Goal: Task Accomplishment & Management: Manage account settings

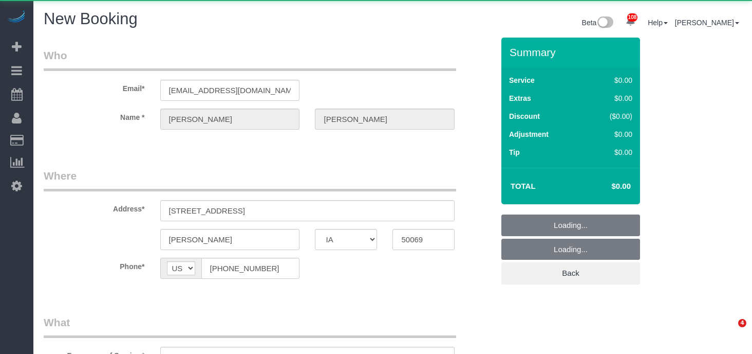
select select "IA"
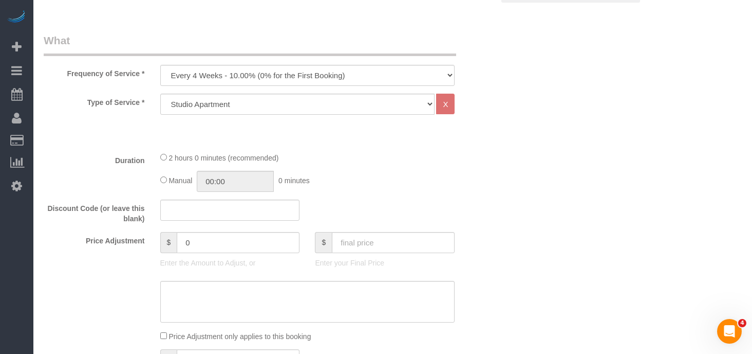
scroll to position [281, 0]
click at [370, 71] on select "Every 6 Weeks (0% for the First Booking) One Time Every 8 Weeks (0% for the Fir…" at bounding box center [307, 75] width 295 height 21
select select "object:16073"
click at [423, 108] on select "Studio Apartment 1 Bedroom Home 2 Bedroom Home 3 Bedroom Home 4 Bedroom Home 5 …" at bounding box center [297, 104] width 275 height 21
select select "19"
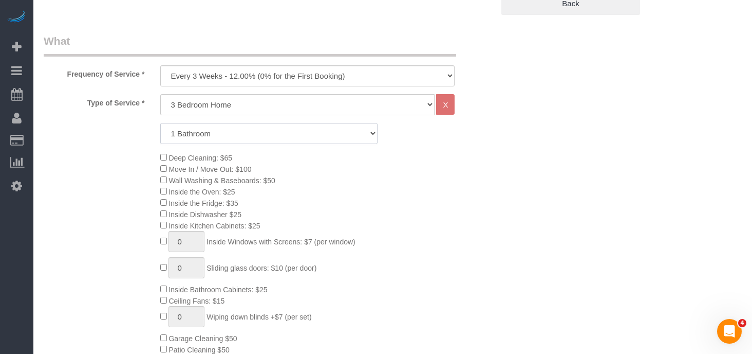
click at [239, 126] on select "1 Bathroom 2 Bathrooms 3 Bathrooms 4 Bathrooms 5 Bathrooms 6 Bathrooms" at bounding box center [268, 133] width 217 height 21
select select "3"
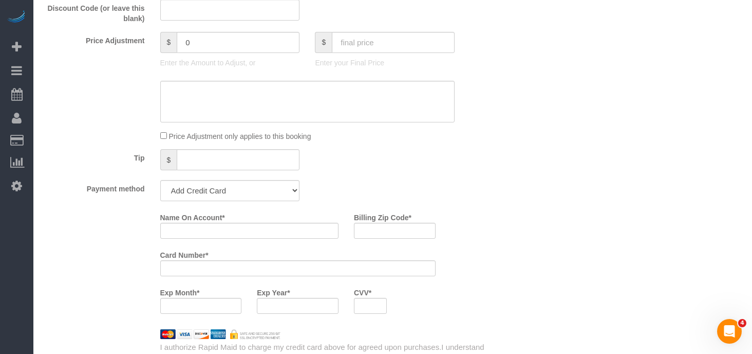
scroll to position [736, 0]
click at [291, 190] on select "Add Credit Card Cash Check Paypal" at bounding box center [230, 189] width 140 height 21
select select "string:check"
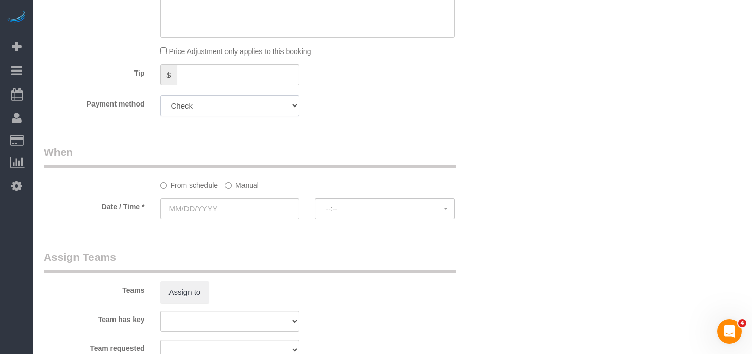
scroll to position [843, 0]
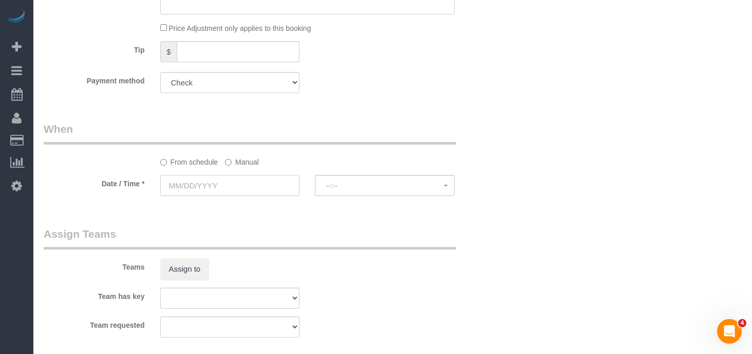
click at [213, 181] on input "text" at bounding box center [230, 185] width 140 height 21
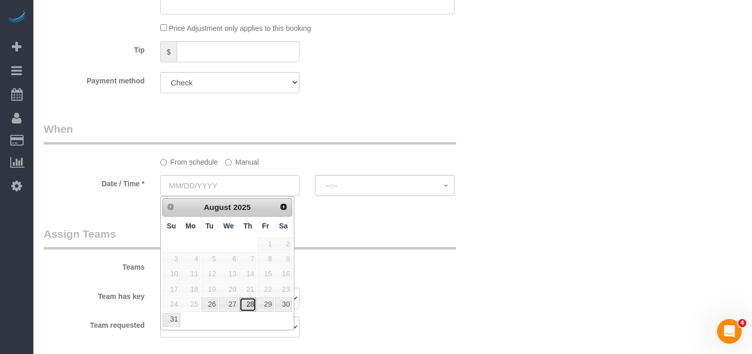
click at [251, 304] on link "28" at bounding box center [248, 304] width 17 height 14
type input "08/28/2025"
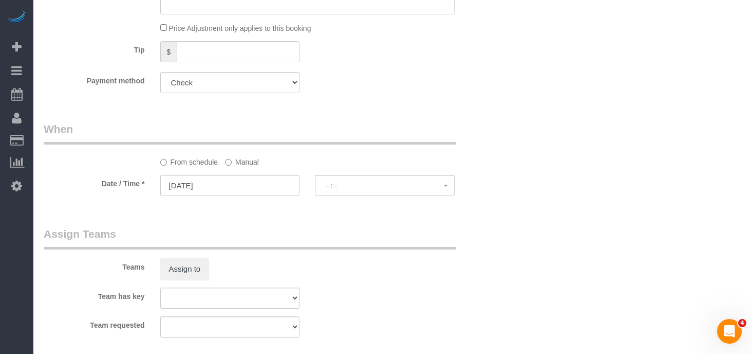
select select "spot6"
click at [228, 158] on label "Manual" at bounding box center [242, 160] width 34 height 14
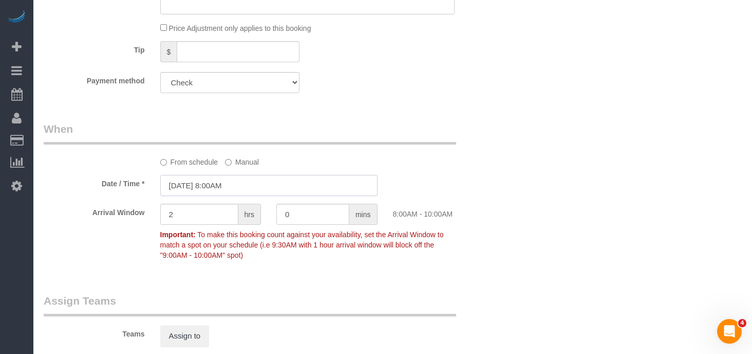
click at [222, 186] on input "08/28/2025 8:00AM" at bounding box center [268, 185] width 217 height 21
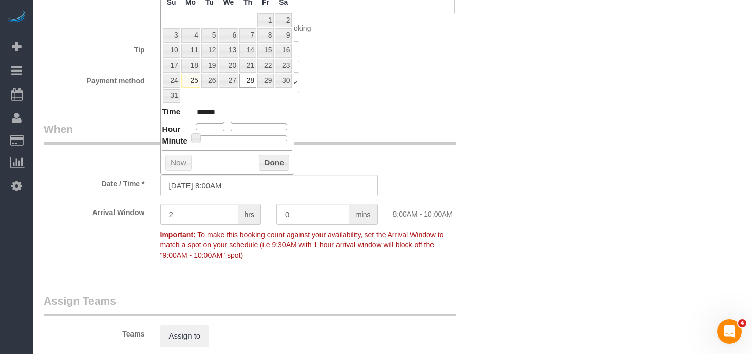
type input "[DATE] 9:00AM"
type input "******"
click at [229, 124] on span at bounding box center [231, 126] width 9 height 9
click at [273, 163] on button "Done" at bounding box center [274, 163] width 30 height 16
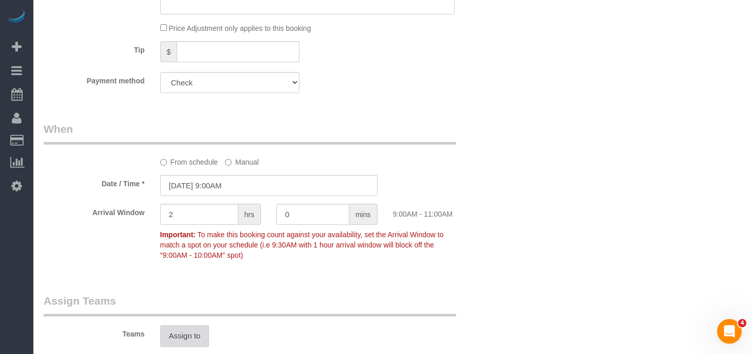
click at [188, 343] on button "Assign to" at bounding box center [184, 336] width 49 height 22
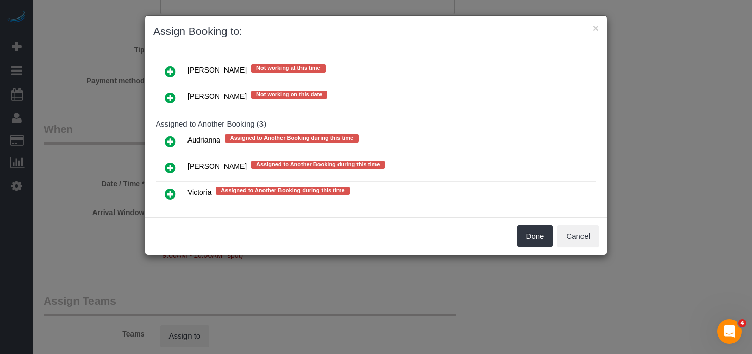
scroll to position [256, 0]
click at [168, 162] on icon at bounding box center [170, 168] width 11 height 12
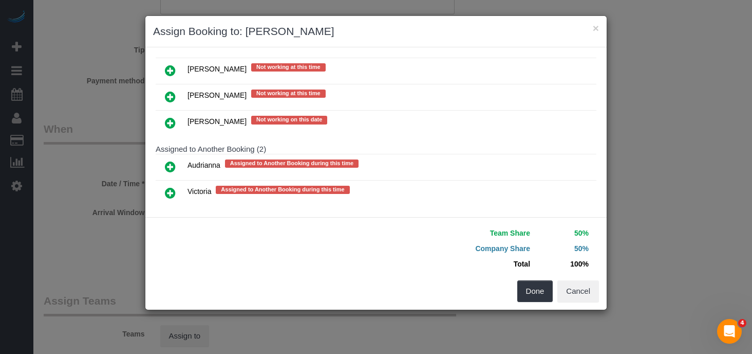
scroll to position [266, 0]
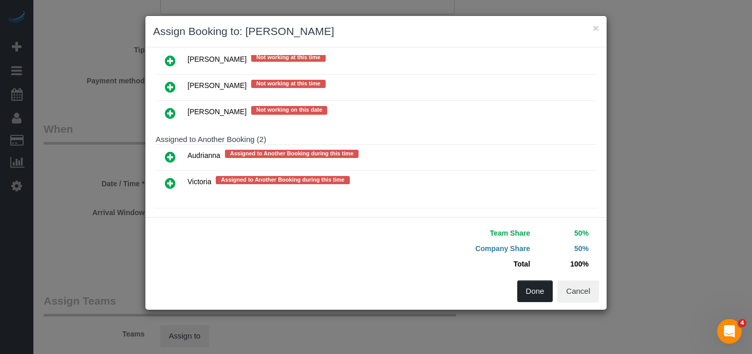
click at [531, 287] on button "Done" at bounding box center [536, 291] width 36 height 22
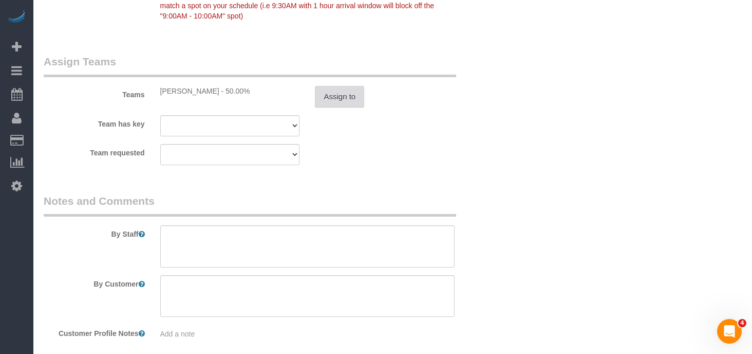
scroll to position [1084, 0]
click at [281, 232] on textarea at bounding box center [307, 245] width 295 height 42
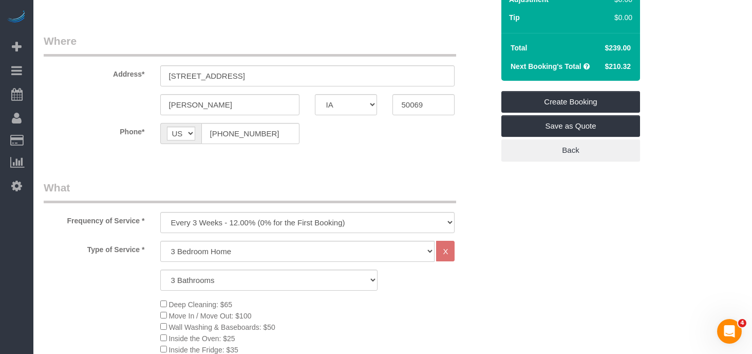
scroll to position [135, 0]
type textarea "Husband had major surgery and may be at home resting Standard clean - USE THE C…"
click at [428, 215] on select "Every 6 Weeks (0% for the First Booking) One Time Every 8 Weeks (0% for the Fir…" at bounding box center [307, 221] width 295 height 21
select select "object:16071"
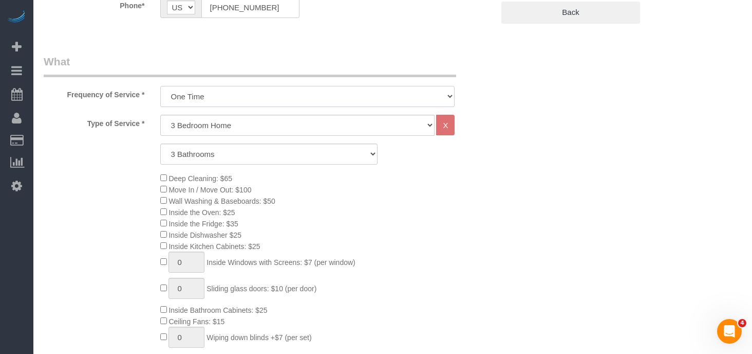
scroll to position [0, 0]
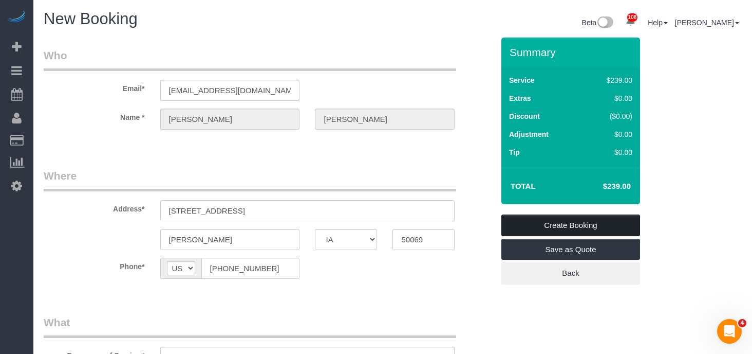
click at [573, 226] on link "Create Booking" at bounding box center [571, 225] width 139 height 22
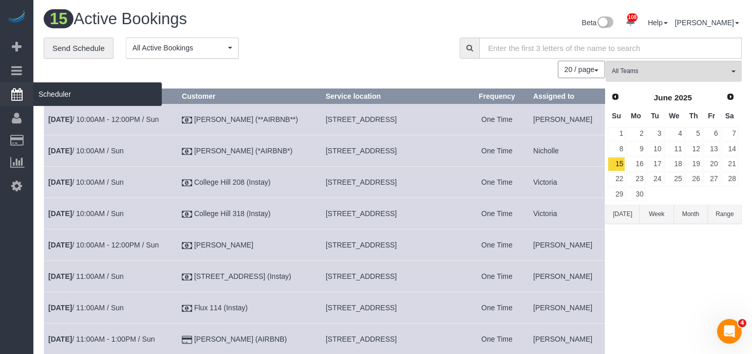
click at [67, 94] on span "Scheduler" at bounding box center [97, 94] width 128 height 24
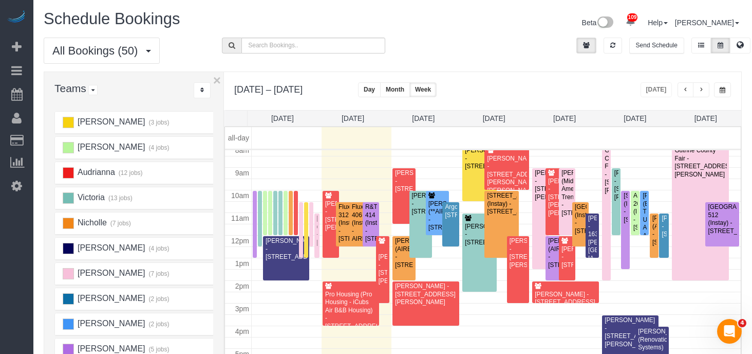
scroll to position [190, 0]
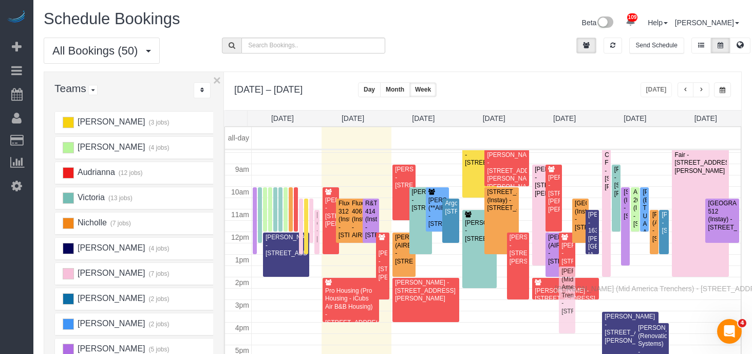
drag, startPoint x: 567, startPoint y: 185, endPoint x: 557, endPoint y: 285, distance: 101.2
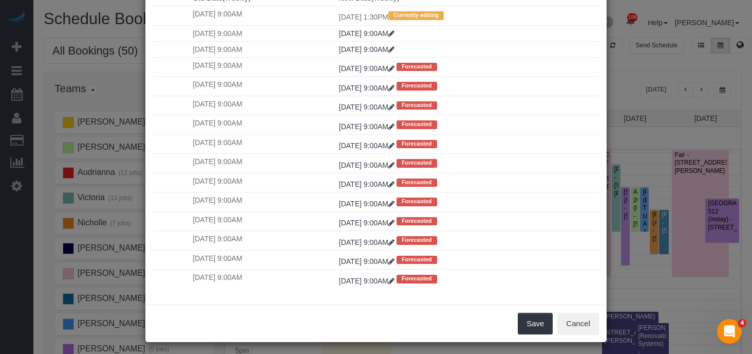
scroll to position [107, 0]
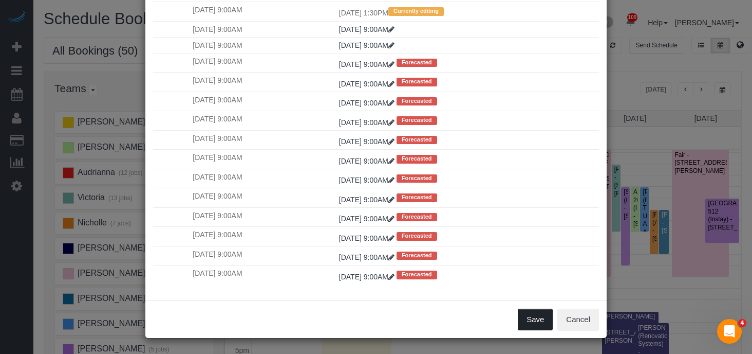
click at [534, 323] on button "Save" at bounding box center [535, 319] width 35 height 22
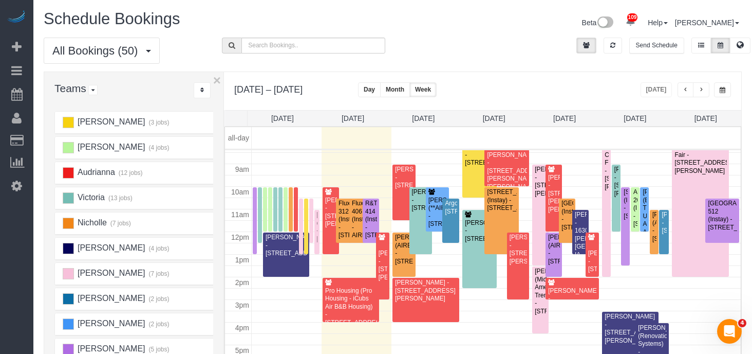
click at [704, 89] on button "button" at bounding box center [701, 89] width 16 height 15
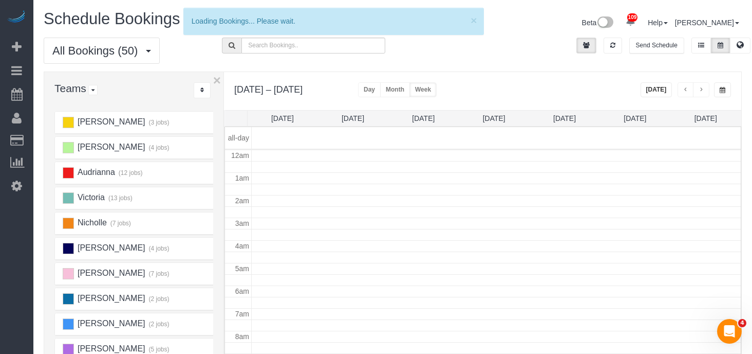
scroll to position [136, 0]
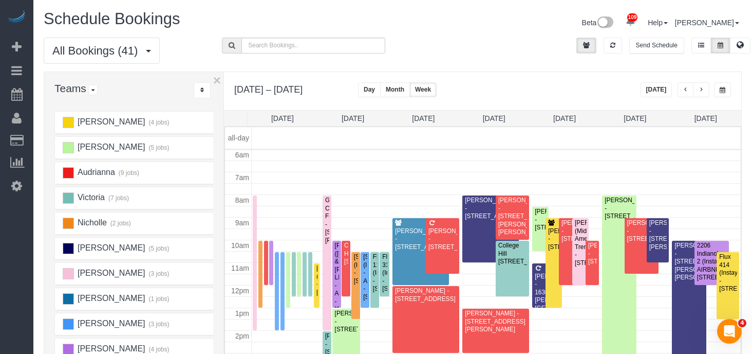
click at [708, 87] on button "button" at bounding box center [701, 89] width 16 height 15
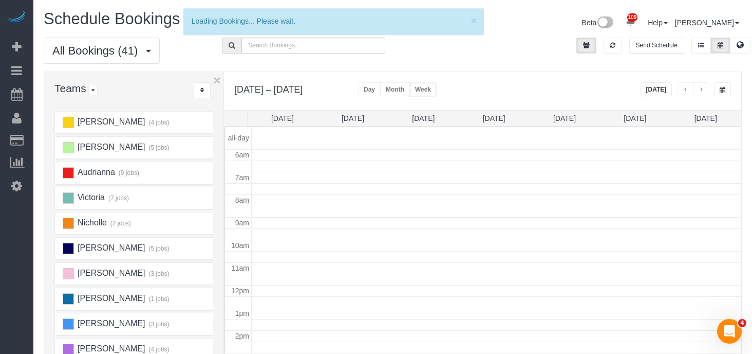
click at [708, 87] on button "button" at bounding box center [701, 89] width 16 height 15
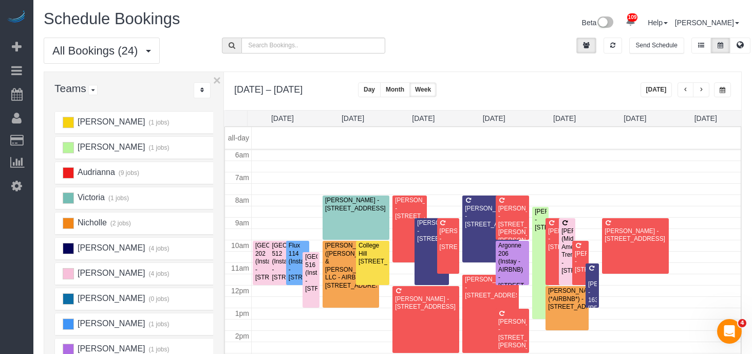
click at [679, 90] on button "button" at bounding box center [686, 89] width 16 height 15
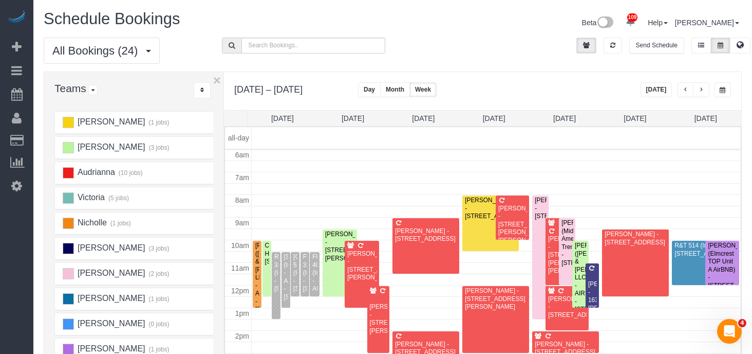
click at [679, 90] on button "button" at bounding box center [686, 89] width 16 height 15
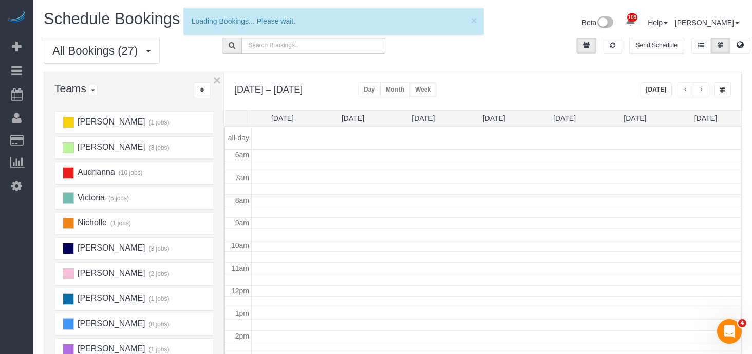
click at [679, 90] on button "button" at bounding box center [686, 89] width 16 height 15
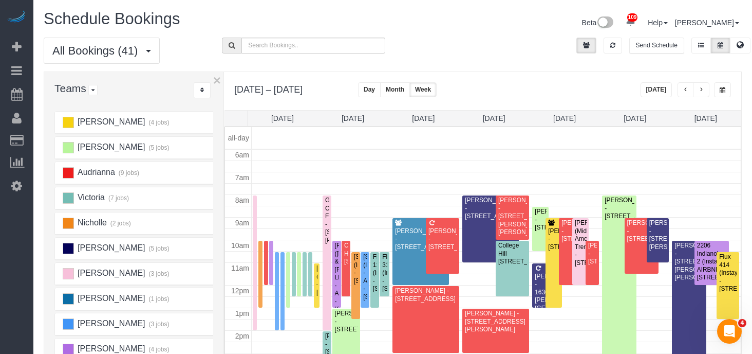
click at [679, 90] on button "button" at bounding box center [686, 89] width 16 height 15
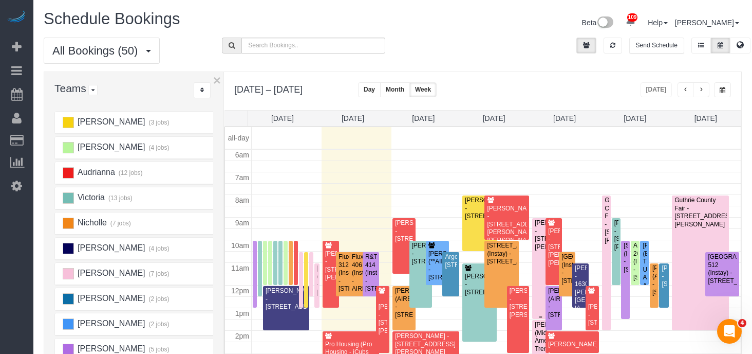
click at [539, 233] on div "Heidi Scott - 919 Madison St, De Soto, IA 50069" at bounding box center [541, 235] width 12 height 32
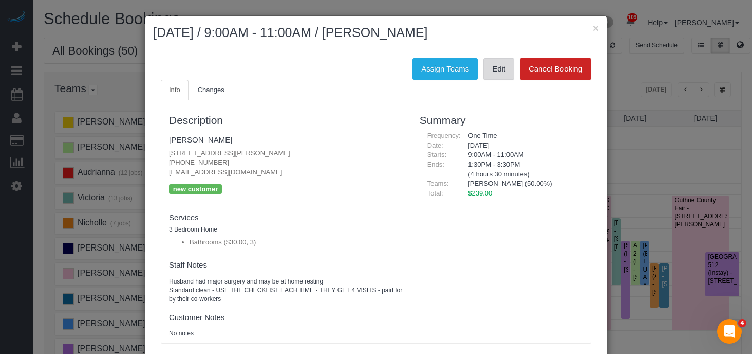
click at [491, 75] on link "Edit" at bounding box center [499, 69] width 31 height 22
click at [593, 28] on button "×" at bounding box center [596, 28] width 6 height 11
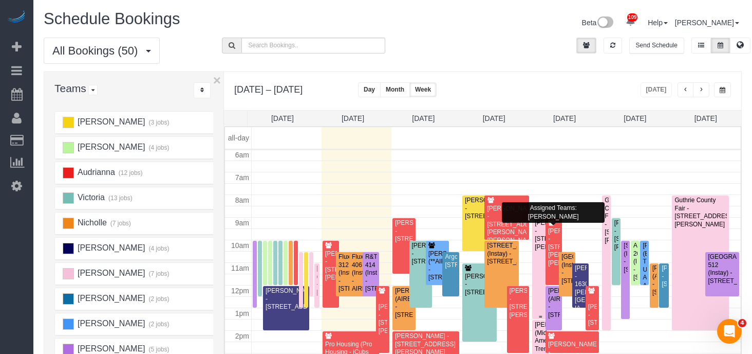
click at [542, 226] on div "Heidi Scott - 919 Madison St, De Soto, IA 50069" at bounding box center [541, 235] width 12 height 32
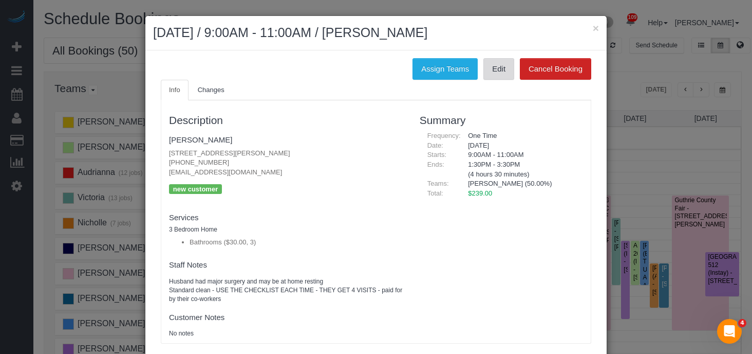
click at [505, 73] on link "Edit" at bounding box center [499, 69] width 31 height 22
click at [494, 71] on link "Edit" at bounding box center [499, 69] width 31 height 22
click at [595, 28] on button "×" at bounding box center [596, 28] width 6 height 11
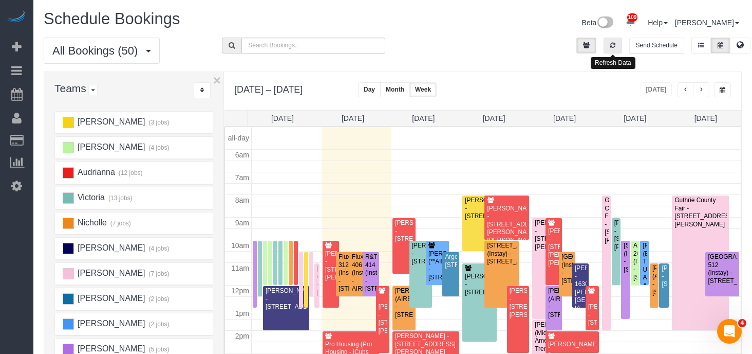
click at [614, 42] on icon "button" at bounding box center [613, 45] width 5 height 6
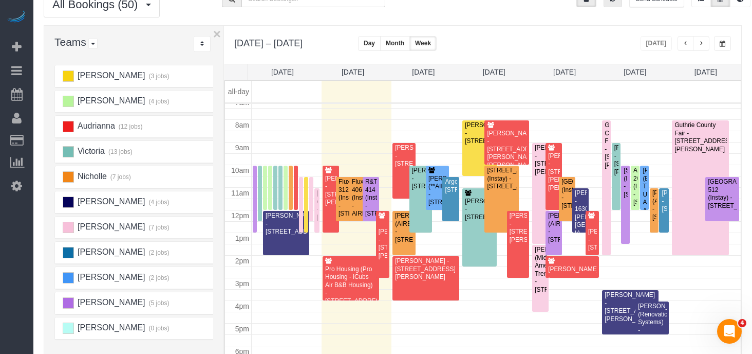
scroll to position [0, 0]
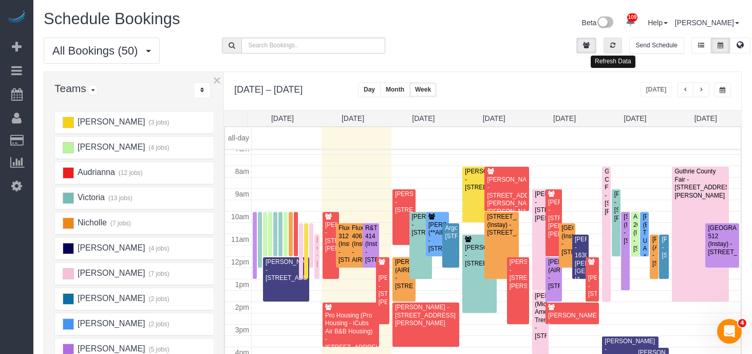
click at [614, 46] on icon "button" at bounding box center [613, 45] width 5 height 6
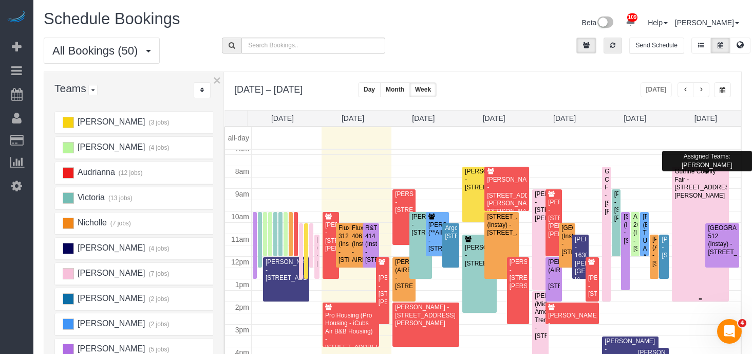
click at [692, 201] on div at bounding box center [700, 234] width 57 height 135
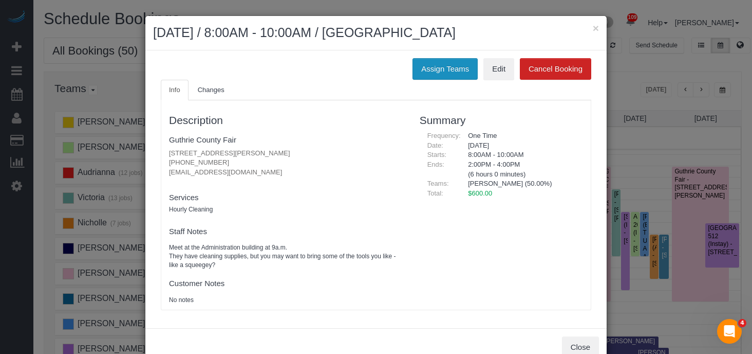
click at [450, 74] on button "Assign Teams" at bounding box center [445, 69] width 65 height 22
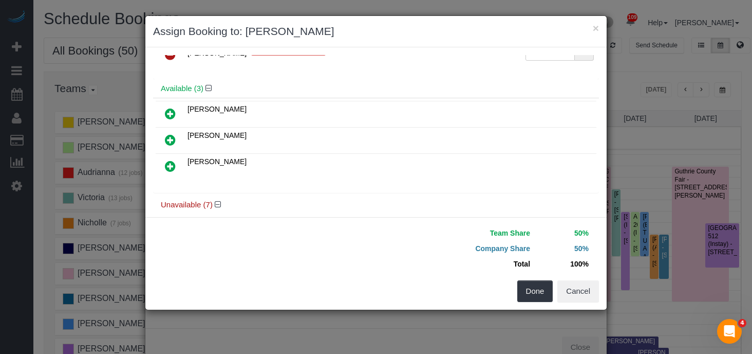
scroll to position [31, 0]
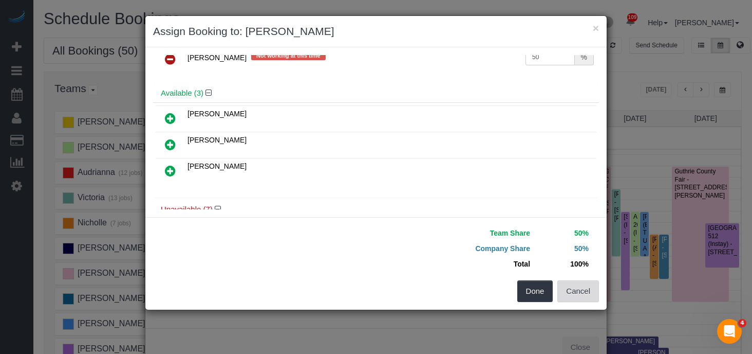
click at [583, 292] on button "Cancel" at bounding box center [579, 291] width 42 height 22
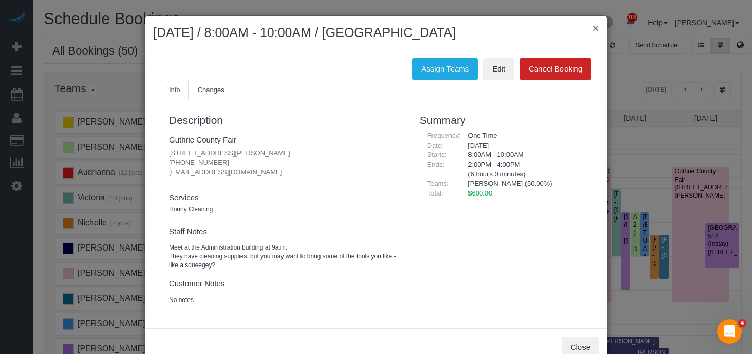
click at [593, 31] on button "×" at bounding box center [596, 28] width 6 height 11
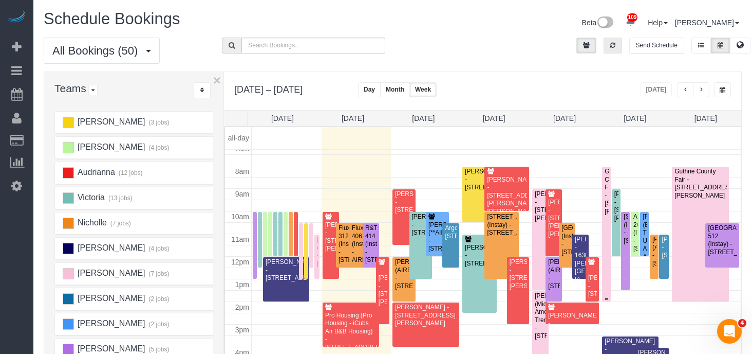
click at [605, 177] on div "Guthrie County Fair - 408 State St, Guthrie Center, IA 50115" at bounding box center [606, 192] width 5 height 48
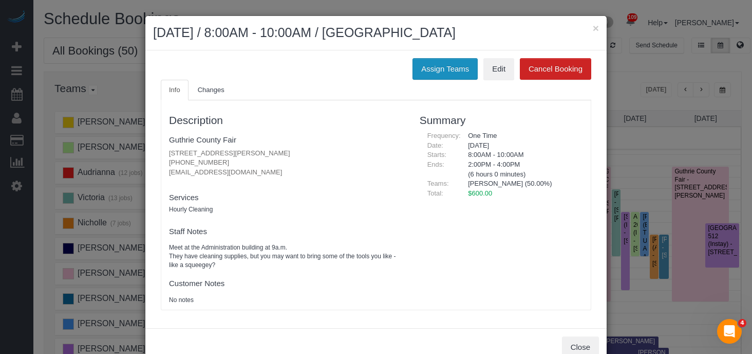
click at [445, 68] on button "Assign Teams" at bounding box center [445, 69] width 65 height 22
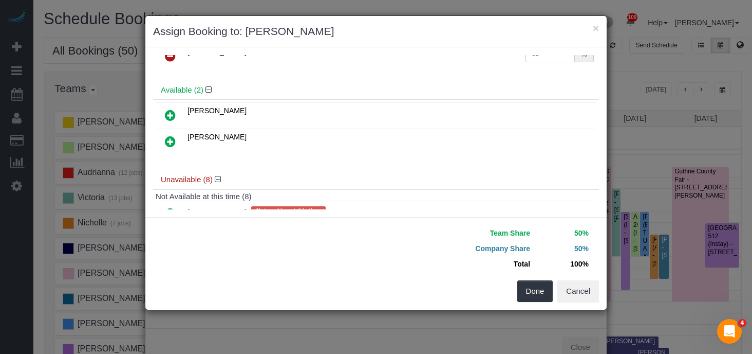
scroll to position [39, 0]
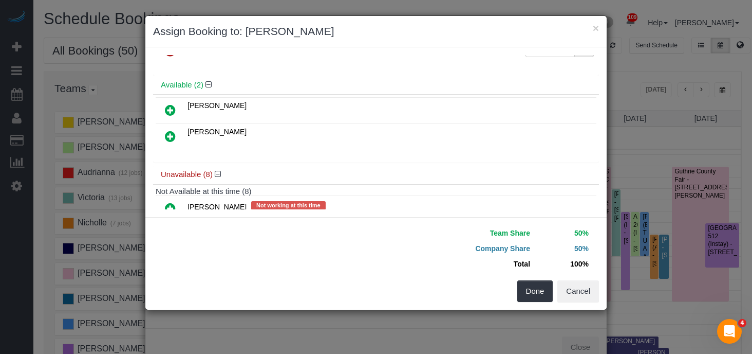
click at [170, 135] on icon at bounding box center [170, 136] width 11 height 12
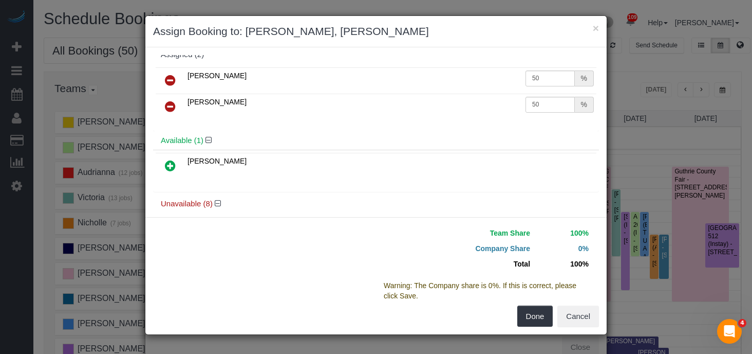
scroll to position [0, 0]
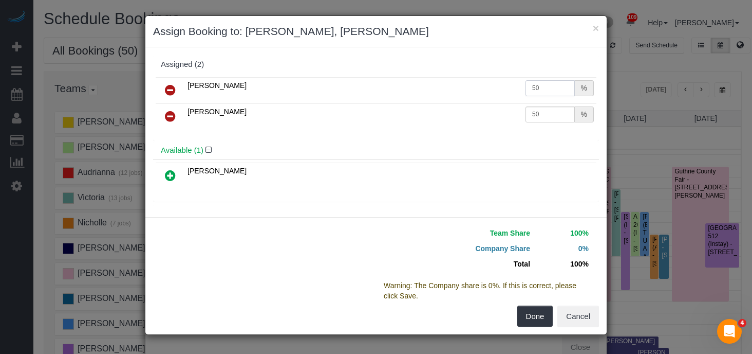
click at [545, 85] on input "50" at bounding box center [550, 88] width 49 height 16
type input "5"
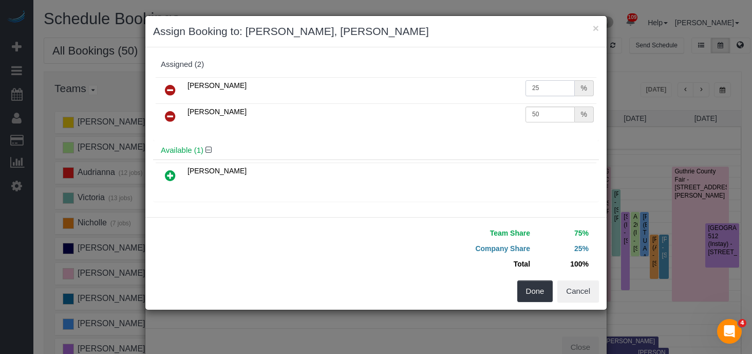
type input "25"
click at [553, 116] on input "50" at bounding box center [550, 114] width 49 height 16
type input "5"
type input "25"
click at [535, 287] on button "Done" at bounding box center [536, 291] width 36 height 22
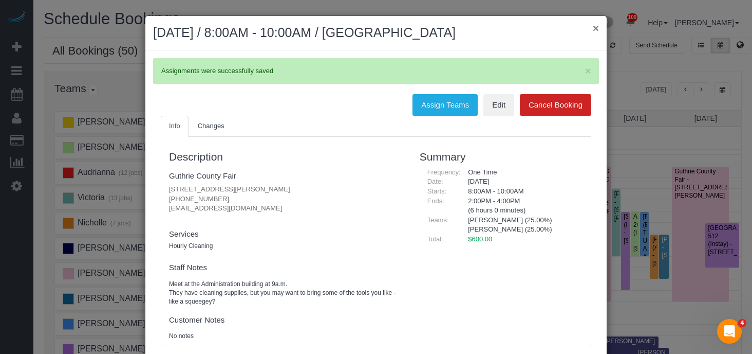
click at [597, 28] on button "×" at bounding box center [596, 28] width 6 height 11
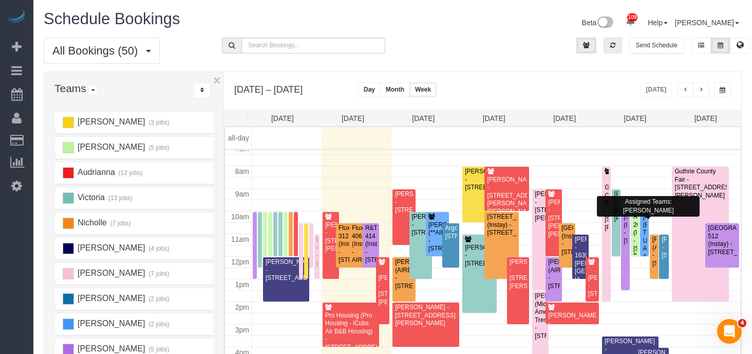
click at [636, 224] on div "Argonne 204 (Instay) - Grand Avenue 1729, Argonne 204, Des Moines, IA 50309" at bounding box center [635, 233] width 5 height 40
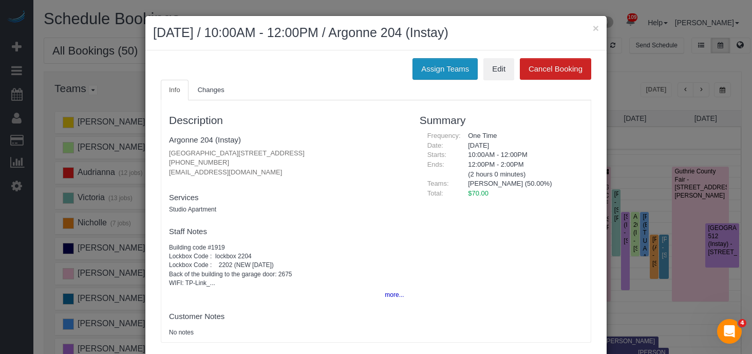
click at [450, 61] on button "Assign Teams" at bounding box center [445, 69] width 65 height 22
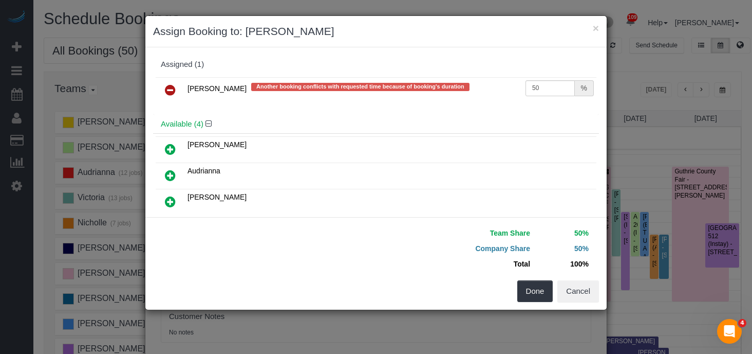
click at [174, 146] on icon at bounding box center [170, 149] width 11 height 12
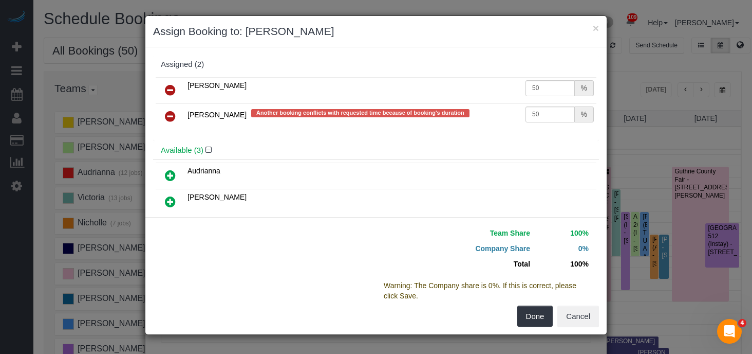
click at [172, 117] on icon at bounding box center [170, 116] width 11 height 12
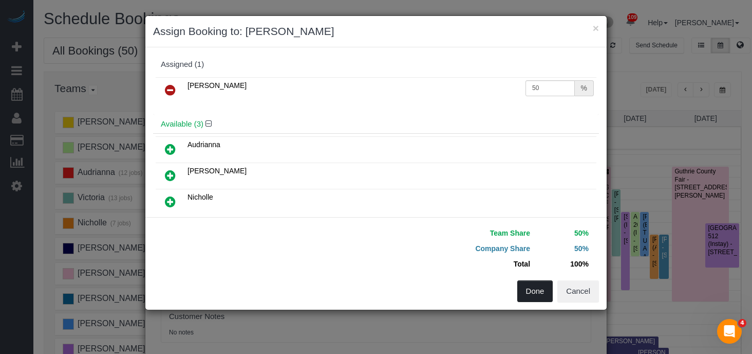
click at [536, 293] on button "Done" at bounding box center [536, 291] width 36 height 22
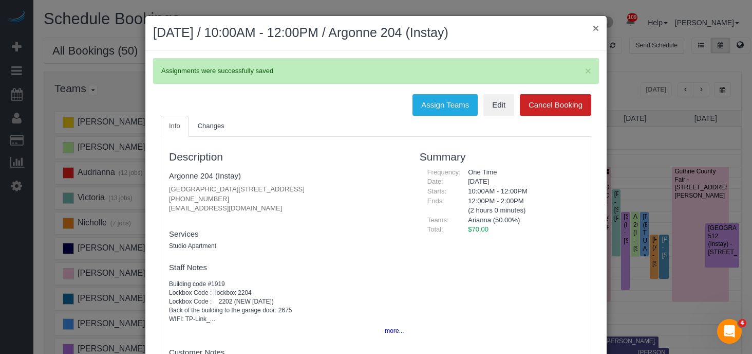
click at [598, 27] on button "×" at bounding box center [596, 28] width 6 height 11
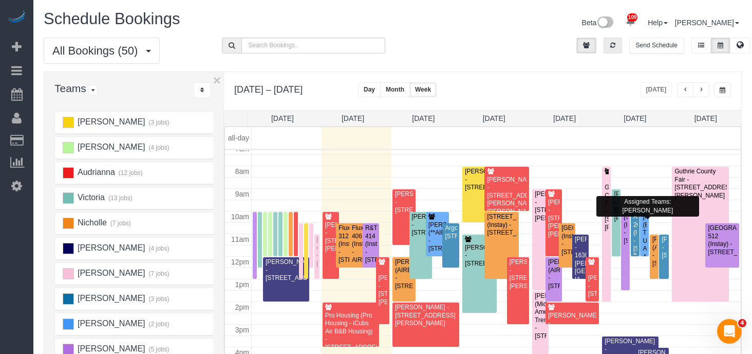
click at [635, 220] on div "Argonne 204 (Instay) - Grand Avenue 1729, Argonne 204, Des Moines, IA 50309" at bounding box center [635, 233] width 5 height 40
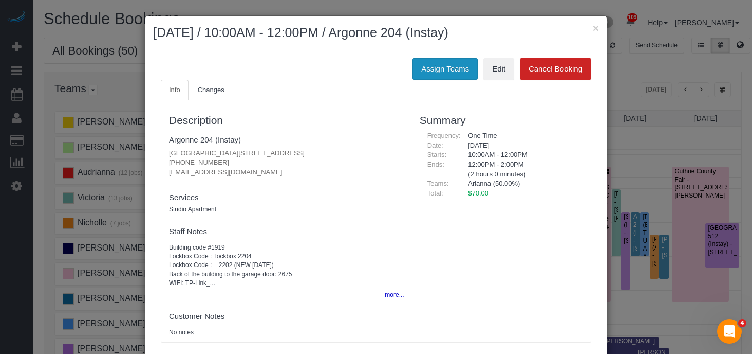
click at [457, 66] on button "Assign Teams" at bounding box center [445, 69] width 65 height 22
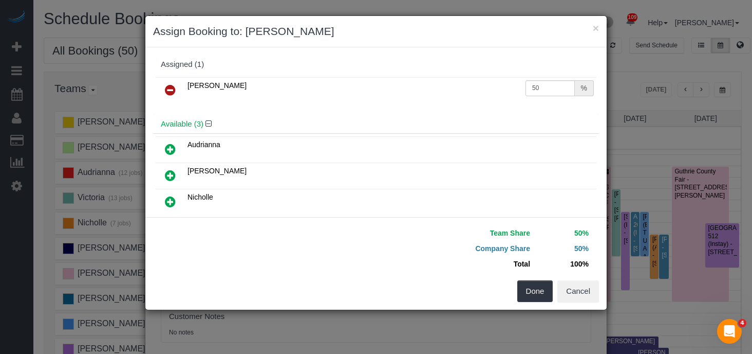
click at [169, 93] on icon at bounding box center [170, 90] width 11 height 12
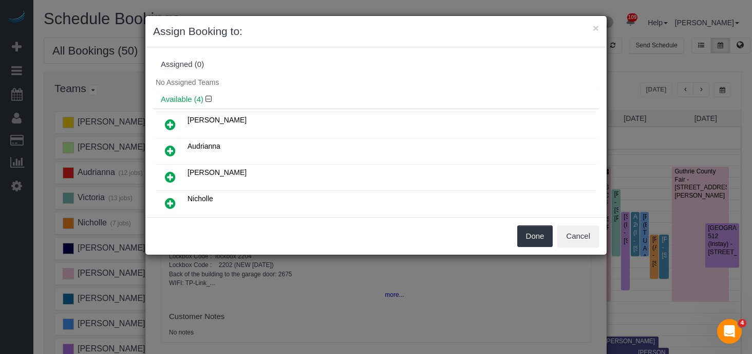
click at [170, 201] on icon at bounding box center [170, 203] width 11 height 12
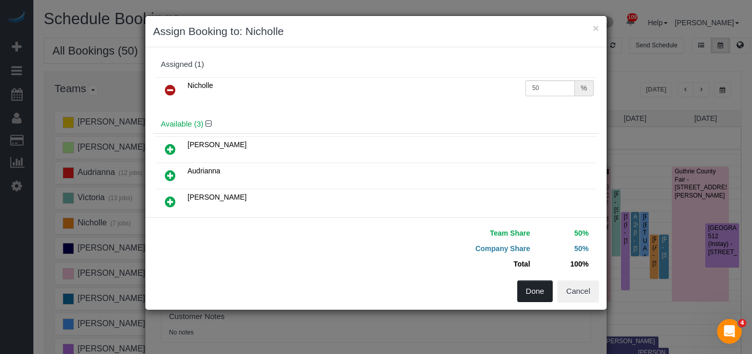
click at [530, 292] on button "Done" at bounding box center [536, 291] width 36 height 22
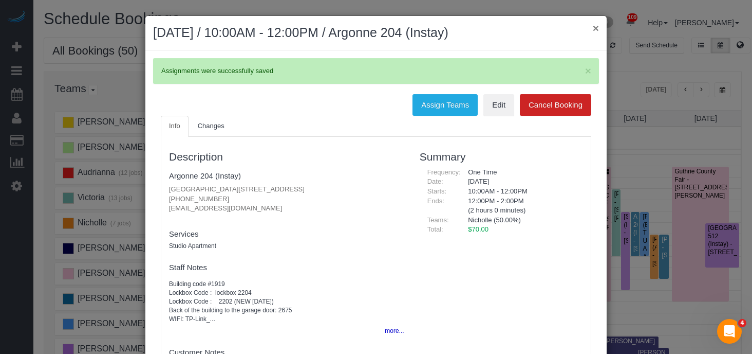
click at [596, 30] on button "×" at bounding box center [596, 28] width 6 height 11
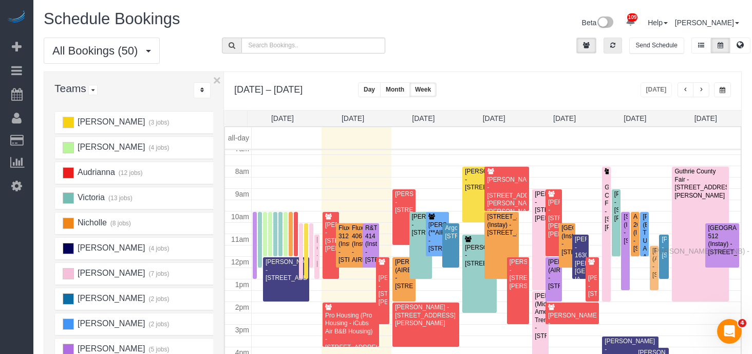
drag, startPoint x: 655, startPoint y: 241, endPoint x: 655, endPoint y: 249, distance: 8.7
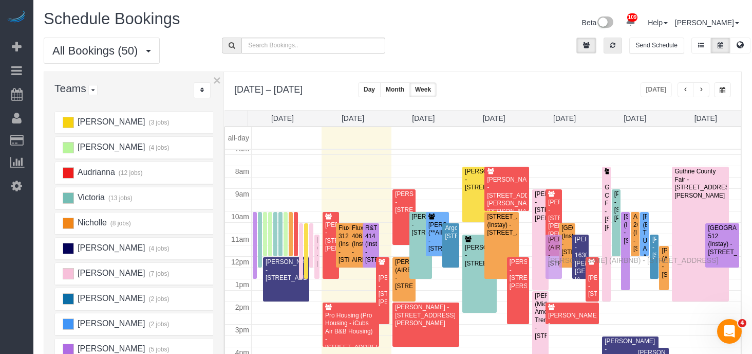
drag, startPoint x: 552, startPoint y: 277, endPoint x: 551, endPoint y: 259, distance: 18.0
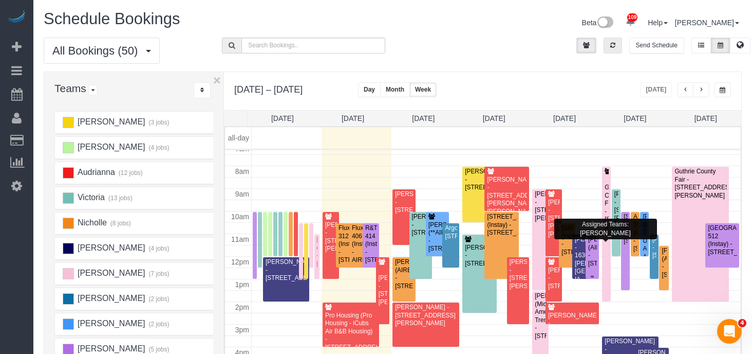
click at [591, 253] on div "Emily Pertzborn (AIRBNB) - 101 Ne 72nd Place, Ankeny, IA 50023" at bounding box center [592, 251] width 9 height 32
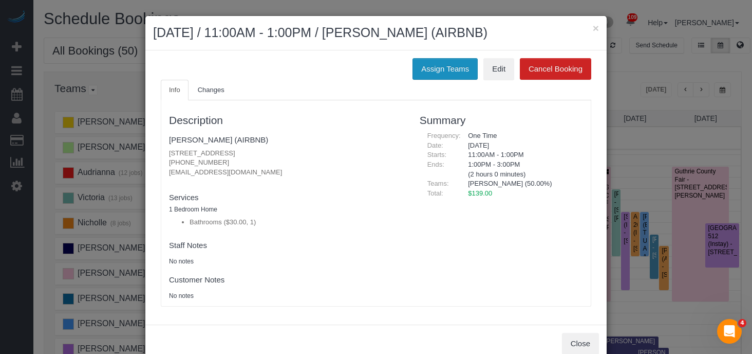
click at [454, 61] on button "Assign Teams" at bounding box center [445, 69] width 65 height 22
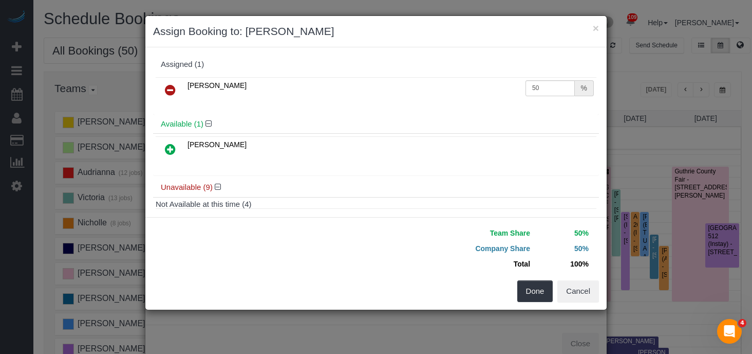
click at [172, 148] on icon at bounding box center [170, 149] width 11 height 12
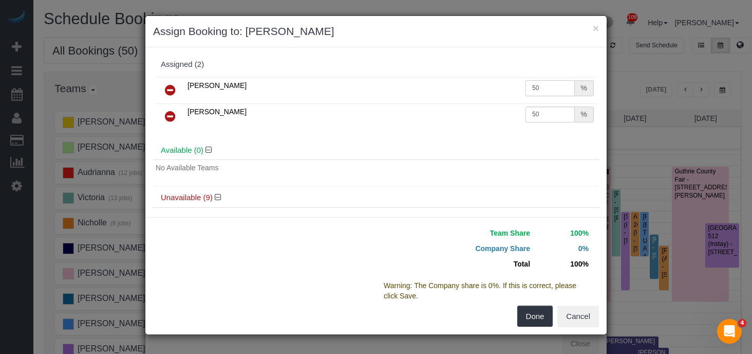
click at [549, 88] on input "50" at bounding box center [550, 88] width 49 height 16
type input "5"
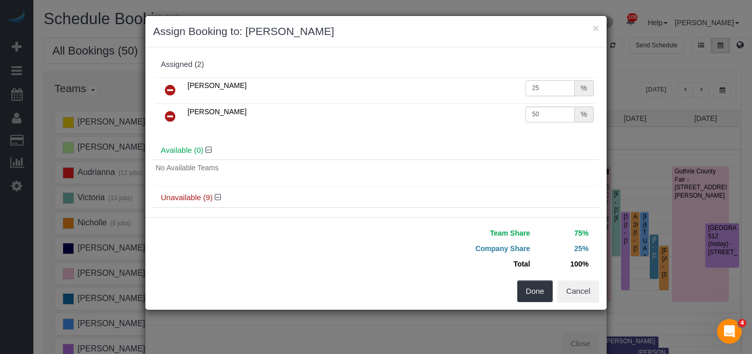
type input "25"
click at [555, 113] on input "50" at bounding box center [550, 114] width 49 height 16
type input "5"
type input "25"
click at [537, 285] on button "Done" at bounding box center [536, 291] width 36 height 22
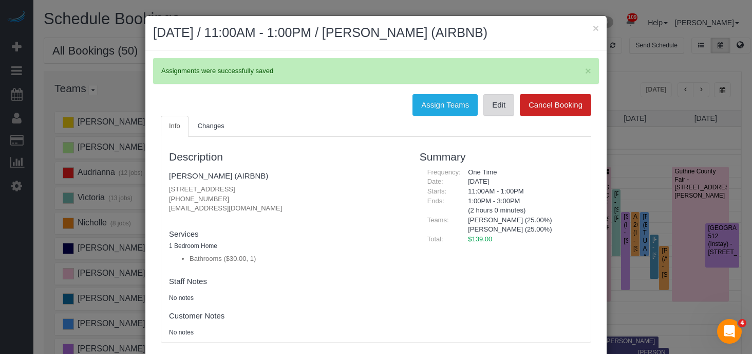
click at [503, 105] on link "Edit" at bounding box center [499, 105] width 31 height 22
click at [596, 31] on button "×" at bounding box center [596, 28] width 6 height 11
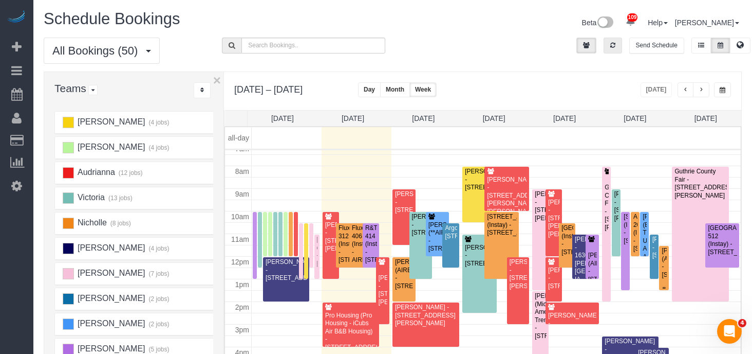
click at [662, 251] on div "Emily Pertzborn (AIRBNB) - 101 Ne 72nd Place, Ankeny, IA 50023" at bounding box center [664, 263] width 6 height 32
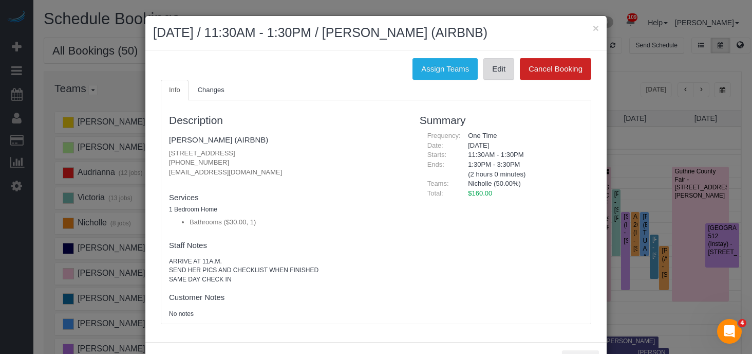
click at [496, 64] on link "Edit" at bounding box center [499, 69] width 31 height 22
click at [598, 29] on button "×" at bounding box center [596, 28] width 6 height 11
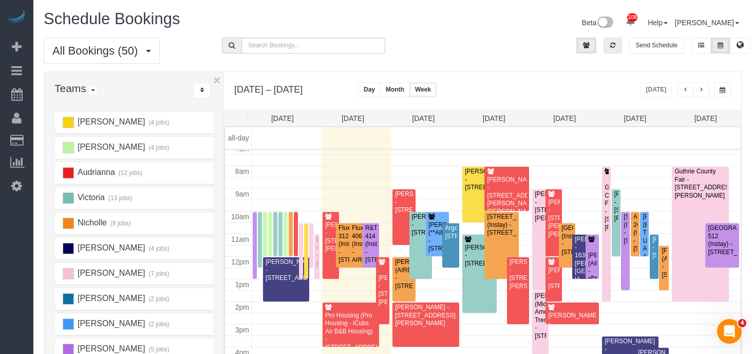
click at [591, 248] on div "Emily Pertzborn (AIRBNB) - 101 Ne 72nd Place, Ankeny, IA 50023" at bounding box center [592, 259] width 9 height 48
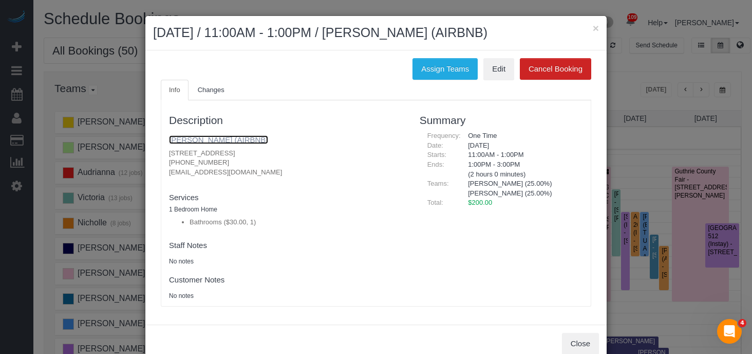
click at [249, 141] on link "[PERSON_NAME] (AIRBNB)" at bounding box center [218, 139] width 99 height 9
click at [595, 30] on button "×" at bounding box center [596, 28] width 6 height 11
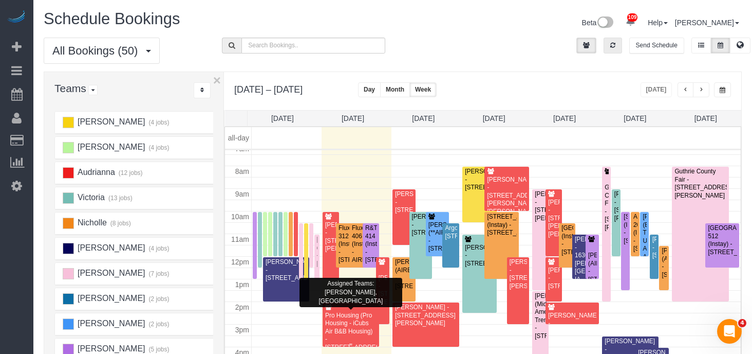
click at [342, 317] on div "Pro Housing (Pro Housing - iCubs Air B&B Housing) - 100 Jackson Ave Unit C411, …" at bounding box center [351, 335] width 52 height 48
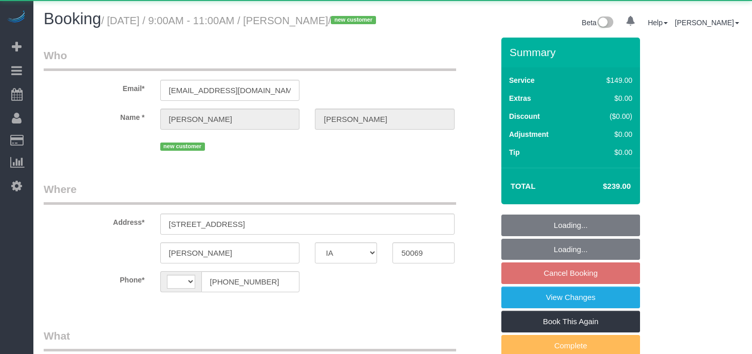
select select "IA"
select select "string:[GEOGRAPHIC_DATA]"
select select "object:892"
select select "3"
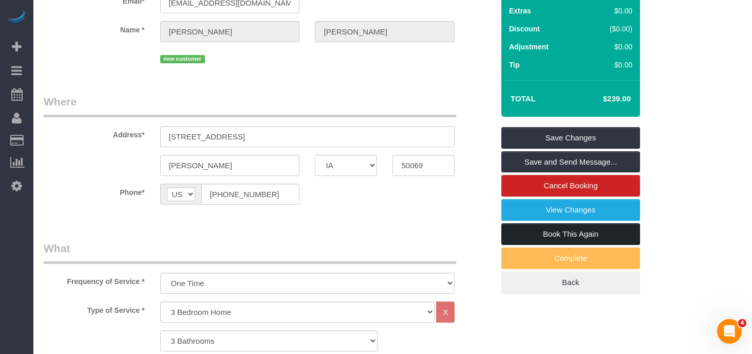
click at [555, 245] on link "Book This Again" at bounding box center [571, 234] width 139 height 22
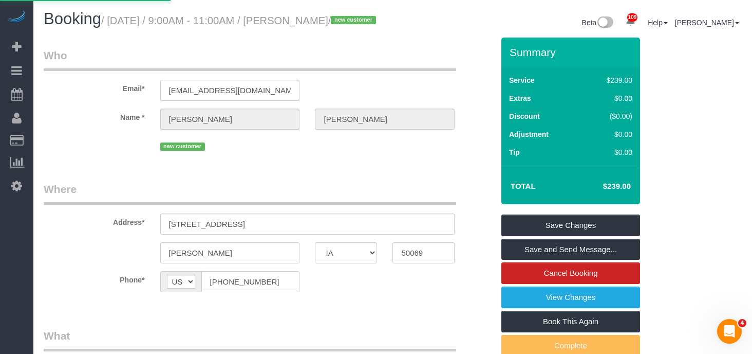
select select "IA"
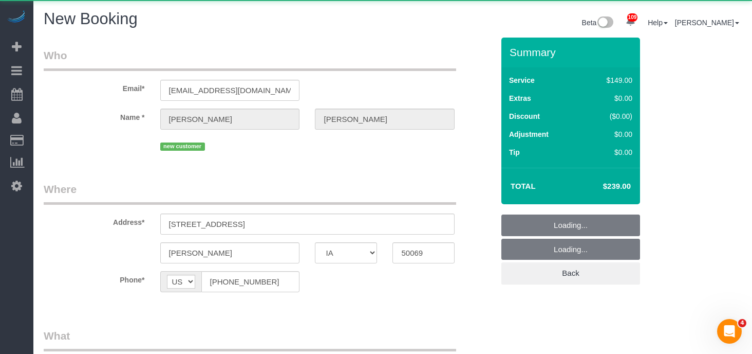
select select "object:1458"
select select "3"
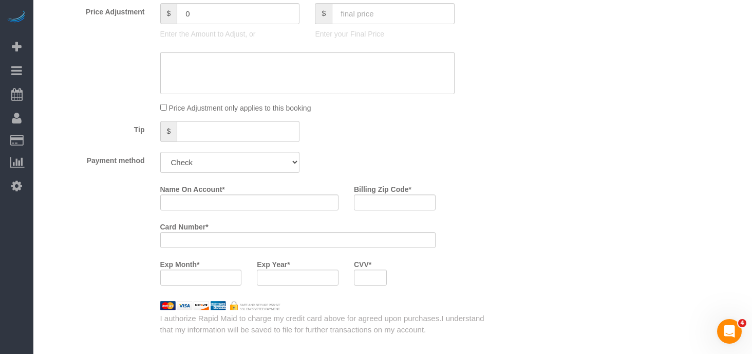
scroll to position [781, 0]
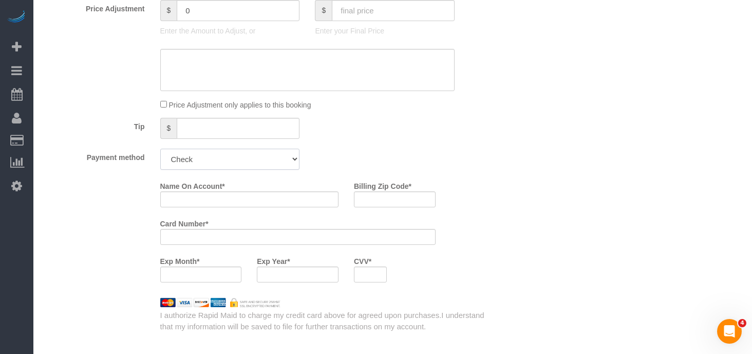
click at [255, 168] on select "Add Credit Card Cash Check Paypal" at bounding box center [230, 159] width 140 height 21
select select "string:check"
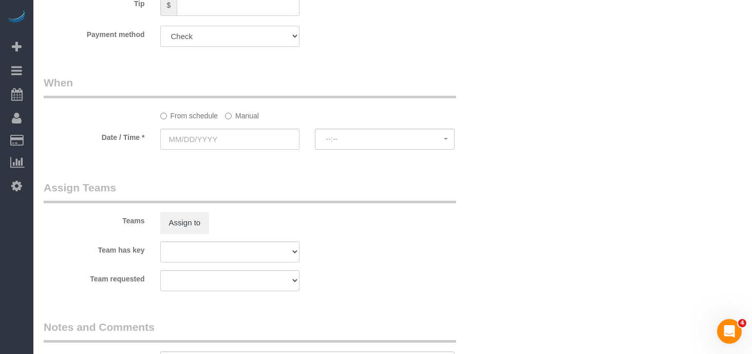
scroll to position [914, 0]
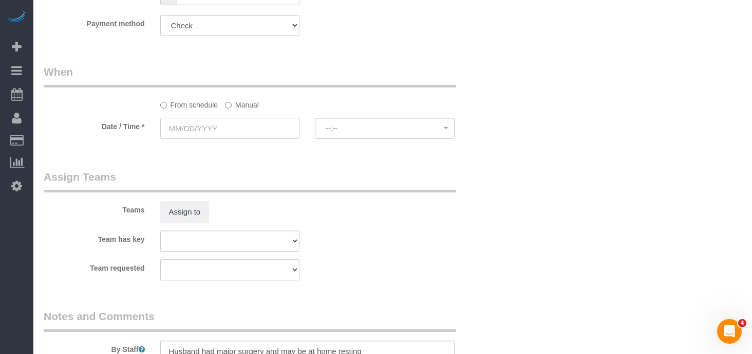
click at [201, 124] on input "text" at bounding box center [230, 128] width 140 height 21
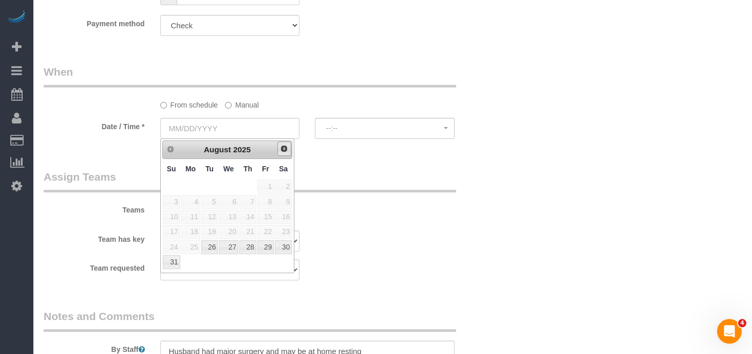
click at [283, 151] on span "Next" at bounding box center [284, 148] width 8 height 8
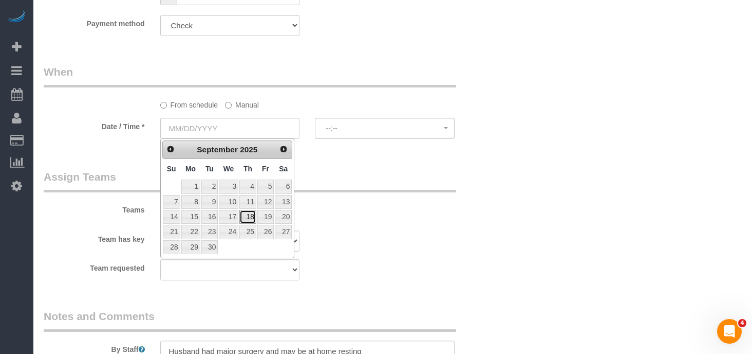
click at [244, 218] on link "18" at bounding box center [248, 217] width 17 height 14
type input "09/18/2025"
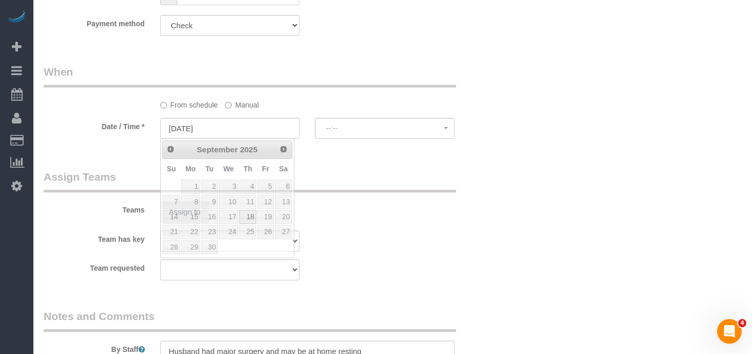
select select "spot26"
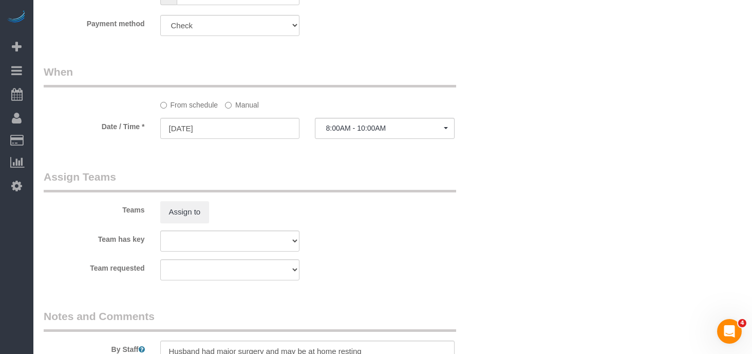
click at [242, 106] on label "Manual" at bounding box center [242, 103] width 34 height 14
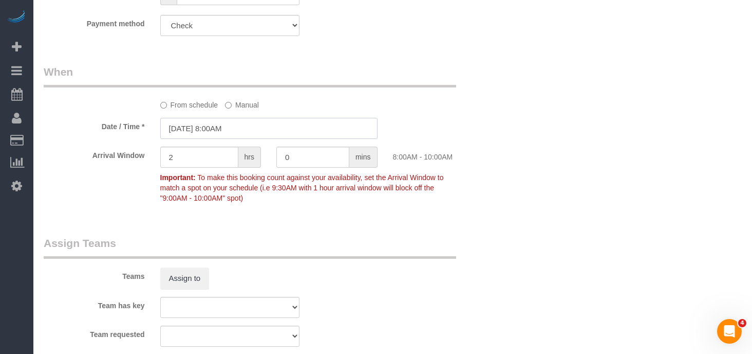
click at [217, 133] on input "09/18/2025 8:00AM" at bounding box center [268, 128] width 217 height 21
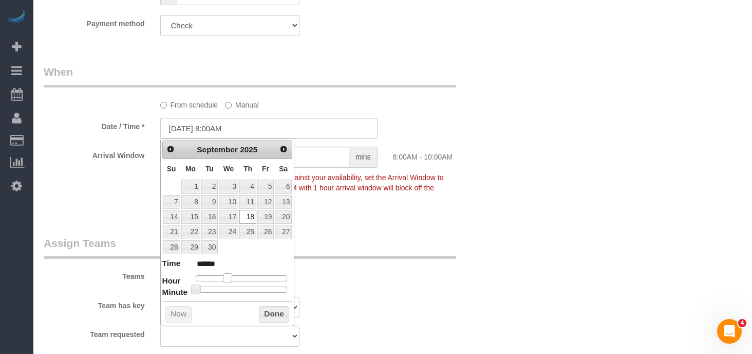
type input "09/18/2025 9:00AM"
type input "******"
click at [229, 277] on span at bounding box center [231, 277] width 9 height 9
click at [275, 313] on button "Done" at bounding box center [274, 314] width 30 height 16
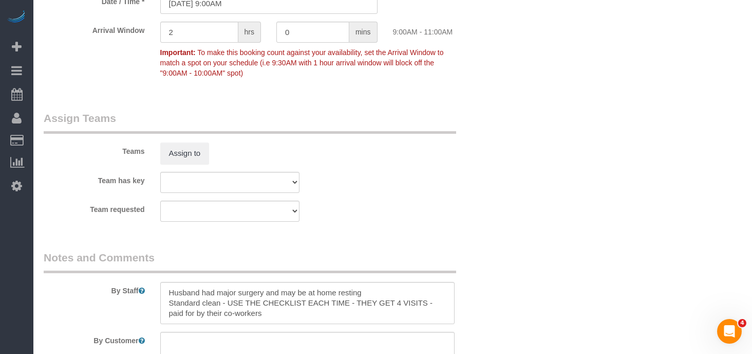
scroll to position [1060, 0]
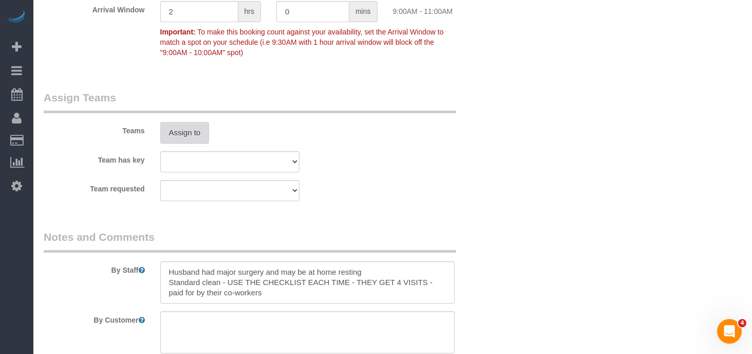
click at [195, 126] on button "Assign to" at bounding box center [184, 133] width 49 height 22
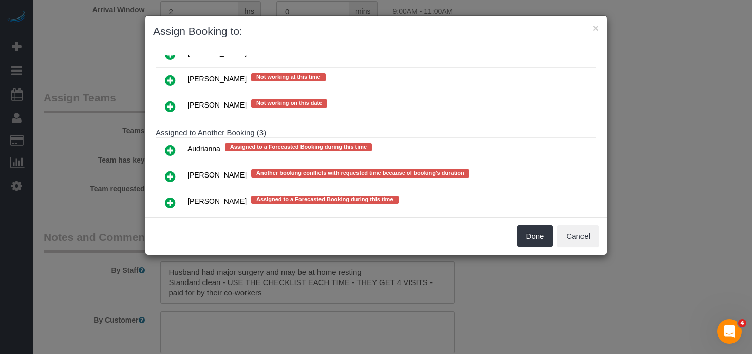
scroll to position [267, 0]
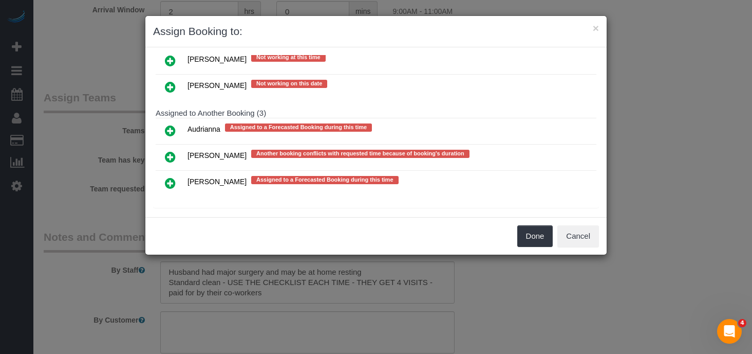
click at [172, 177] on icon at bounding box center [170, 183] width 11 height 12
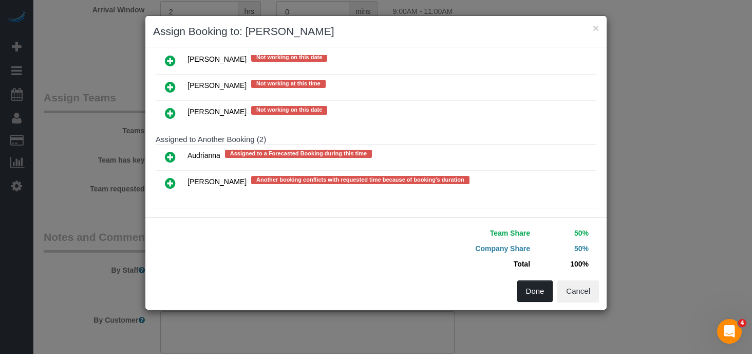
click at [533, 290] on button "Done" at bounding box center [536, 291] width 36 height 22
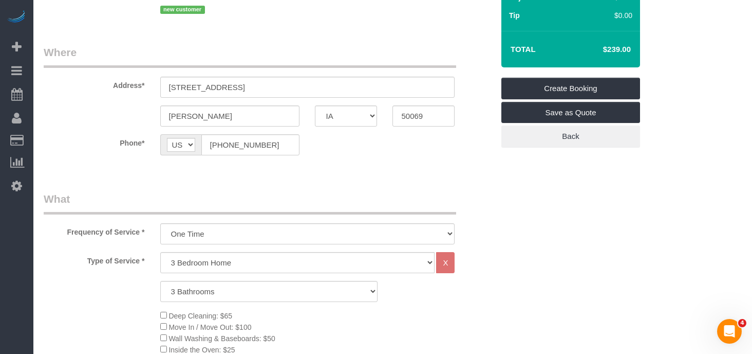
scroll to position [0, 0]
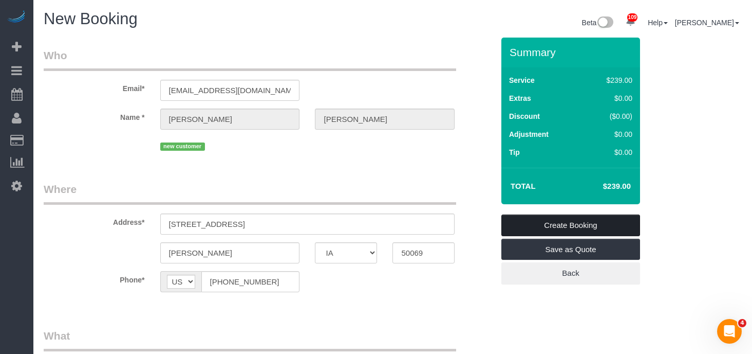
click at [565, 226] on link "Create Booking" at bounding box center [571, 225] width 139 height 22
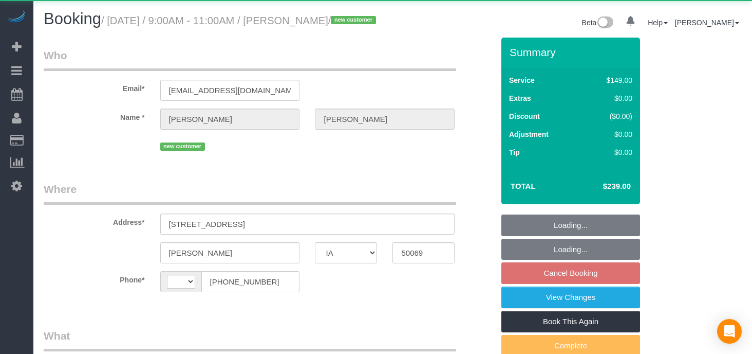
select select "IA"
select select "string:[GEOGRAPHIC_DATA]"
select select "object:794"
select select "3"
select select "object:986"
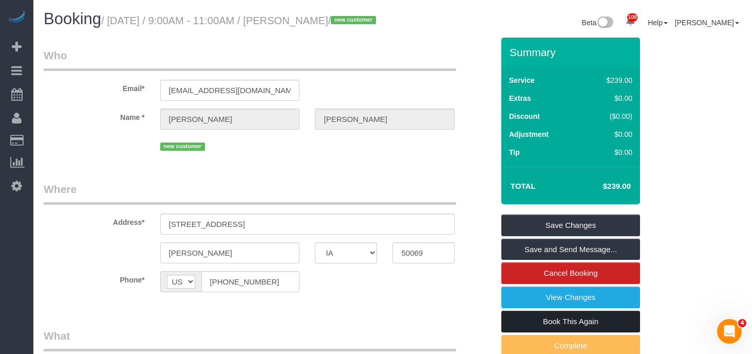
click at [548, 332] on link "Book This Again" at bounding box center [571, 321] width 139 height 22
select select "IA"
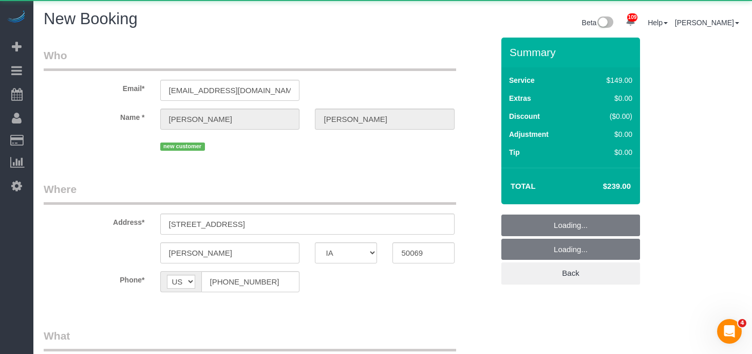
select select "string:fspay"
select select "object:1458"
select select "3"
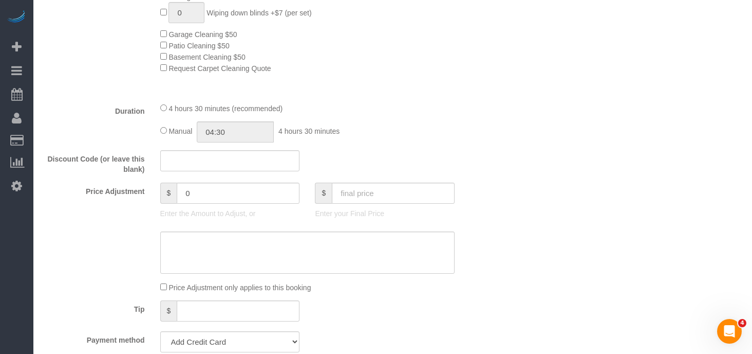
scroll to position [598, 0]
click at [368, 193] on input "text" at bounding box center [393, 193] width 123 height 21
type input "232.10"
type input "-6.9"
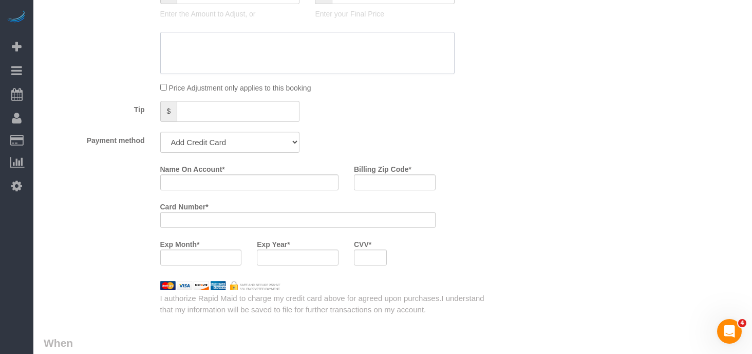
scroll to position [806, 0]
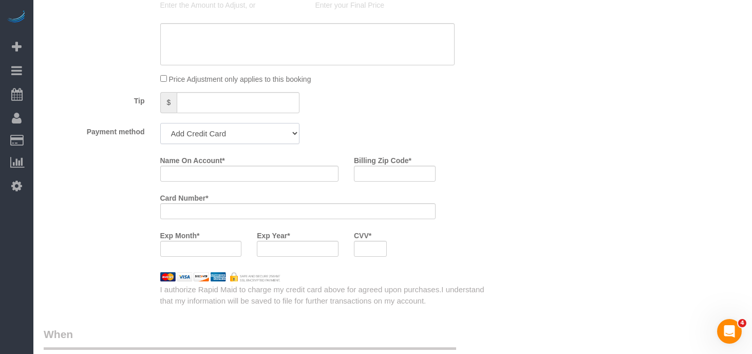
click at [277, 134] on select "Add Credit Card Cash Check Paypal" at bounding box center [230, 133] width 140 height 21
select select "string:check"
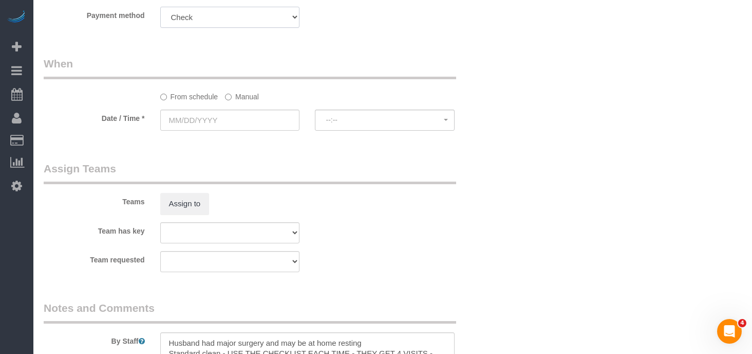
scroll to position [930, 0]
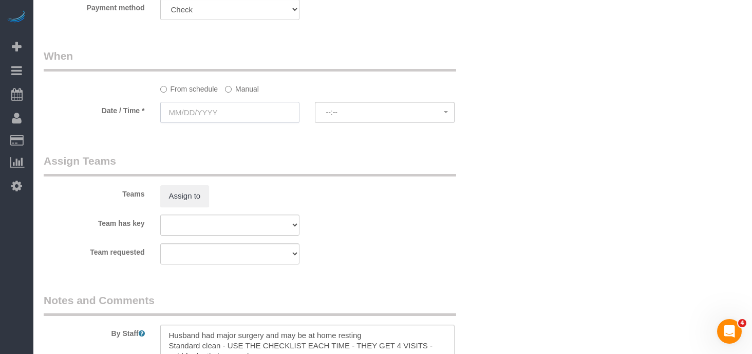
click at [230, 115] on input "text" at bounding box center [230, 112] width 140 height 21
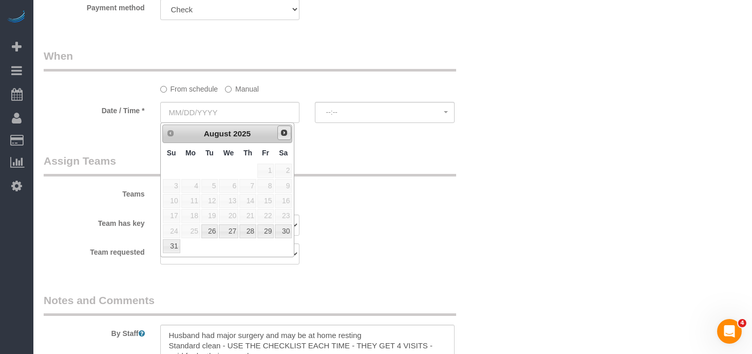
click at [284, 134] on span "Next" at bounding box center [284, 132] width 8 height 8
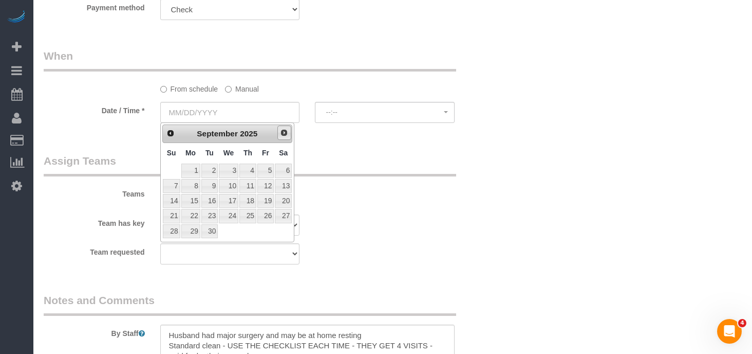
click at [284, 134] on span "Next" at bounding box center [284, 132] width 8 height 8
click at [233, 185] on link "8" at bounding box center [229, 186] width 20 height 14
type input "10/08/2025"
select select "spot26"
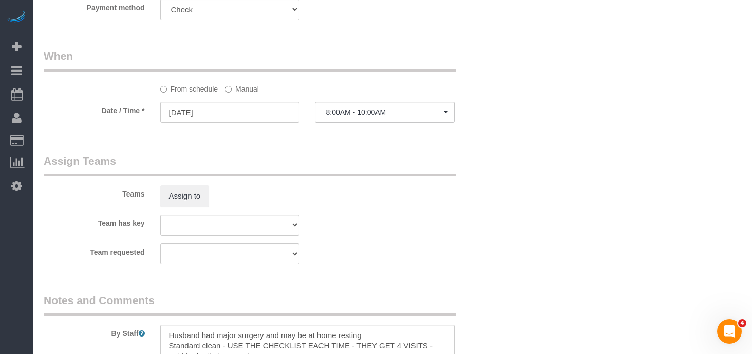
click at [246, 94] on label "Manual" at bounding box center [242, 87] width 34 height 14
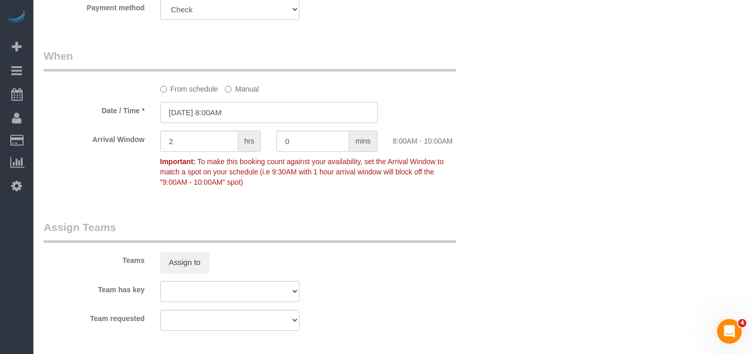
click at [228, 114] on input "10/08/2025 8:00AM" at bounding box center [268, 112] width 217 height 21
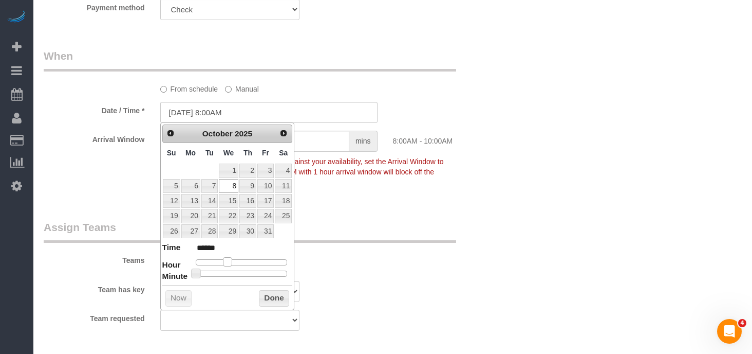
type input "10/08/2025 9:00AM"
type input "******"
drag, startPoint x: 228, startPoint y: 259, endPoint x: 234, endPoint y: 259, distance: 6.2
click at [234, 259] on span at bounding box center [231, 261] width 9 height 9
click at [282, 302] on button "Done" at bounding box center [274, 298] width 30 height 16
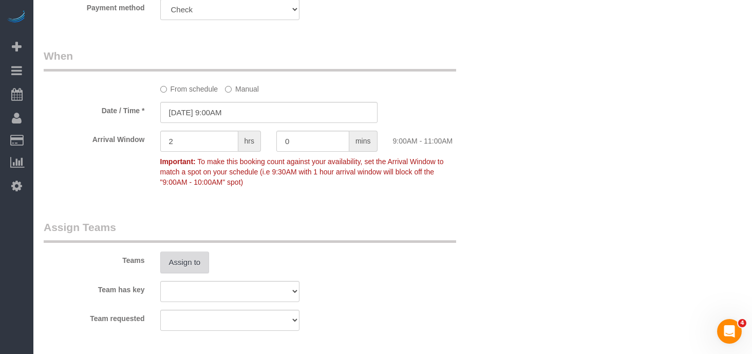
click at [181, 270] on button "Assign to" at bounding box center [184, 262] width 49 height 22
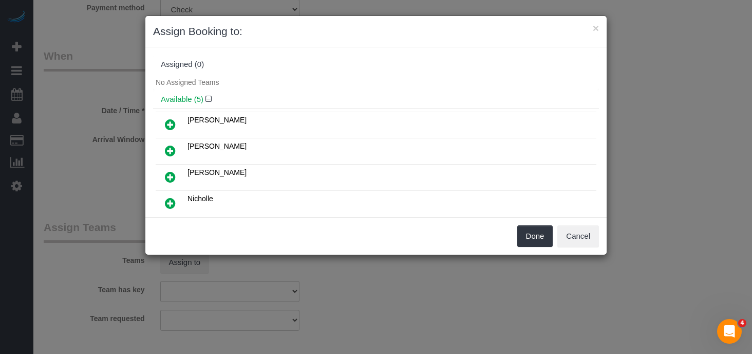
click at [171, 174] on icon at bounding box center [170, 177] width 11 height 12
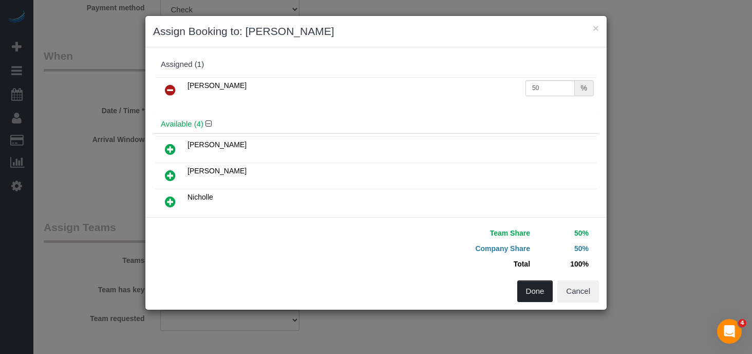
click at [531, 297] on button "Done" at bounding box center [536, 291] width 36 height 22
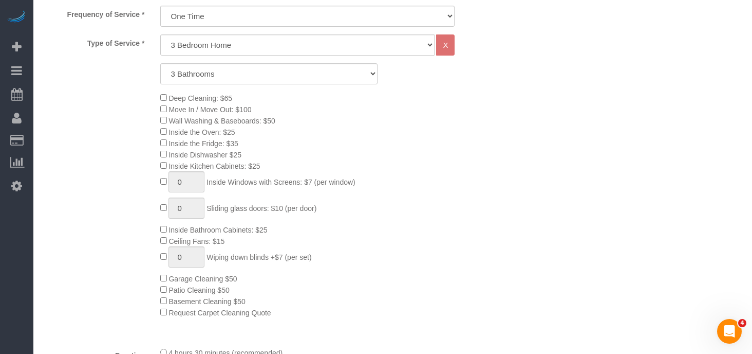
scroll to position [0, 0]
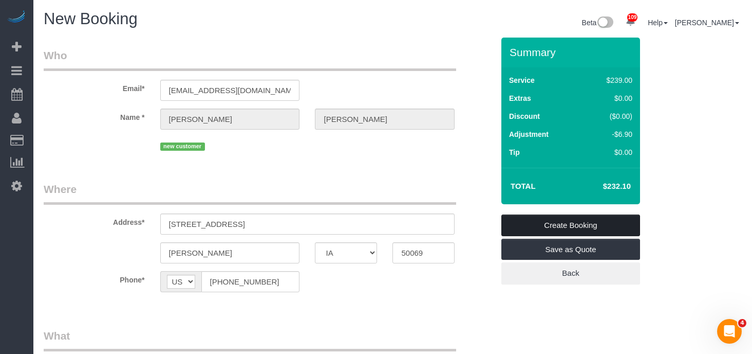
click at [557, 230] on link "Create Booking" at bounding box center [571, 225] width 139 height 22
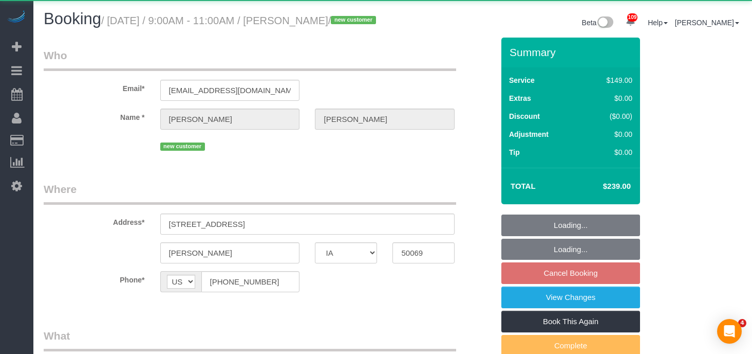
select select "IA"
select select "object:967"
select select "3"
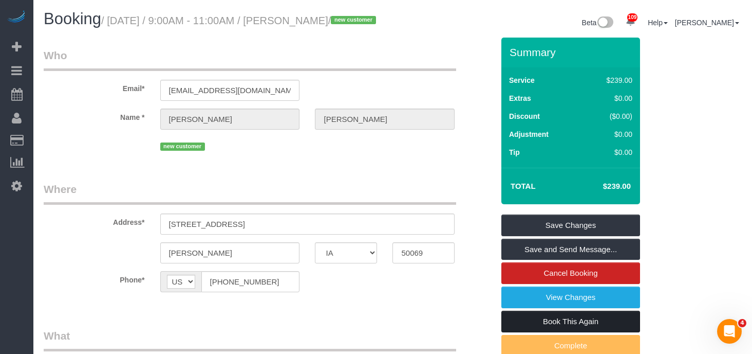
click at [528, 332] on link "Book This Again" at bounding box center [571, 321] width 139 height 22
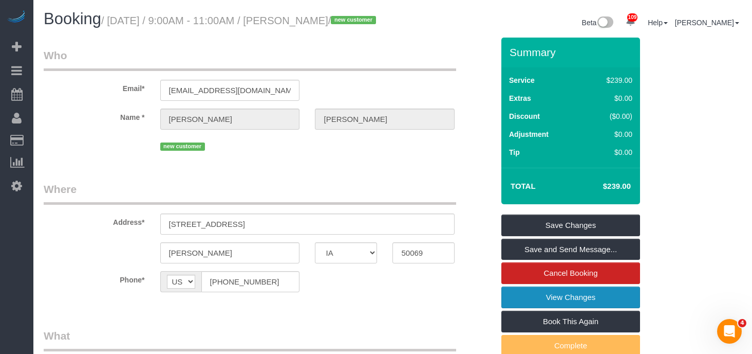
select select "IA"
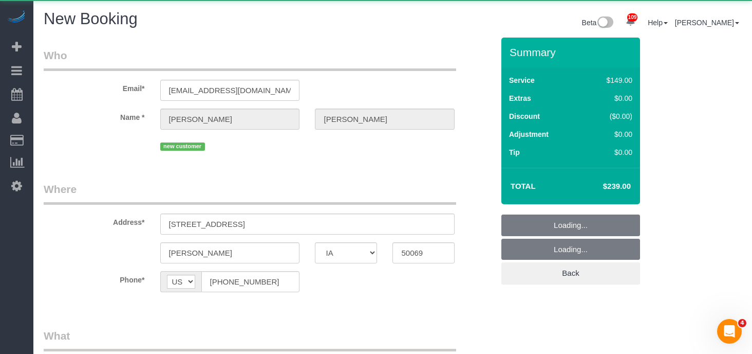
select select "string:fspay"
select select "object:1458"
select select "3"
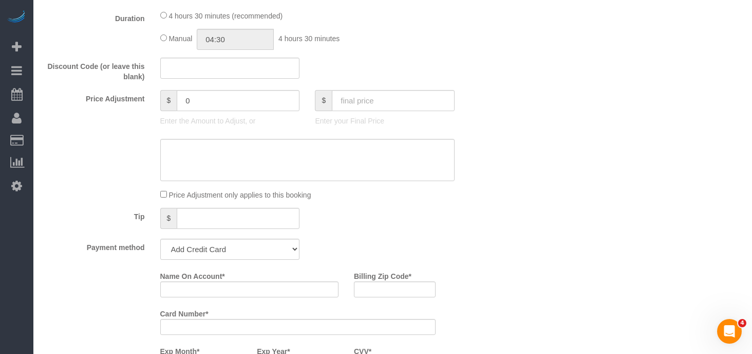
scroll to position [723, 0]
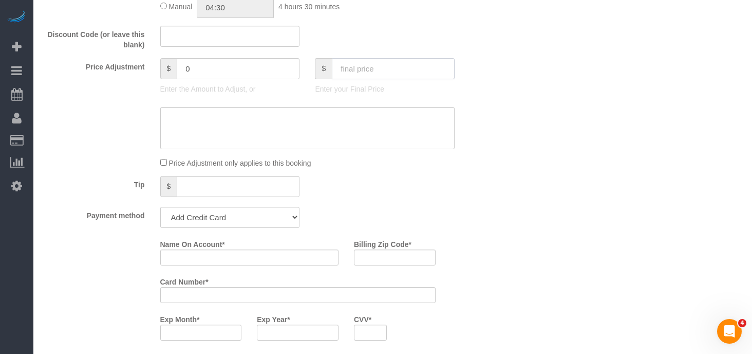
click at [346, 68] on input "text" at bounding box center [393, 68] width 123 height 21
type input "232"
type input "-7"
type input ".10"
type input "-238.9"
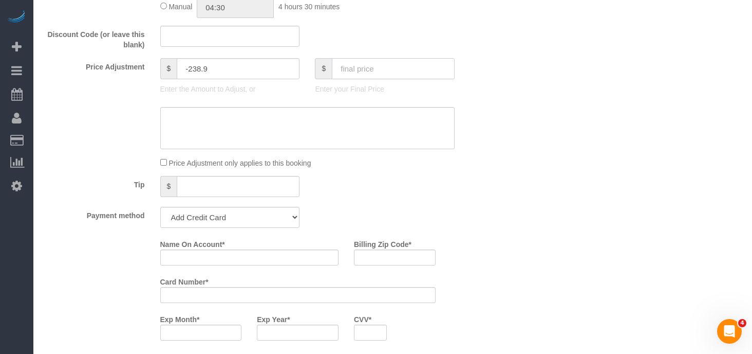
click at [337, 66] on input "text" at bounding box center [393, 68] width 123 height 21
type input "232.10"
type input "-6.9"
click at [235, 212] on select "Add Credit Card Cash Check Paypal" at bounding box center [230, 217] width 140 height 21
select select "string:check"
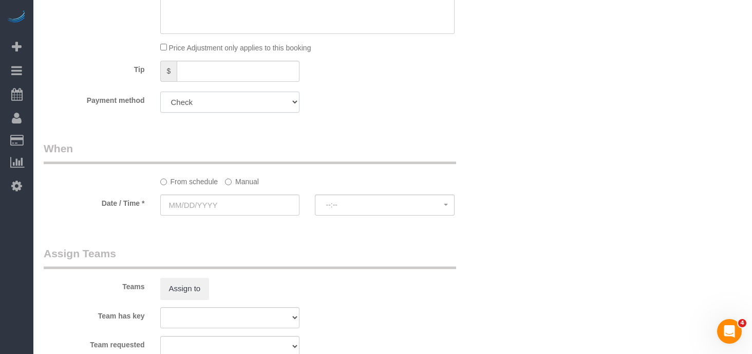
scroll to position [848, 0]
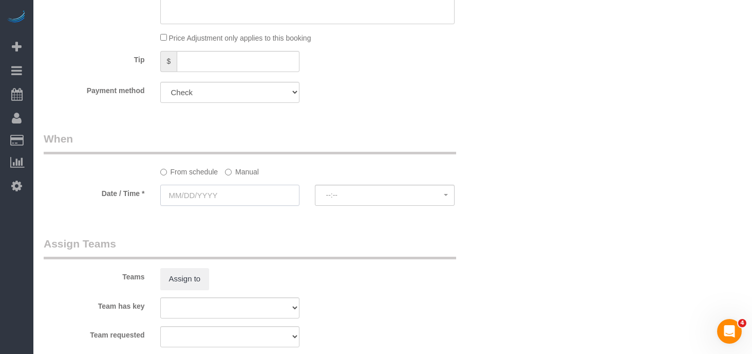
click at [205, 195] on input "text" at bounding box center [230, 195] width 140 height 21
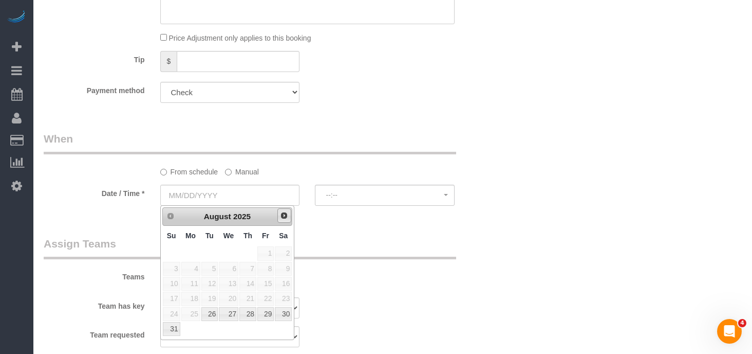
click at [284, 214] on span "Next" at bounding box center [284, 215] width 8 height 8
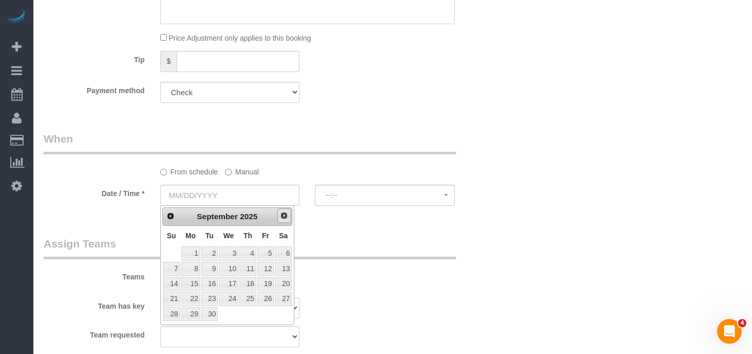
click at [284, 214] on span "Next" at bounding box center [284, 215] width 8 height 8
click at [248, 312] on link "30" at bounding box center [248, 314] width 17 height 14
type input "[DATE]"
select select "spot26"
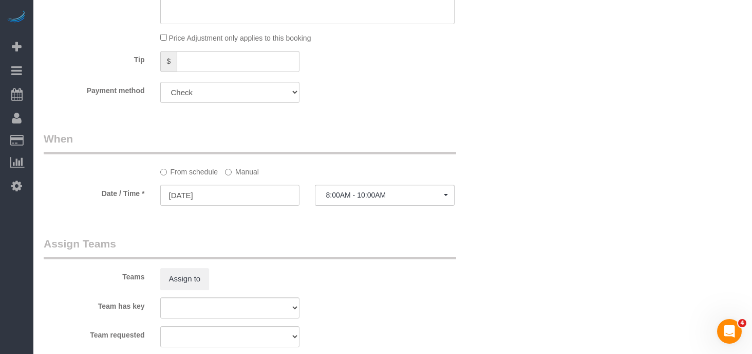
click at [232, 168] on label "Manual" at bounding box center [242, 170] width 34 height 14
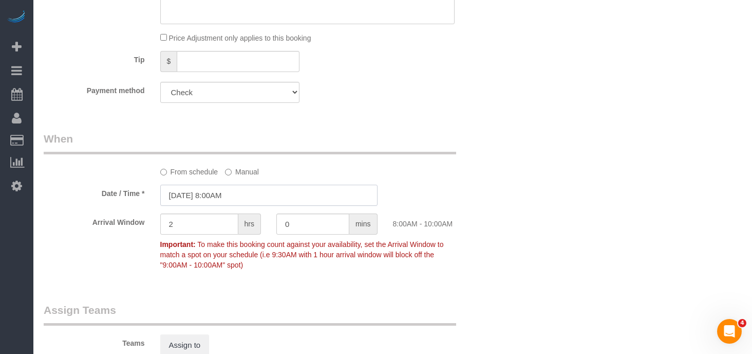
click at [225, 194] on input "[DATE] 8:00AM" at bounding box center [268, 195] width 217 height 21
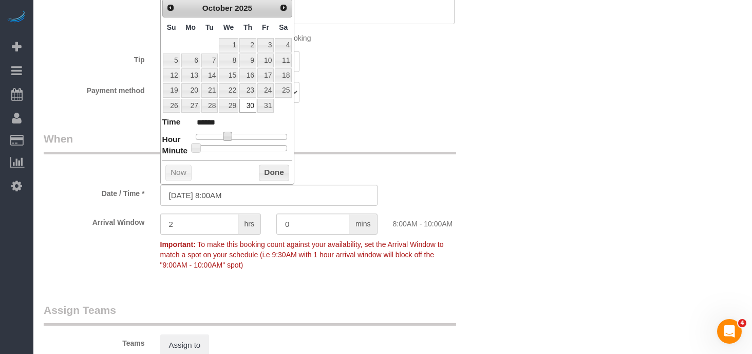
type input "[DATE] 9:00AM"
type input "******"
click at [232, 136] on span at bounding box center [231, 136] width 9 height 9
click at [272, 179] on button "Done" at bounding box center [274, 172] width 30 height 16
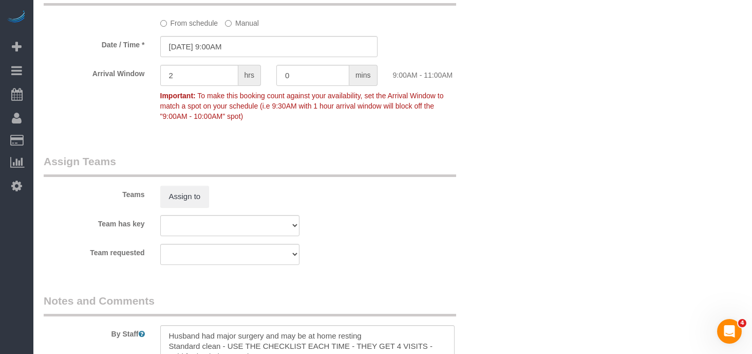
scroll to position [1043, 0]
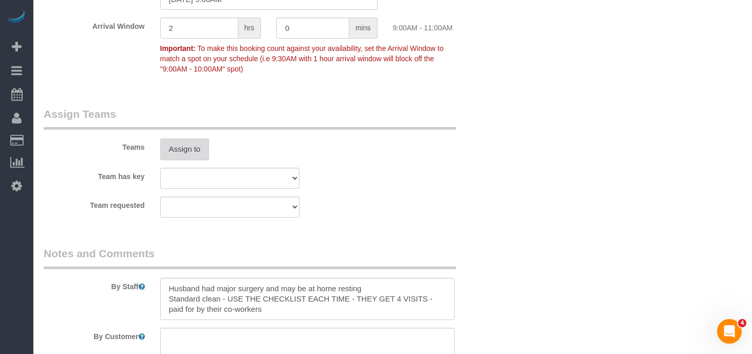
click at [178, 144] on button "Assign to" at bounding box center [184, 149] width 49 height 22
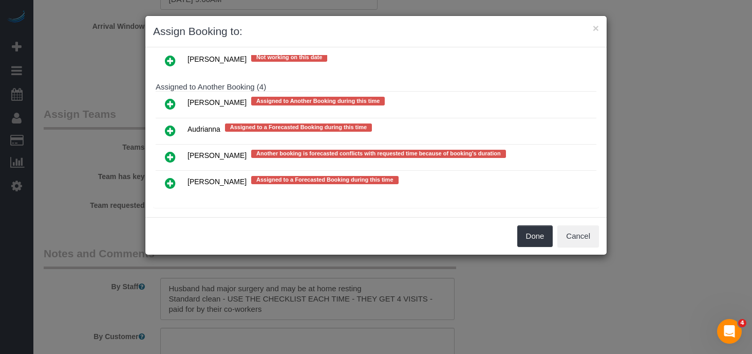
scroll to position [267, 0]
click at [171, 177] on icon at bounding box center [170, 183] width 11 height 12
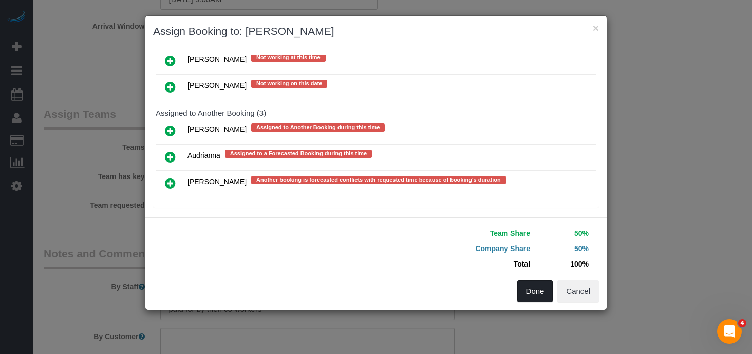
click at [543, 292] on button "Done" at bounding box center [536, 291] width 36 height 22
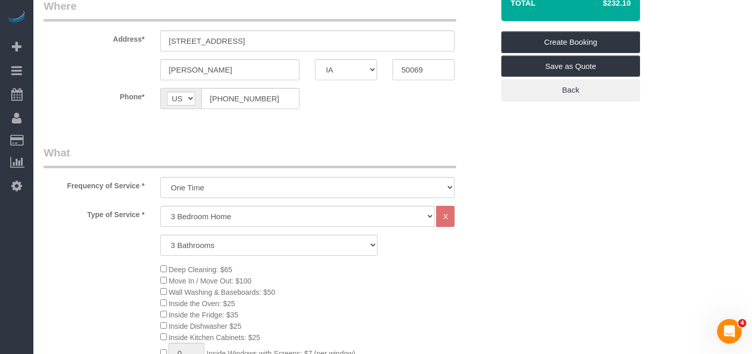
scroll to position [0, 0]
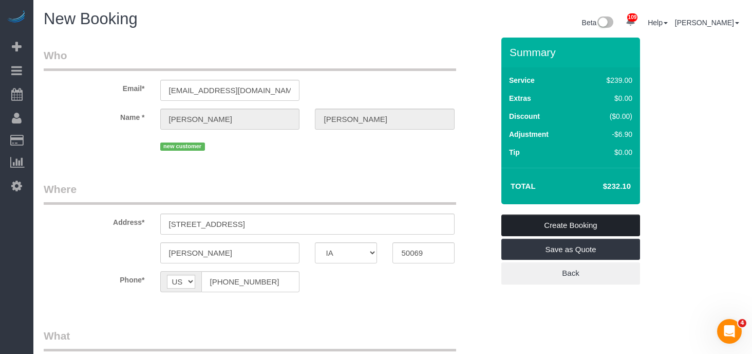
click at [551, 226] on link "Create Booking" at bounding box center [571, 225] width 139 height 22
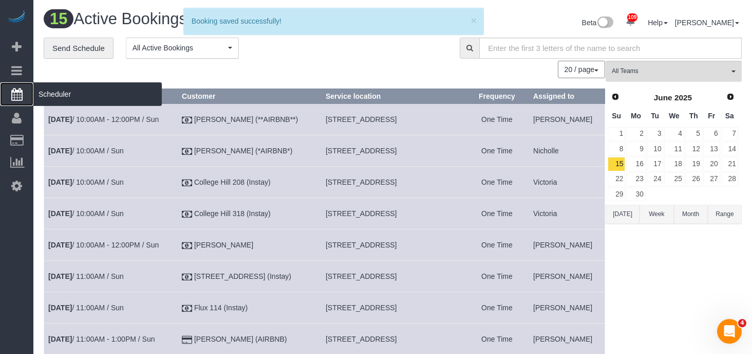
click at [51, 98] on span "Scheduler" at bounding box center [97, 94] width 128 height 24
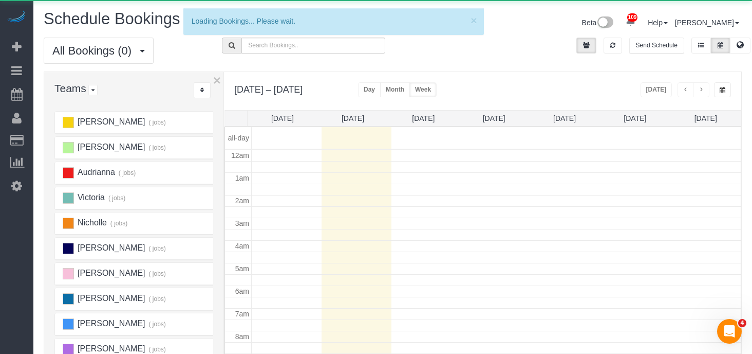
scroll to position [136, 0]
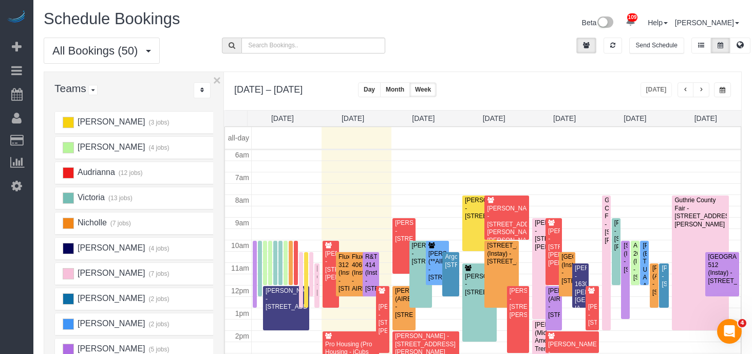
click at [702, 91] on span "button" at bounding box center [701, 90] width 5 height 6
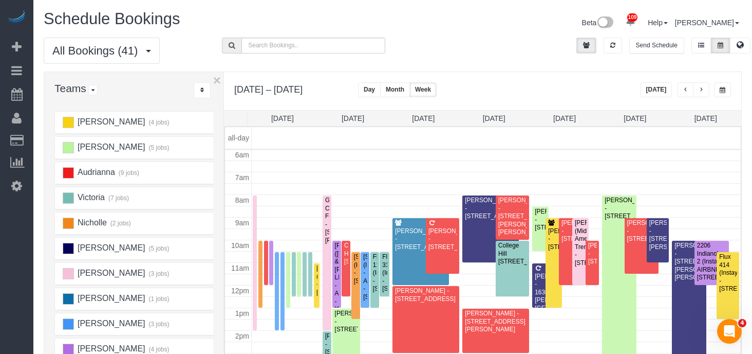
click at [702, 91] on span "button" at bounding box center [701, 90] width 5 height 6
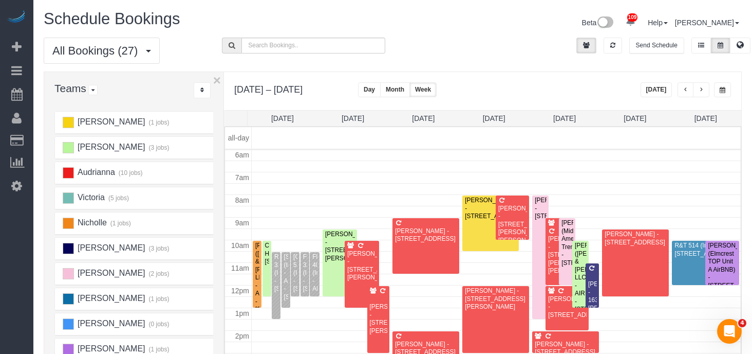
click at [702, 91] on span "button" at bounding box center [701, 90] width 5 height 6
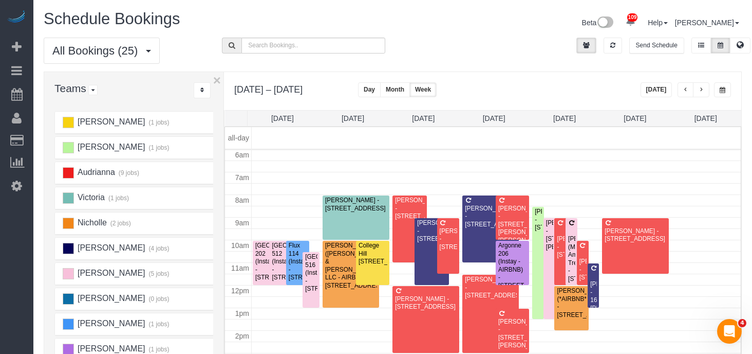
click at [682, 89] on button "button" at bounding box center [686, 89] width 16 height 15
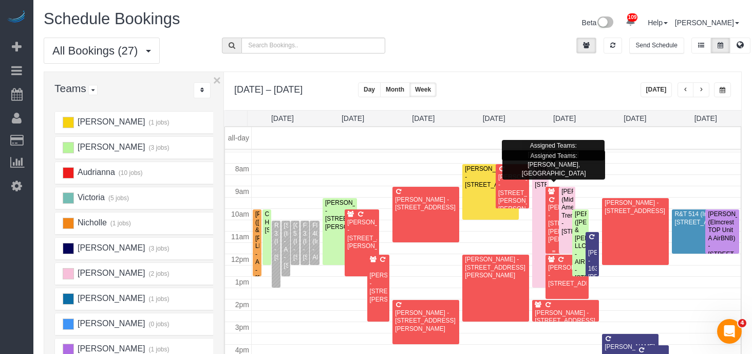
scroll to position [166, 0]
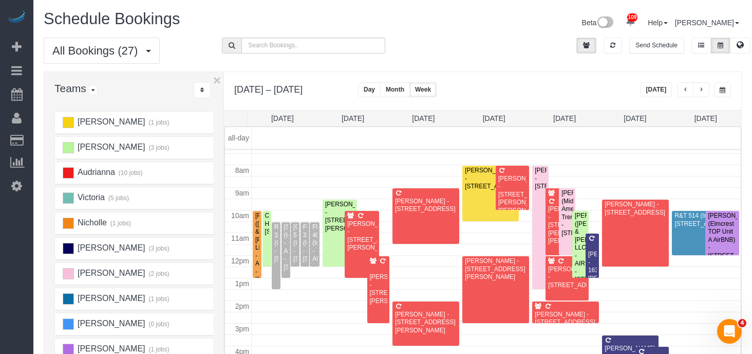
click at [702, 91] on span "button" at bounding box center [701, 90] width 5 height 6
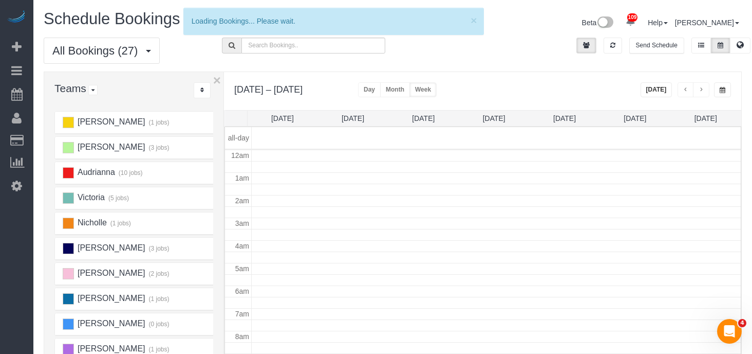
scroll to position [136, 0]
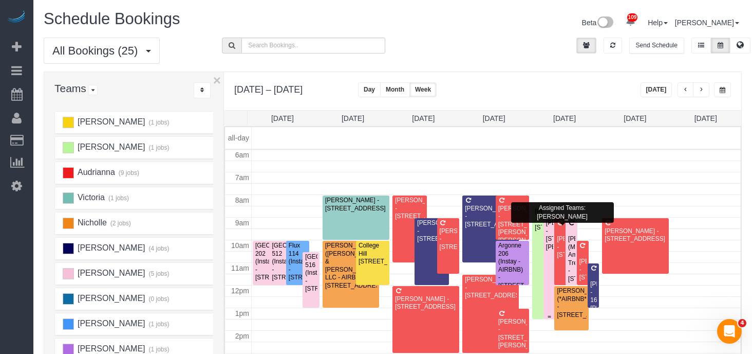
click at [548, 235] on div "Heidi Scott - 919 Madison St, De Soto, IA 50069" at bounding box center [550, 235] width 8 height 32
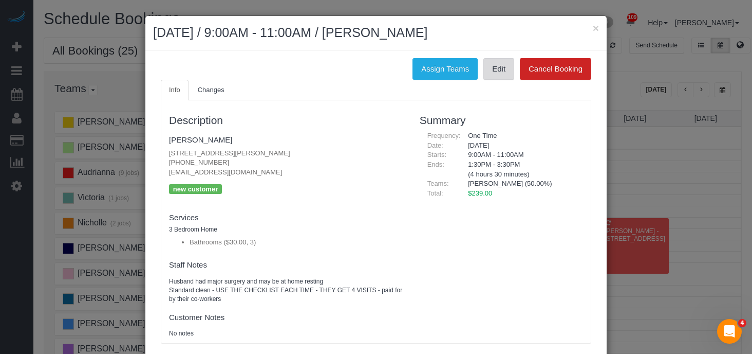
click at [499, 68] on link "Edit" at bounding box center [499, 69] width 31 height 22
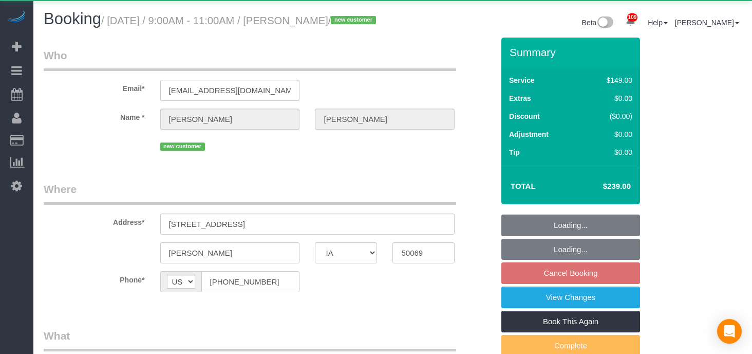
select select "IA"
select select "object:967"
select select "3"
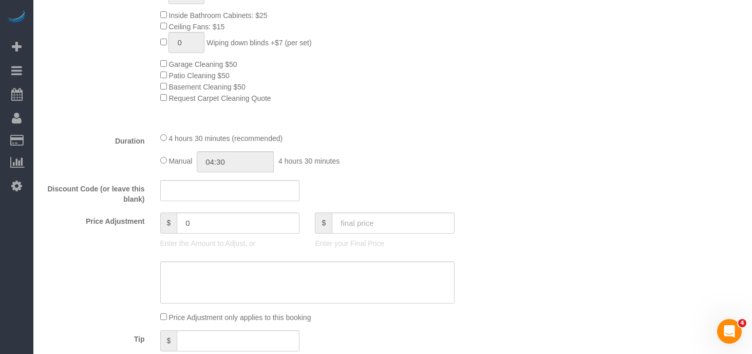
scroll to position [570, 0]
click at [361, 231] on input "text" at bounding box center [393, 220] width 123 height 21
type input "232.10"
type input "-6.9"
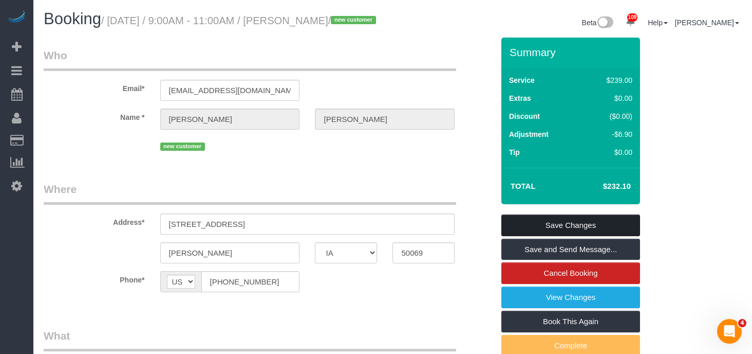
click at [556, 236] on link "Save Changes" at bounding box center [571, 225] width 139 height 22
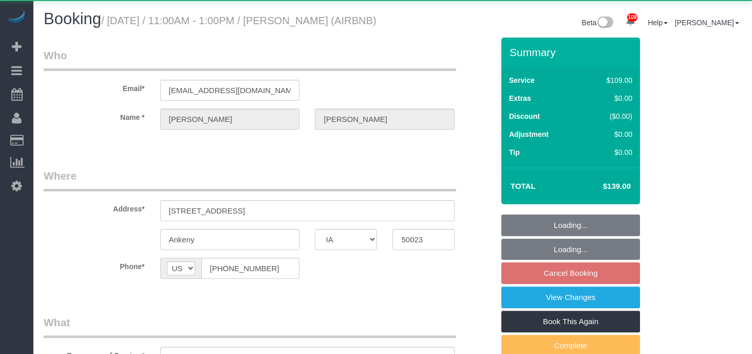
select select "IA"
select select "object:976"
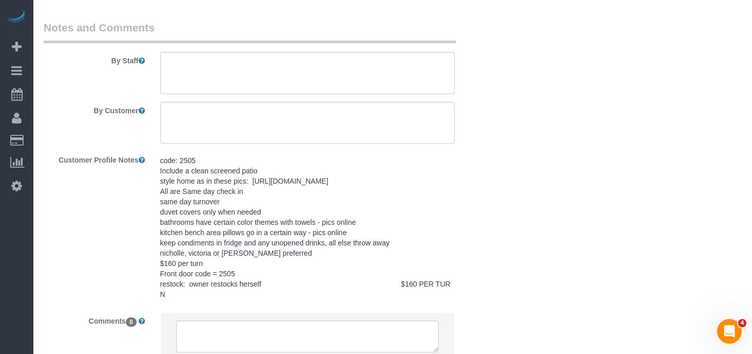
scroll to position [1264, 0]
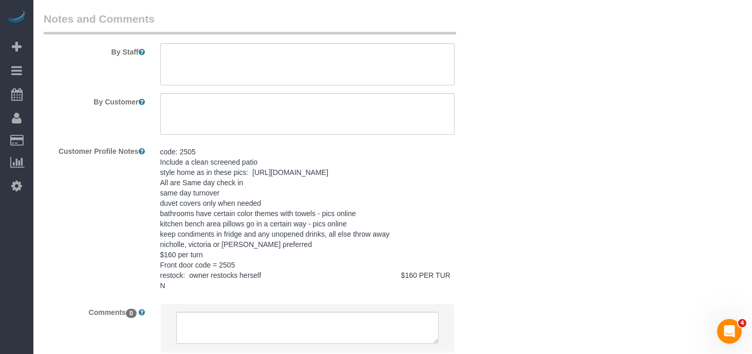
click at [254, 281] on pre "code: 2505 Include a clean screened patio style home as in these pics: http://w…" at bounding box center [307, 218] width 295 height 144
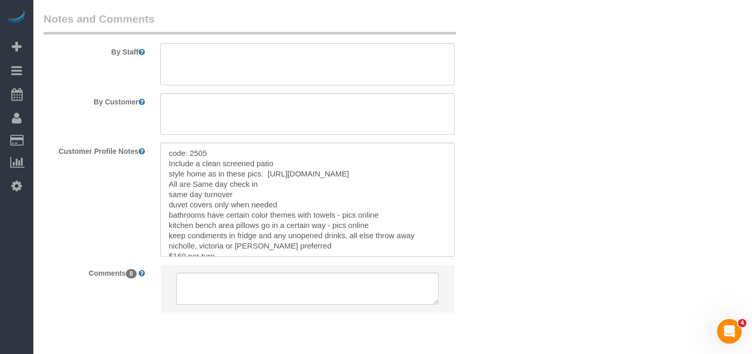
scroll to position [41, 0]
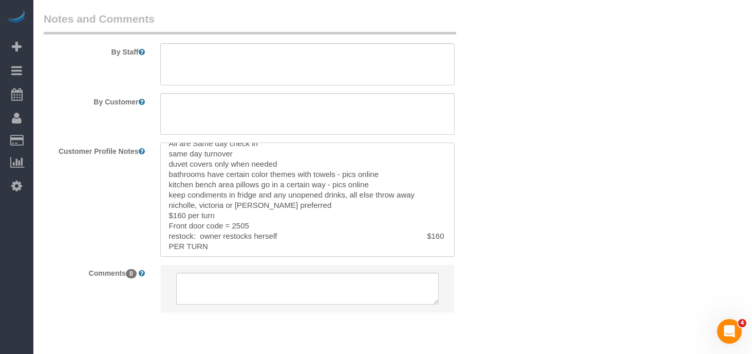
drag, startPoint x: 174, startPoint y: 227, endPoint x: 185, endPoint y: 227, distance: 10.8
click at [185, 227] on textarea "code: 2505 Include a clean screened patio style home as in these pics: http://w…" at bounding box center [307, 199] width 295 height 114
drag, startPoint x: 428, startPoint y: 246, endPoint x: 451, endPoint y: 246, distance: 23.6
click at [451, 246] on textarea "code: 2505 Include a clean screened patio style home as in these pics: http://w…" at bounding box center [307, 199] width 295 height 114
type textarea "code: 2505 Include a clean screened patio style home as in these pics: [URL][DO…"
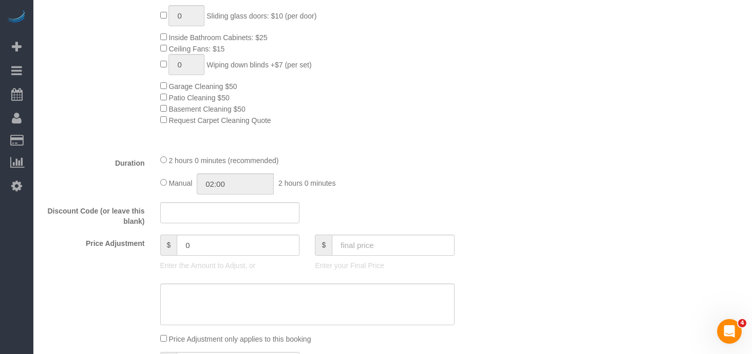
scroll to position [538, 0]
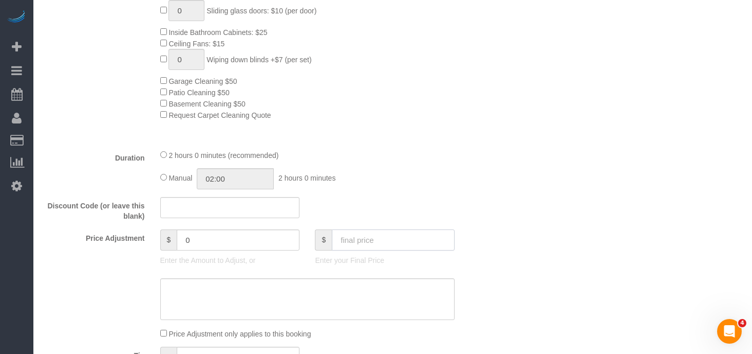
click at [362, 250] on input "text" at bounding box center [393, 239] width 123 height 21
type input "200"
type input "61"
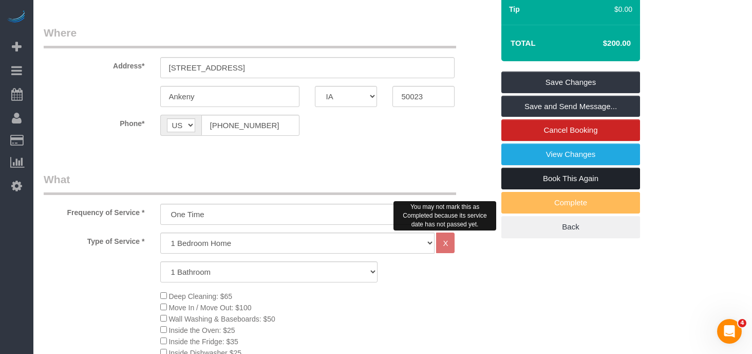
scroll to position [112, 0]
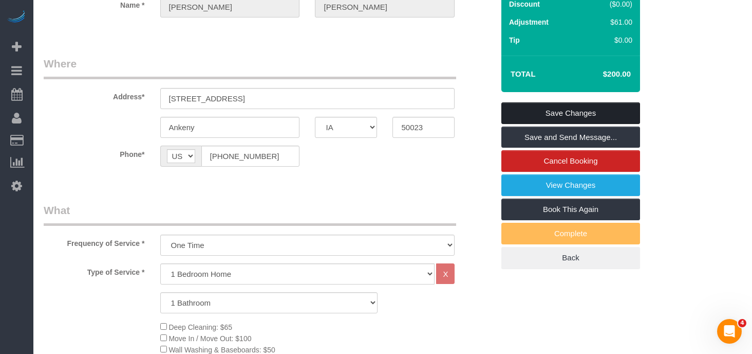
click at [564, 124] on link "Save Changes" at bounding box center [571, 113] width 139 height 22
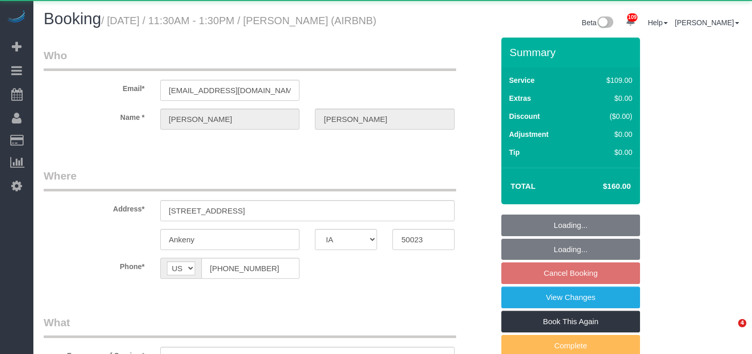
select select "IA"
select select "object:972"
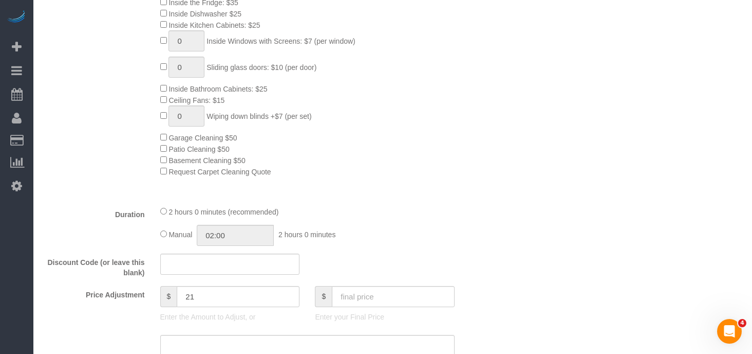
scroll to position [508, 0]
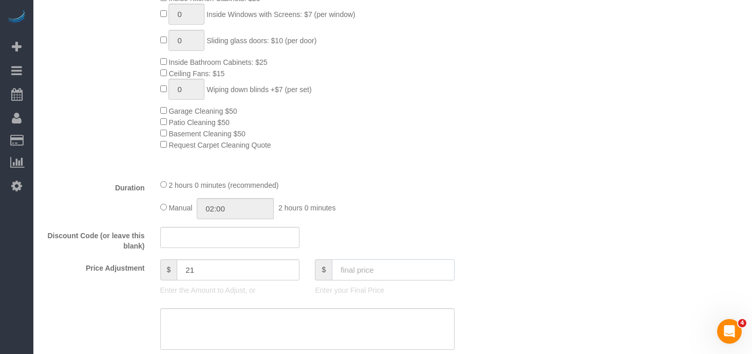
click at [339, 280] on input "text" at bounding box center [393, 269] width 123 height 21
type input "200"
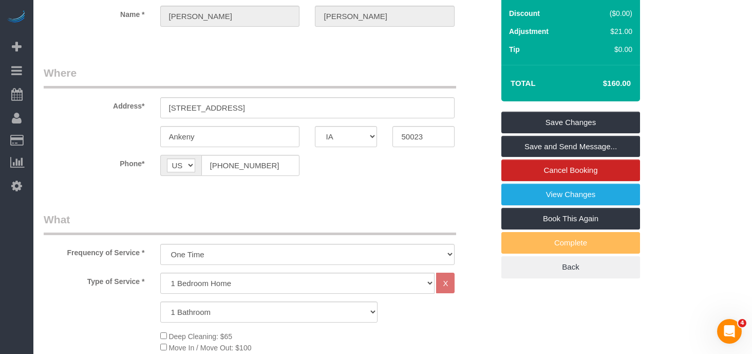
scroll to position [0, 0]
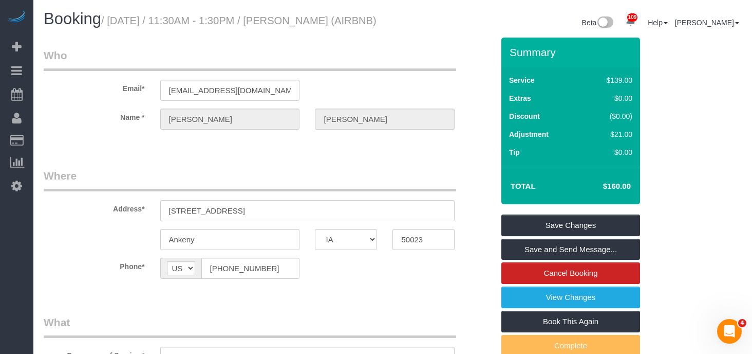
type input "61"
click at [575, 236] on link "Save Changes" at bounding box center [571, 225] width 139 height 22
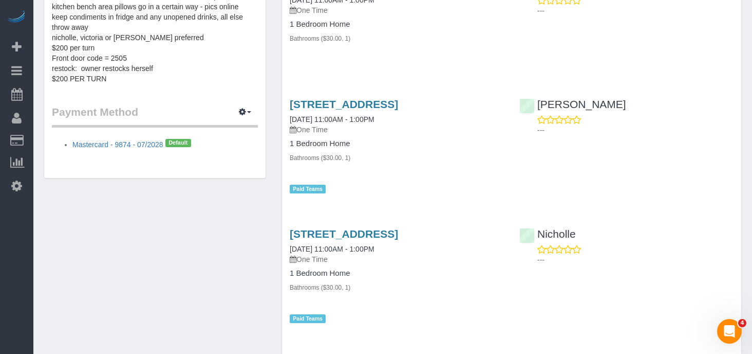
scroll to position [493, 0]
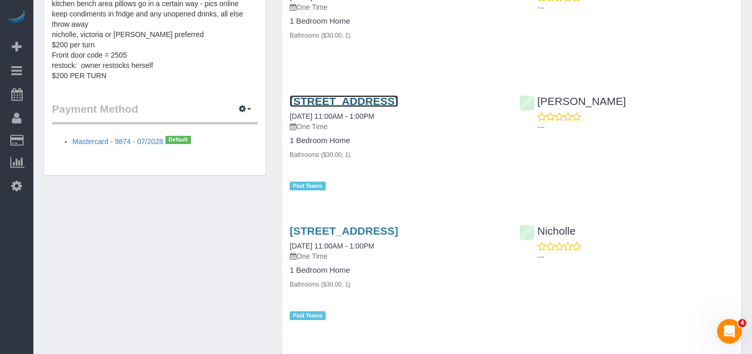
click at [398, 98] on link "[STREET_ADDRESS]" at bounding box center [344, 101] width 108 height 12
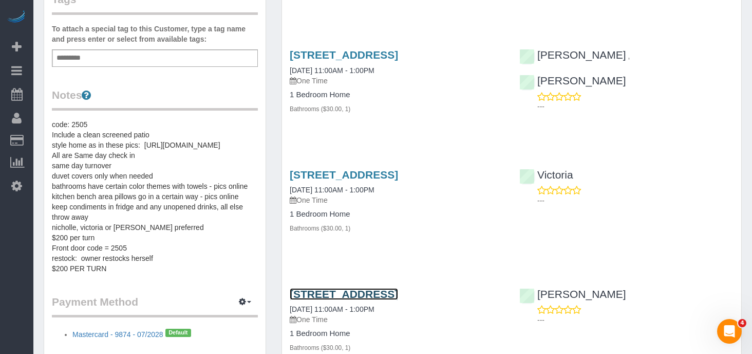
scroll to position [299, 0]
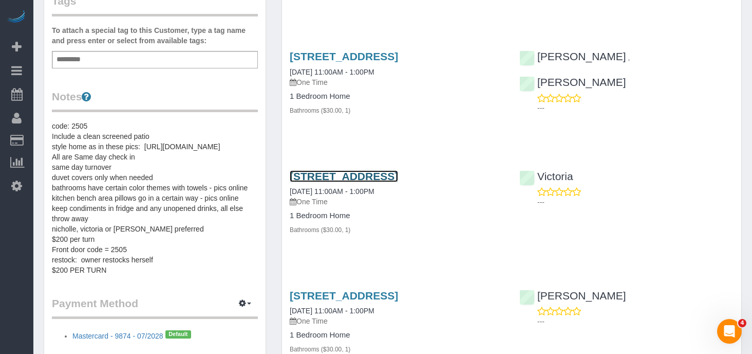
click at [353, 176] on link "[STREET_ADDRESS]" at bounding box center [344, 176] width 108 height 12
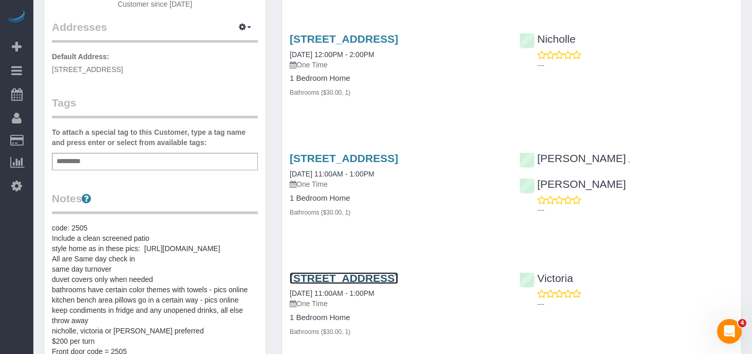
scroll to position [185, 0]
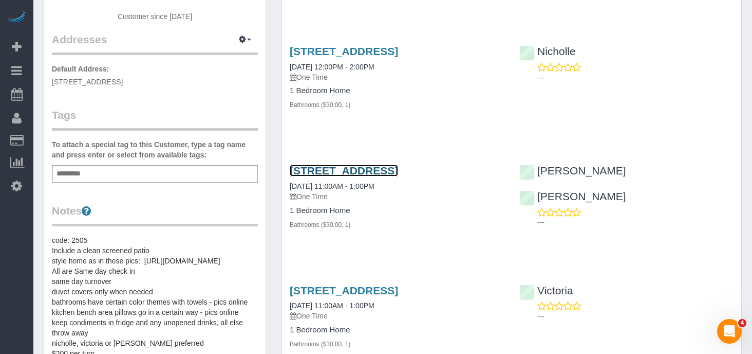
click at [398, 169] on link "[STREET_ADDRESS]" at bounding box center [344, 170] width 108 height 12
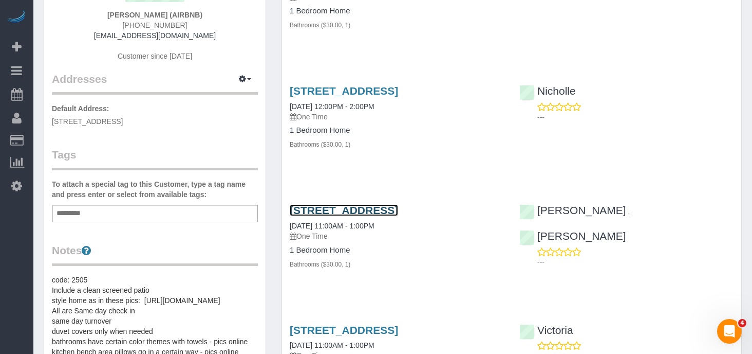
scroll to position [144, 0]
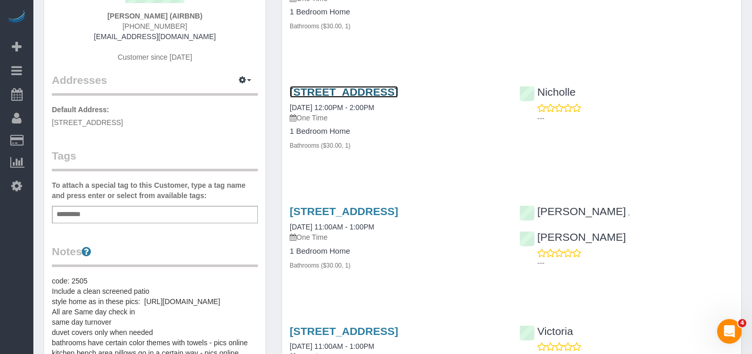
click at [398, 90] on link "[STREET_ADDRESS]" at bounding box center [344, 92] width 108 height 12
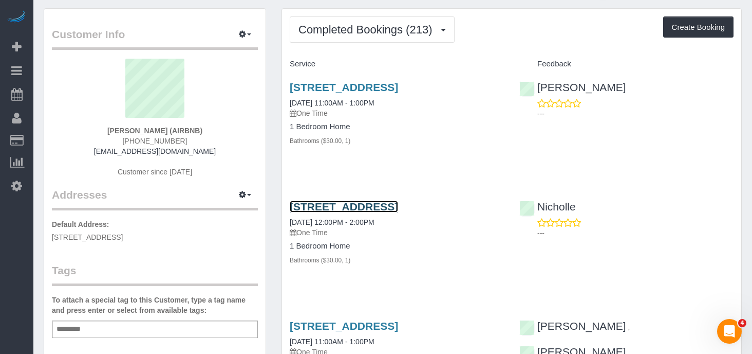
scroll to position [0, 0]
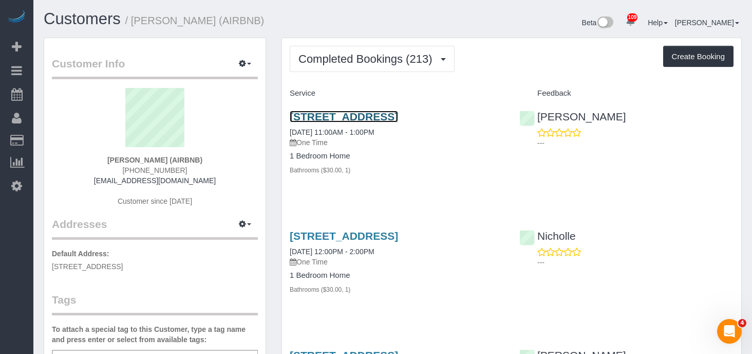
click at [398, 117] on link "[STREET_ADDRESS]" at bounding box center [344, 117] width 108 height 12
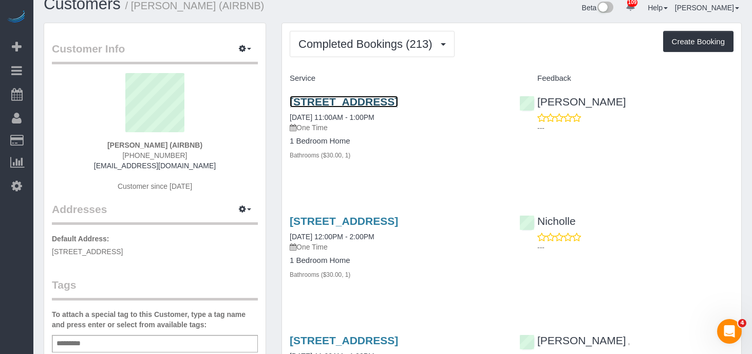
scroll to position [16, 0]
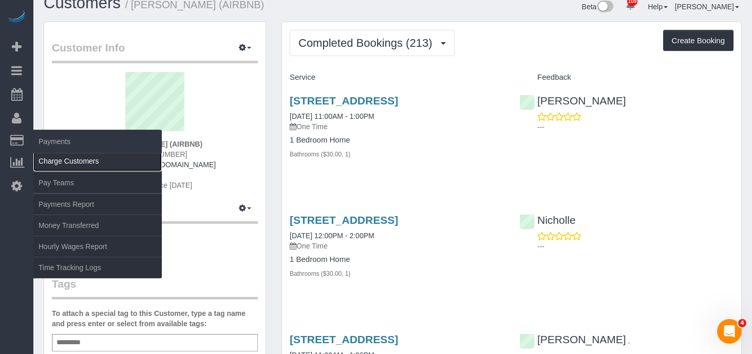
click at [66, 159] on link "Charge Customers" at bounding box center [97, 161] width 128 height 21
select select
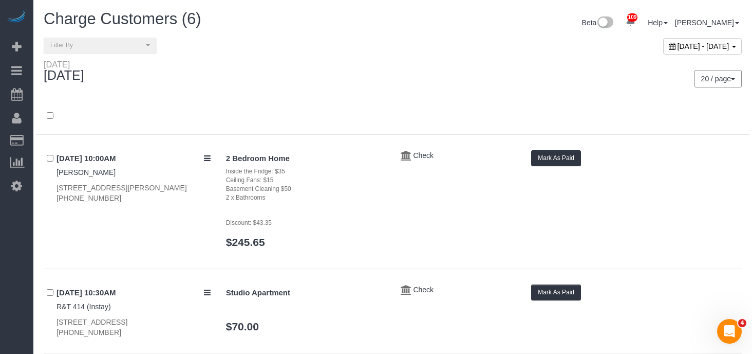
click at [680, 51] on div "[DATE] - [DATE]" at bounding box center [703, 46] width 79 height 16
type input "**********"
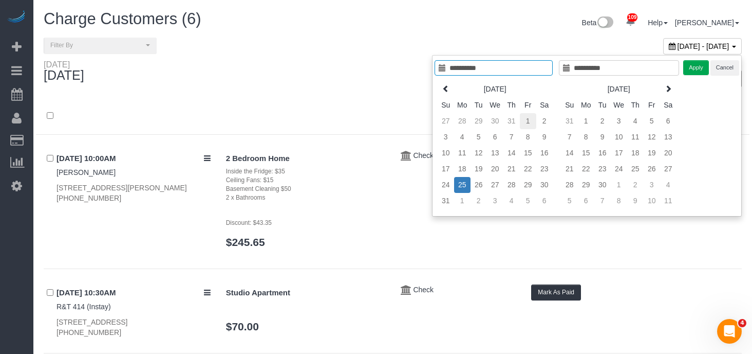
type input "**********"
click at [529, 123] on td "1" at bounding box center [528, 121] width 16 height 16
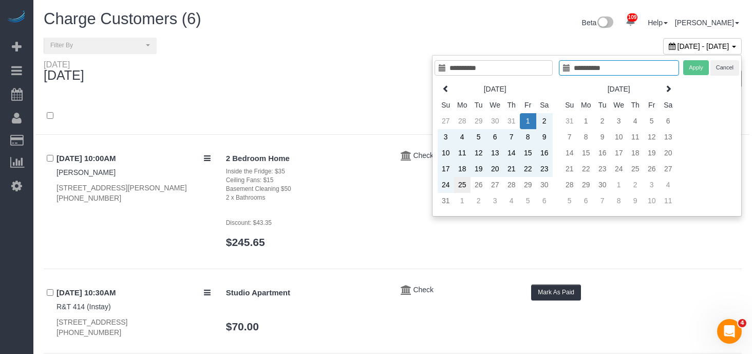
type input "**********"
click at [465, 185] on td "25" at bounding box center [462, 185] width 16 height 16
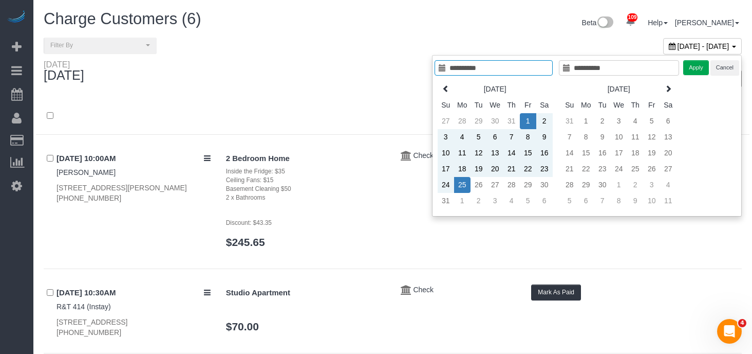
type input "**********"
click at [704, 65] on button "Apply" at bounding box center [697, 67] width 26 height 15
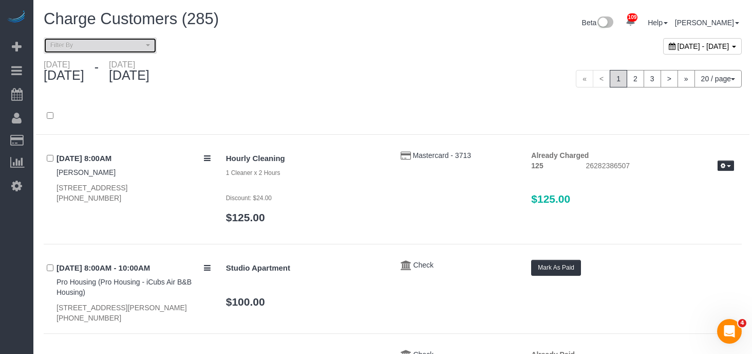
click at [134, 49] on button "Filter By" at bounding box center [100, 46] width 113 height 16
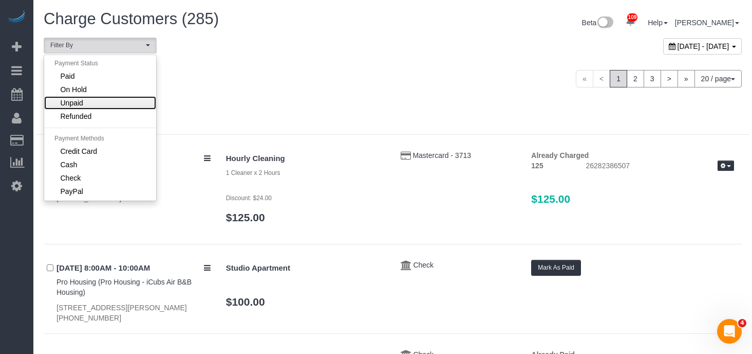
click at [86, 102] on link "Unpaid" at bounding box center [100, 102] width 112 height 13
select select "******"
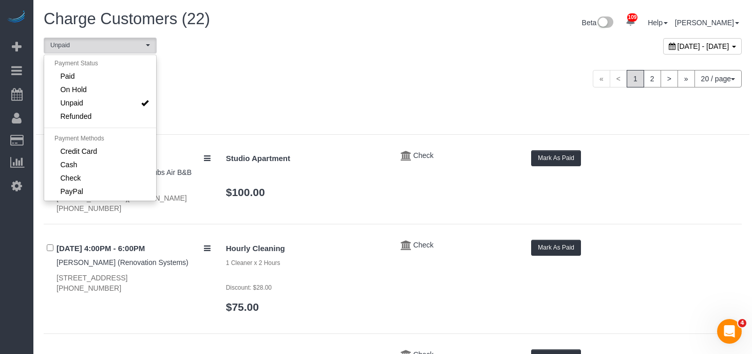
click at [364, 76] on div "Friday August 01, 2025 - Monday August 25, 2025" at bounding box center [214, 73] width 357 height 27
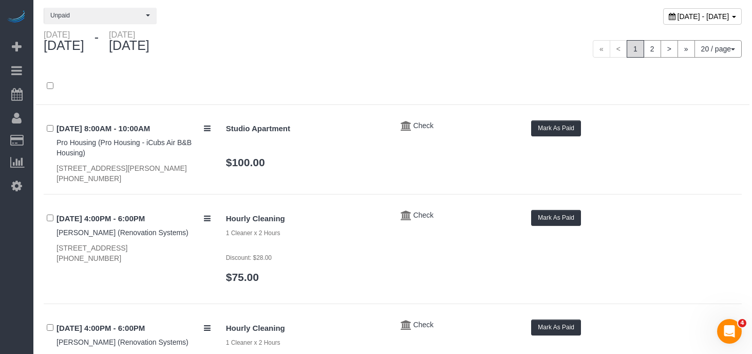
scroll to position [15, 0]
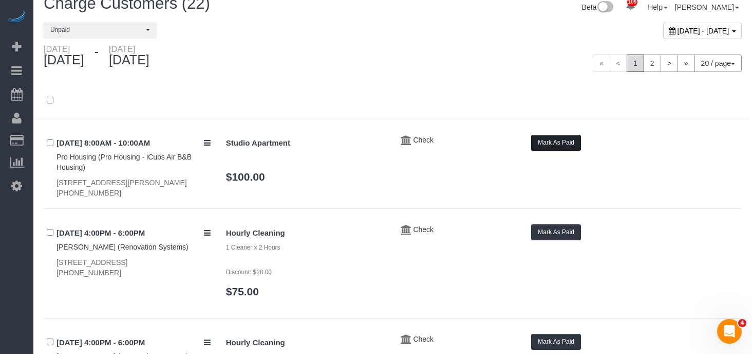
click at [552, 143] on button "Mark As Paid" at bounding box center [556, 143] width 50 height 16
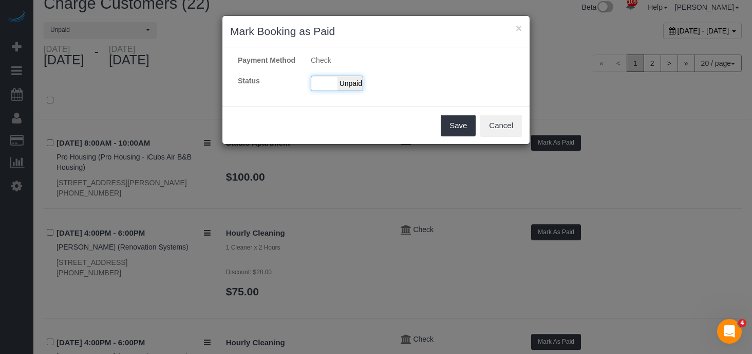
click at [344, 90] on span "Unpaid" at bounding box center [351, 83] width 26 height 14
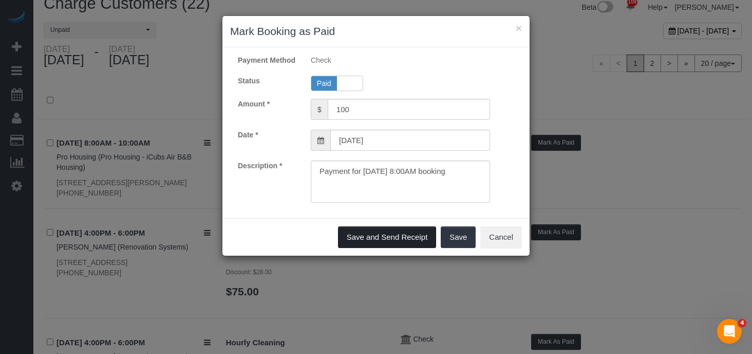
click at [417, 246] on button "Save and Send Receipt" at bounding box center [387, 237] width 99 height 22
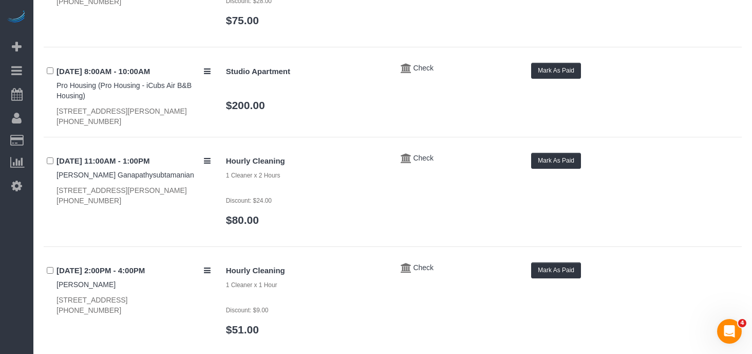
scroll to position [400, 0]
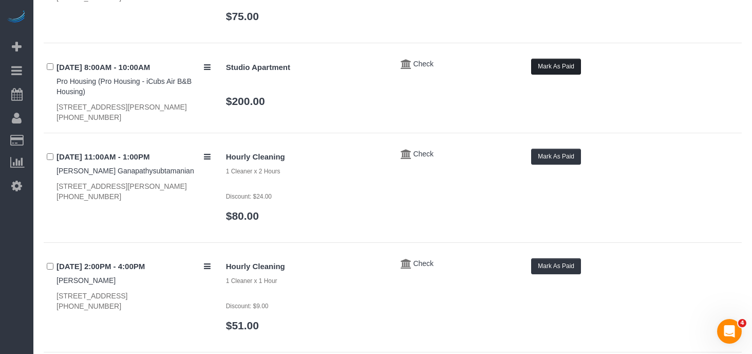
click at [565, 75] on button "Mark As Paid" at bounding box center [556, 67] width 50 height 16
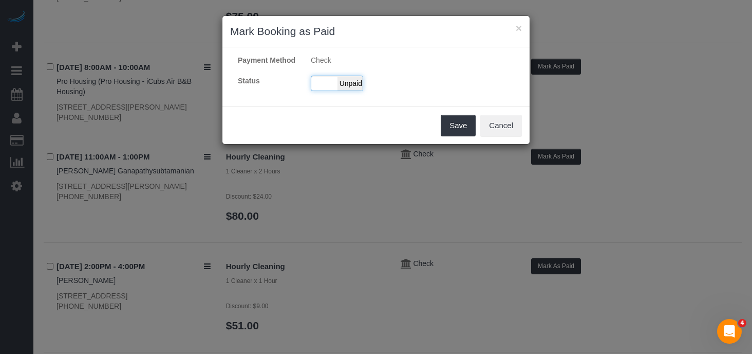
click at [339, 90] on span "Unpaid" at bounding box center [351, 83] width 26 height 14
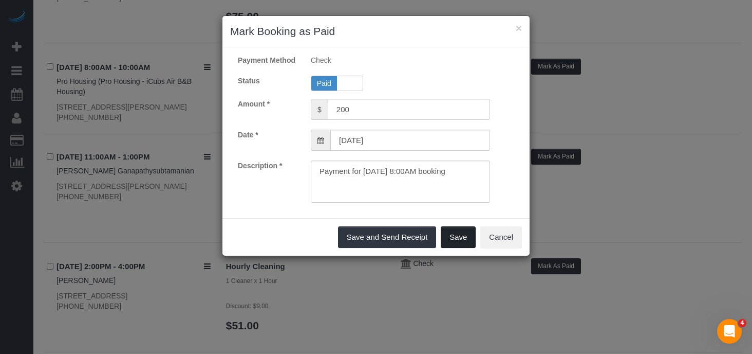
click at [451, 242] on button "Save" at bounding box center [458, 237] width 35 height 22
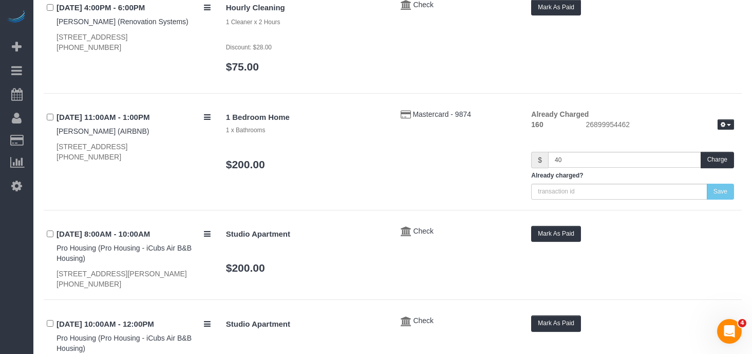
scroll to position [775, 0]
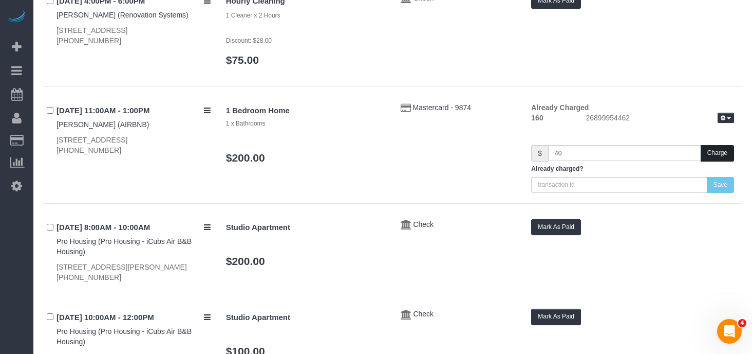
click at [720, 161] on button "Charge" at bounding box center [717, 153] width 33 height 16
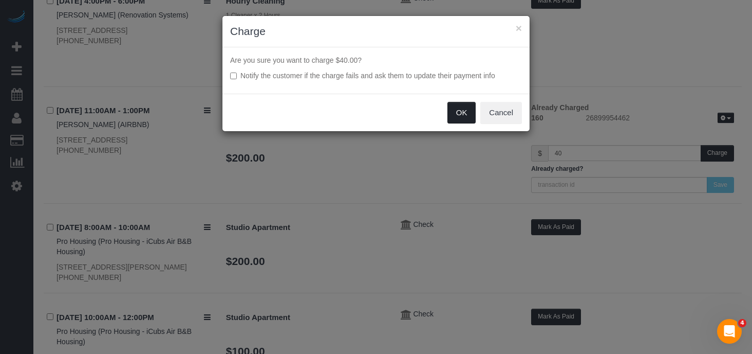
click at [459, 107] on button "OK" at bounding box center [462, 113] width 29 height 22
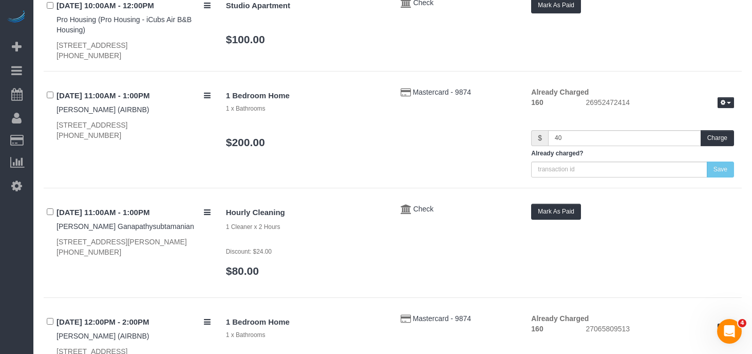
scroll to position [1085, 0]
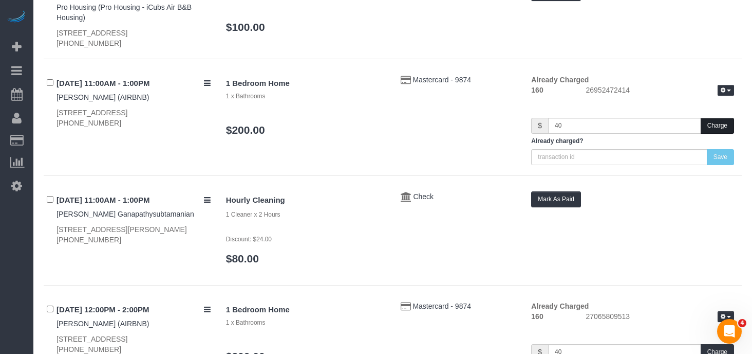
click at [721, 134] on button "Charge" at bounding box center [717, 126] width 33 height 16
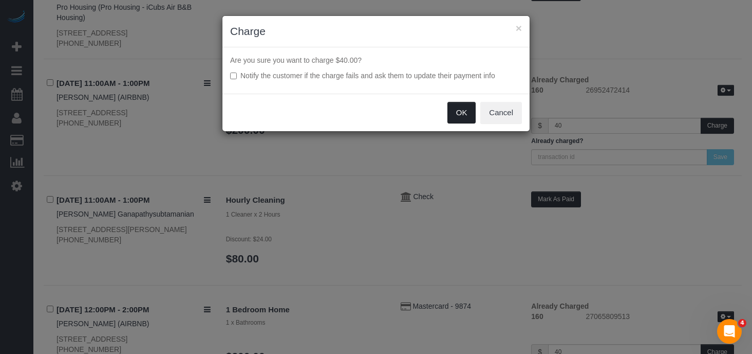
click at [464, 111] on button "OK" at bounding box center [462, 113] width 29 height 22
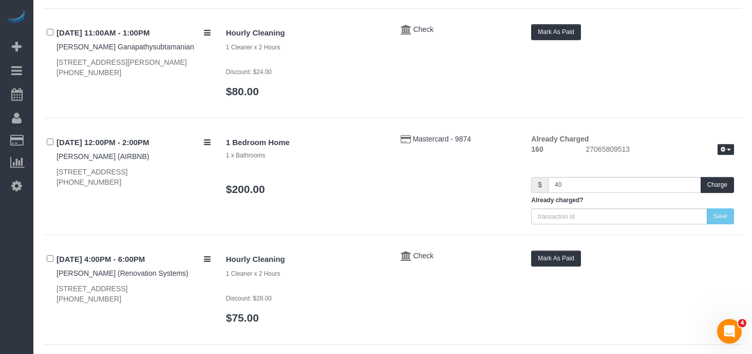
scroll to position [1241, 0]
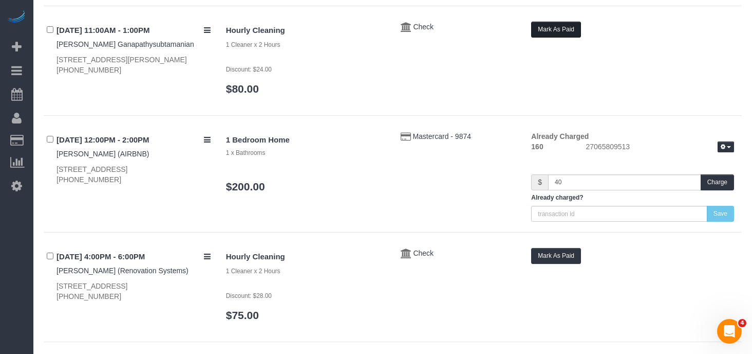
click at [557, 38] on button "Mark As Paid" at bounding box center [556, 30] width 50 height 16
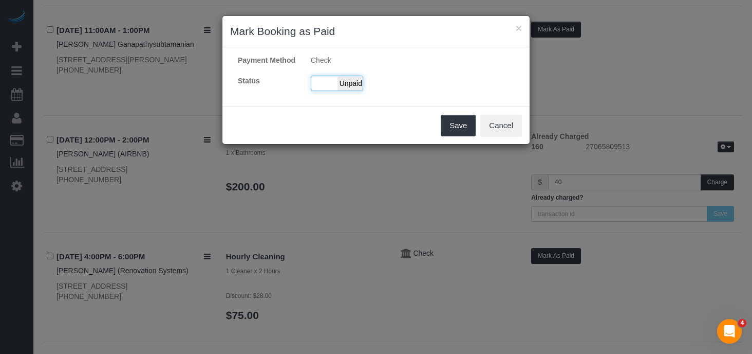
click at [352, 90] on span "Unpaid" at bounding box center [351, 83] width 26 height 14
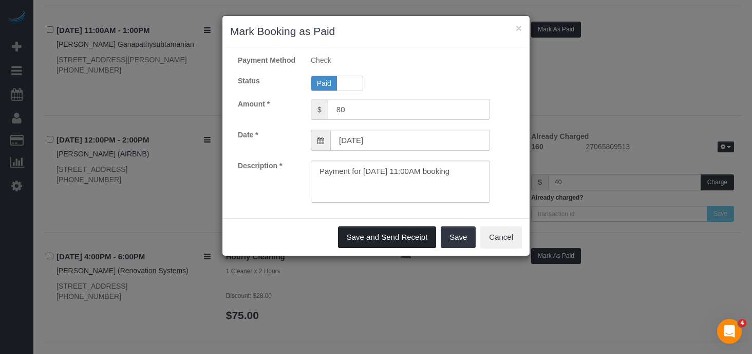
click at [408, 247] on button "Save and Send Receipt" at bounding box center [387, 237] width 99 height 22
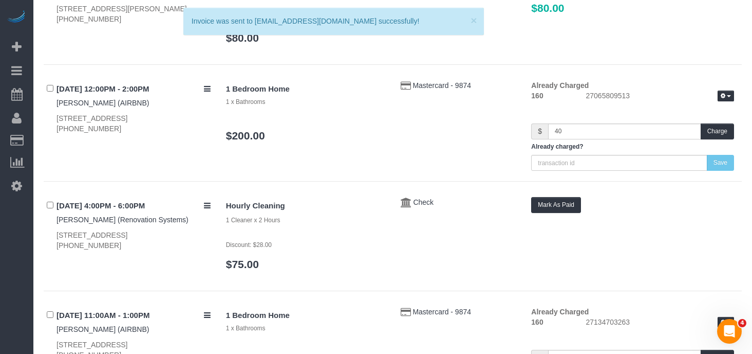
scroll to position [1295, 0]
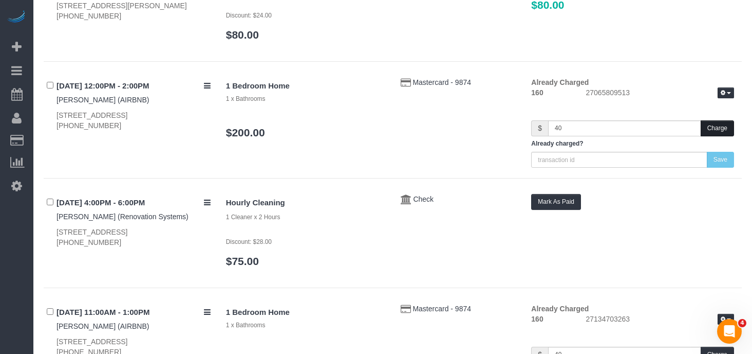
click at [719, 136] on button "Charge" at bounding box center [717, 128] width 33 height 16
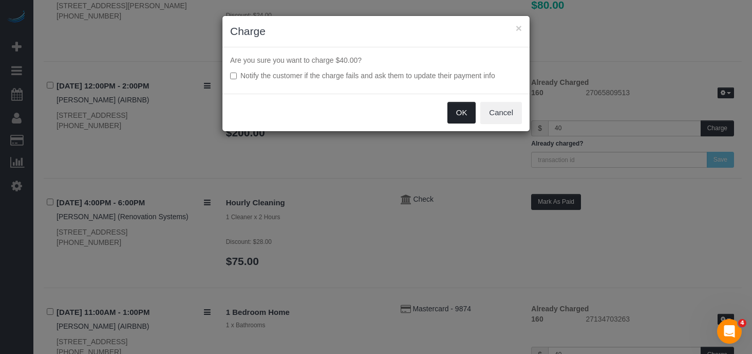
click at [461, 112] on button "OK" at bounding box center [462, 113] width 29 height 22
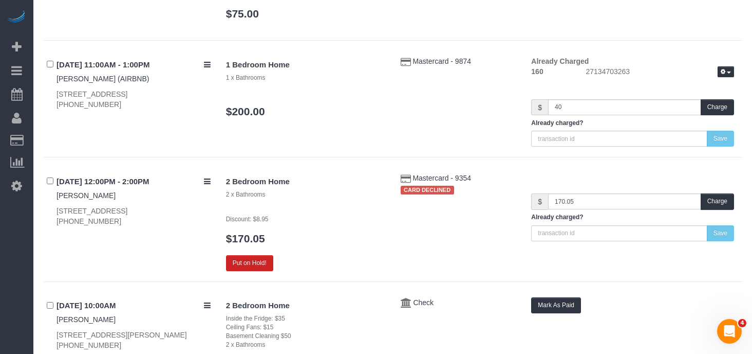
scroll to position [1541, 0]
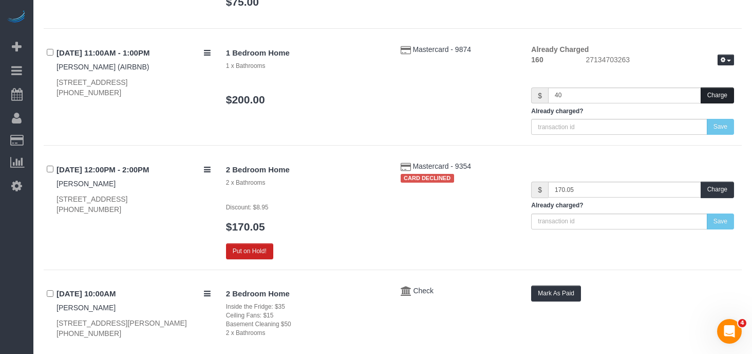
click at [715, 103] on button "Charge" at bounding box center [717, 95] width 33 height 16
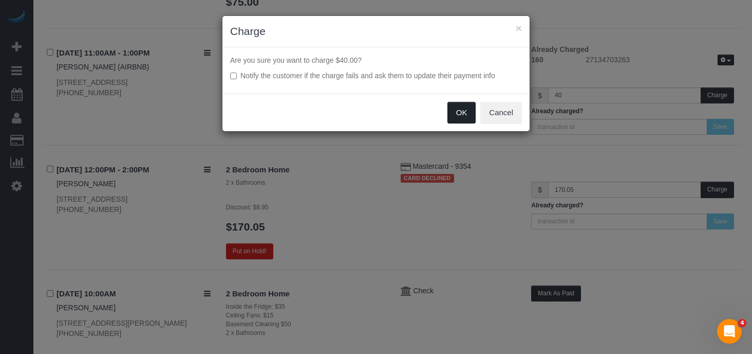
click at [475, 111] on button "OK" at bounding box center [462, 113] width 29 height 22
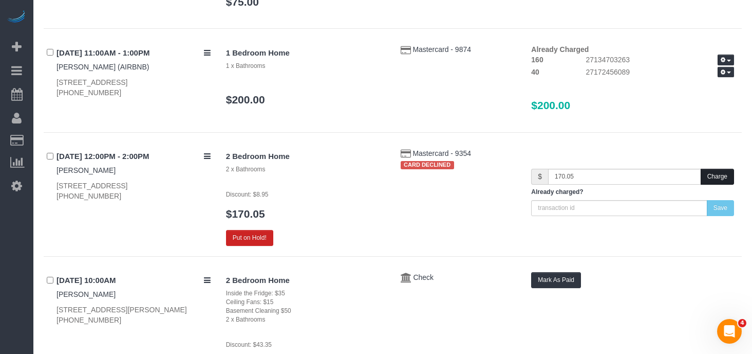
click at [722, 185] on button "Charge" at bounding box center [717, 177] width 33 height 16
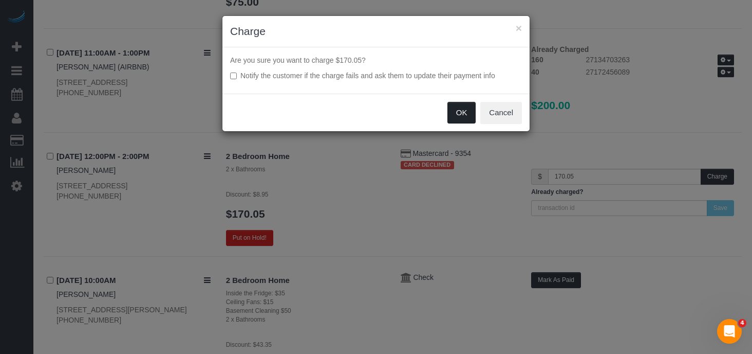
click at [458, 116] on button "OK" at bounding box center [462, 113] width 29 height 22
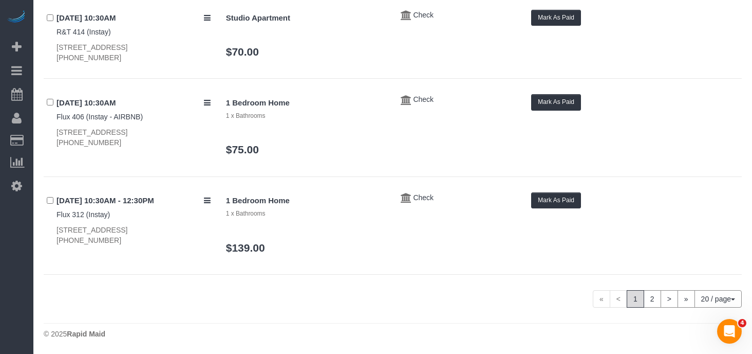
scroll to position [2066, 0]
click at [650, 299] on link "2" at bounding box center [652, 298] width 17 height 17
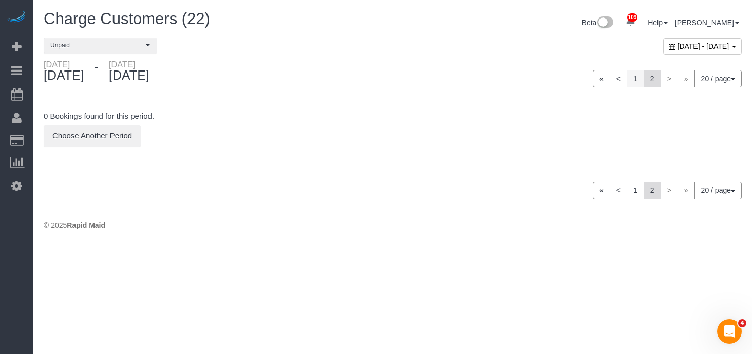
click at [633, 81] on link "1" at bounding box center [635, 78] width 17 height 17
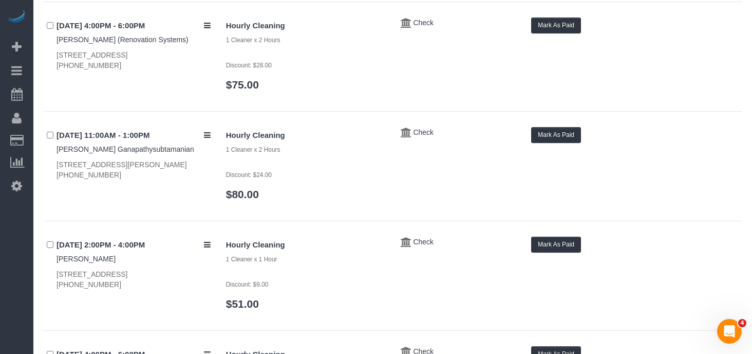
scroll to position [244, 0]
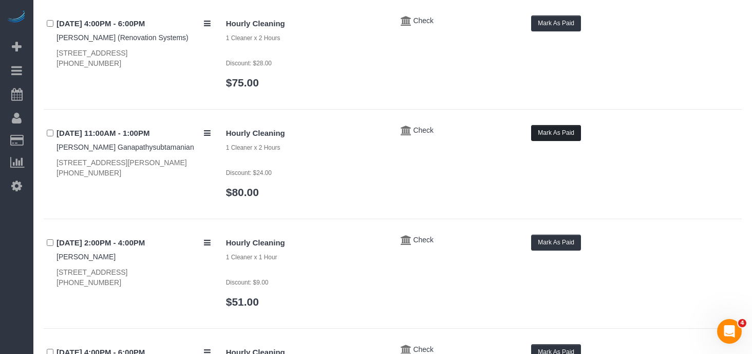
click at [567, 137] on button "Mark As Paid" at bounding box center [556, 133] width 50 height 16
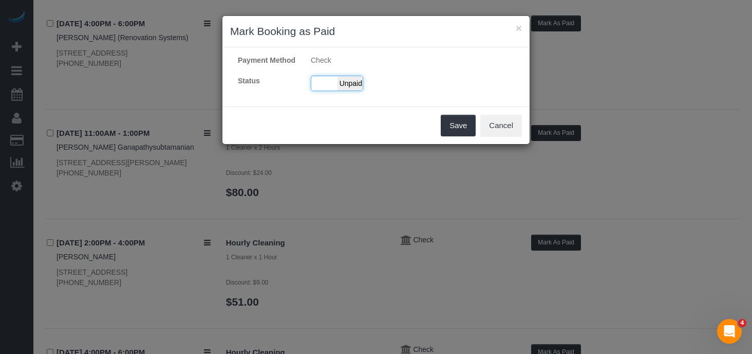
click at [355, 90] on span "Unpaid" at bounding box center [351, 83] width 26 height 14
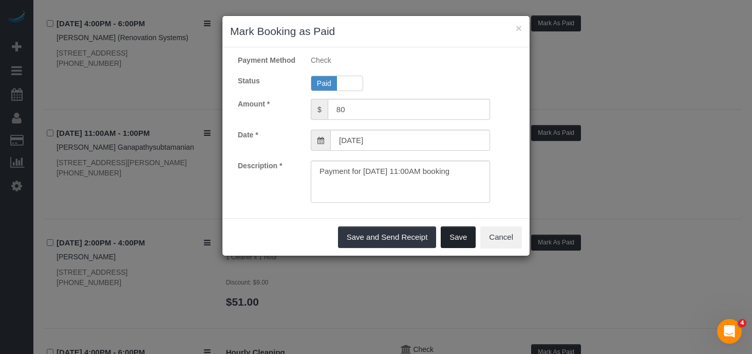
click at [455, 246] on button "Save" at bounding box center [458, 237] width 35 height 22
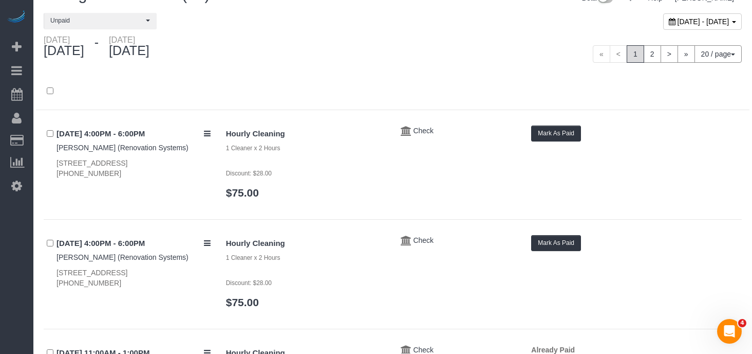
scroll to position [0, 0]
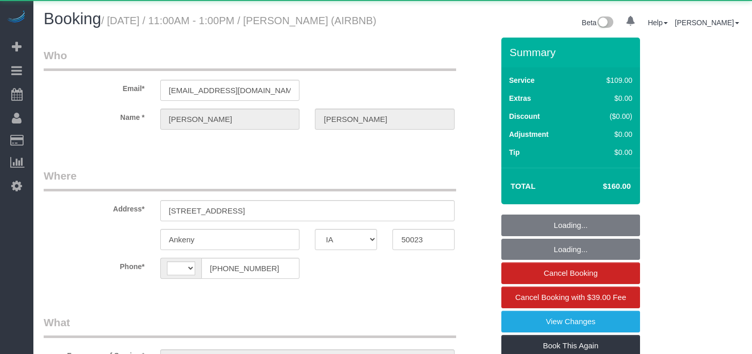
select select "IA"
select select "string:US"
select select "object:1009"
select select "string:fspay-ac2162be-742f-42f6-bd8e-a6e75378b8f3"
select select "IA"
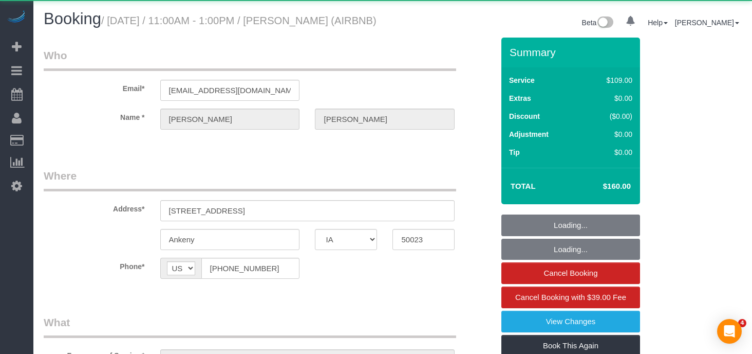
select select "object:983"
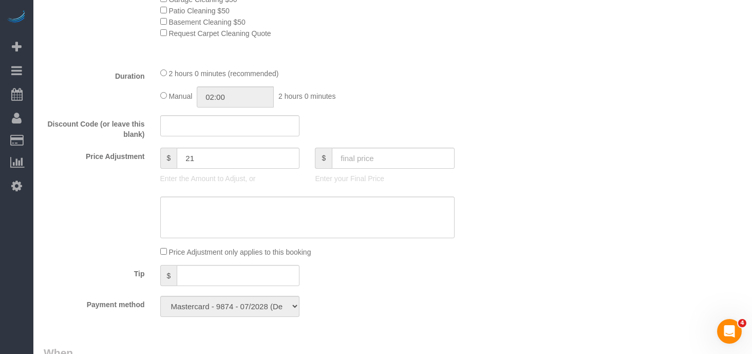
scroll to position [655, 0]
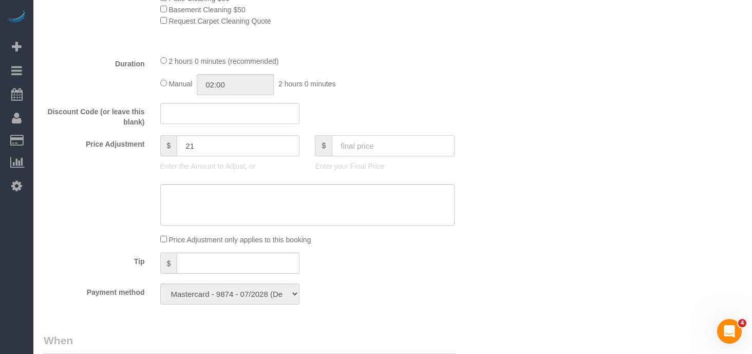
click at [366, 152] on input "text" at bounding box center [393, 145] width 123 height 21
type input "200"
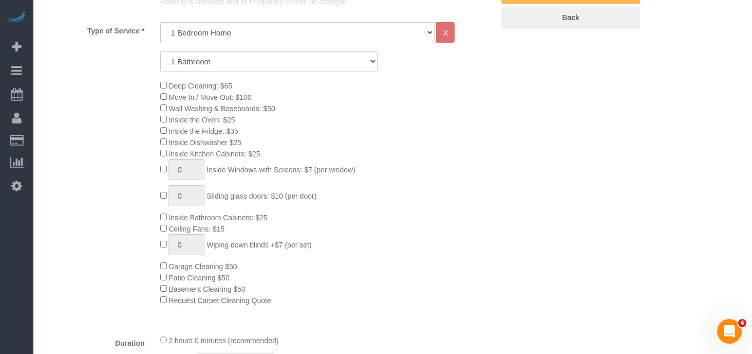
type input "61"
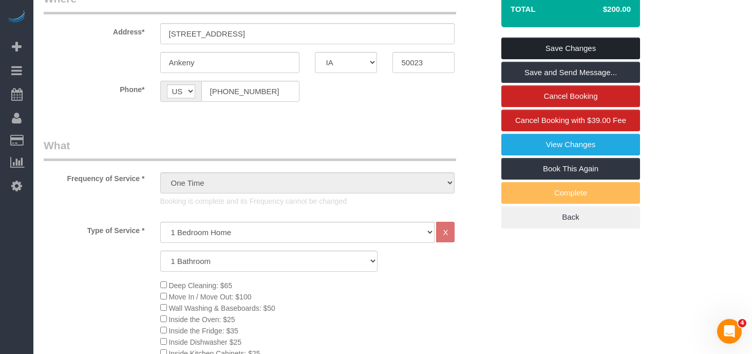
click at [551, 58] on link "Save Changes" at bounding box center [571, 49] width 139 height 22
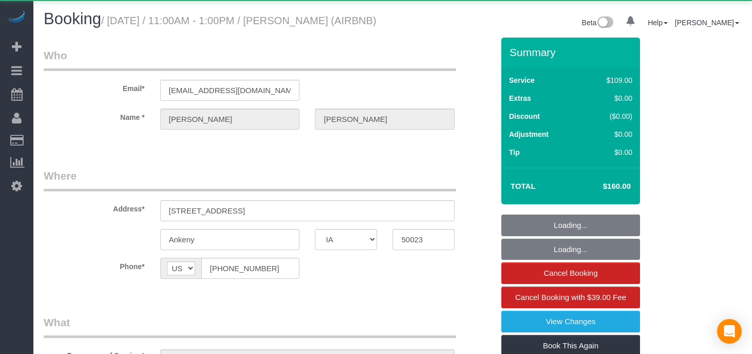
select select "IA"
select select "object:992"
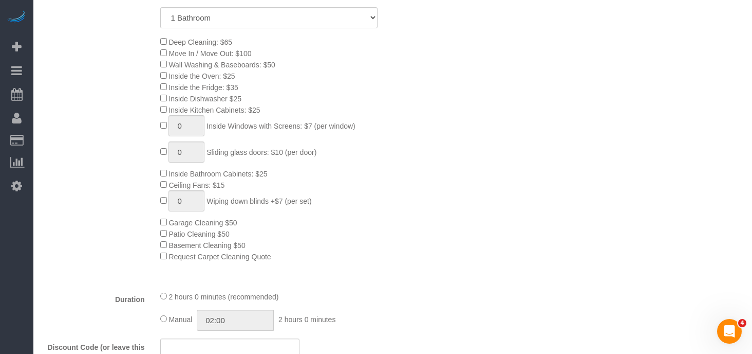
scroll to position [468, 0]
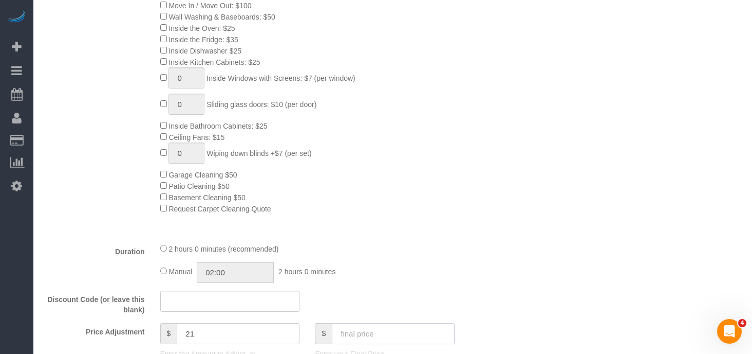
click at [358, 344] on input "text" at bounding box center [393, 333] width 123 height 21
type input "200"
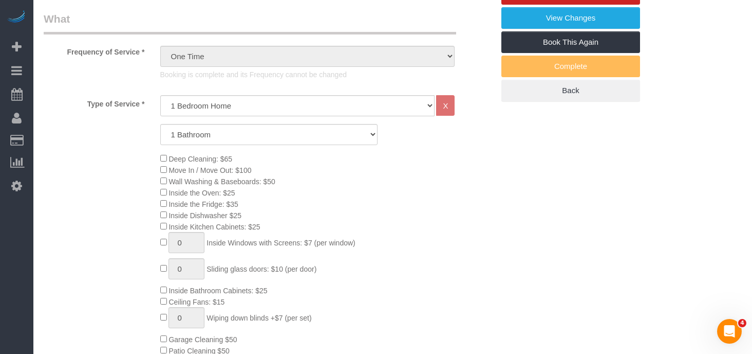
type input "61"
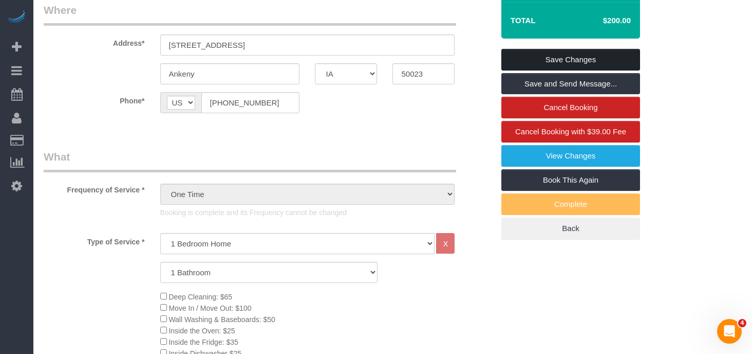
click at [579, 67] on link "Save Changes" at bounding box center [571, 60] width 139 height 22
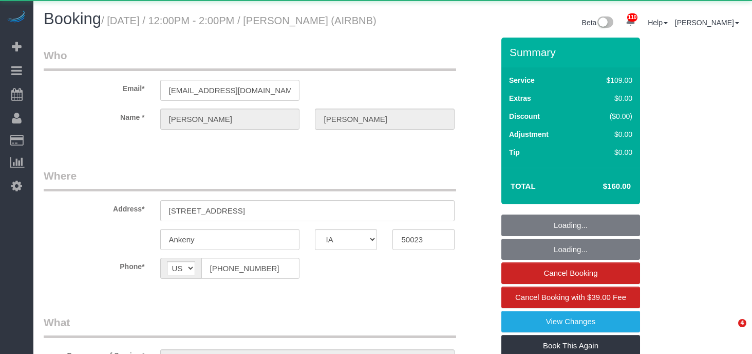
select select "IA"
select select "object:974"
select select "string:fspay-ac2162be-742f-42f6-bd8e-a6e75378b8f3"
select select "spot1"
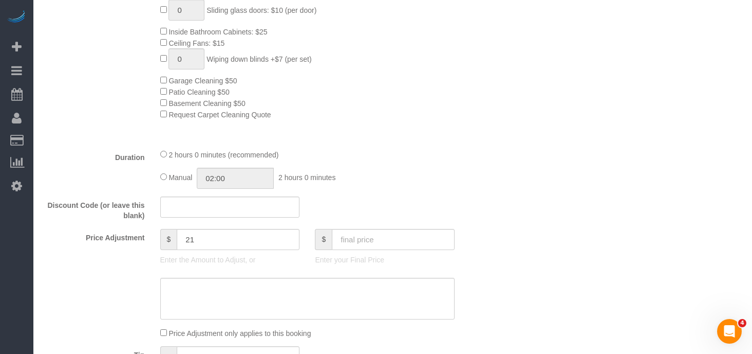
scroll to position [563, 0]
click at [385, 248] on input "text" at bounding box center [393, 237] width 123 height 21
type input "200"
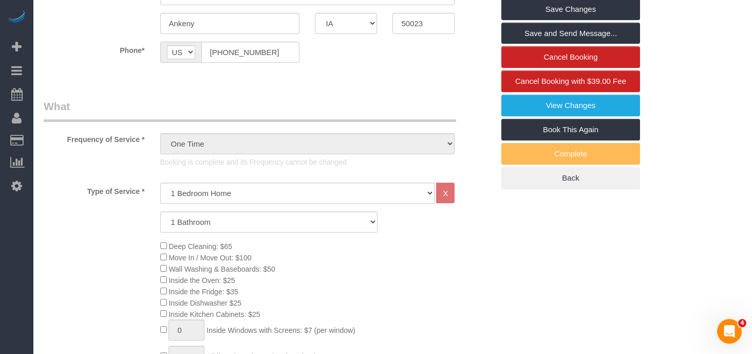
scroll to position [0, 0]
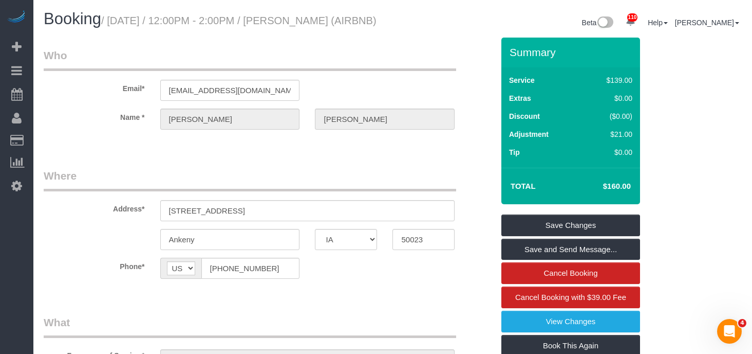
type input "61"
click at [551, 230] on link "Save Changes" at bounding box center [571, 225] width 139 height 22
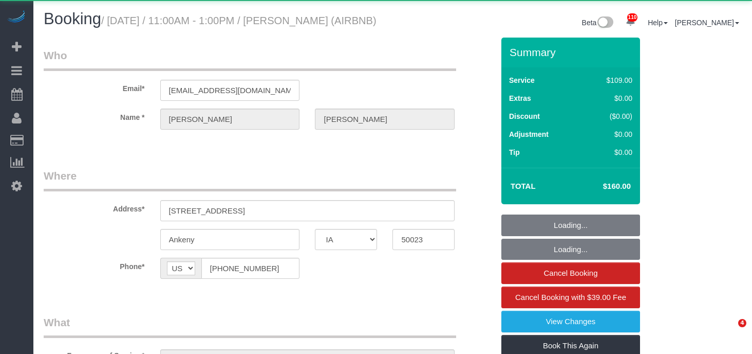
select select "IA"
select select "object:983"
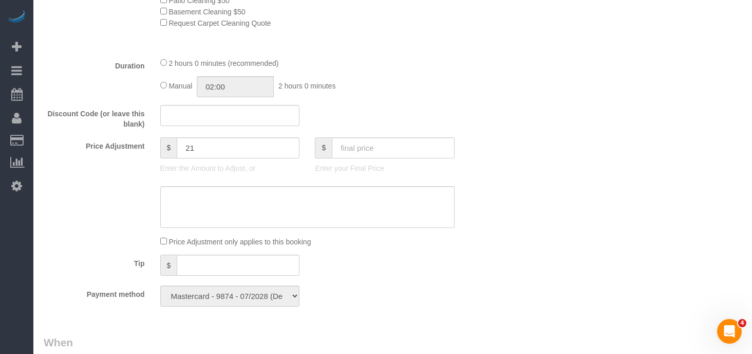
scroll to position [657, 0]
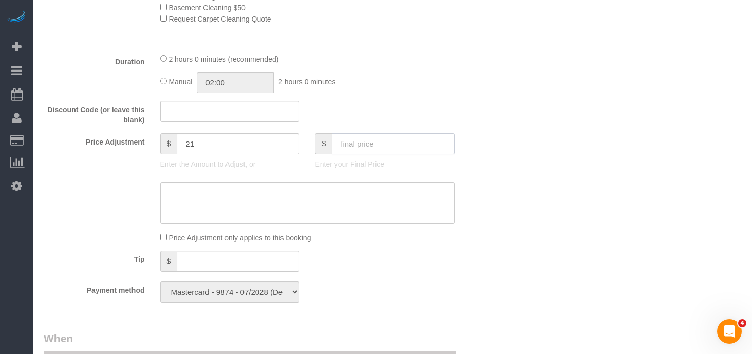
click at [354, 154] on input "text" at bounding box center [393, 143] width 123 height 21
type input "200"
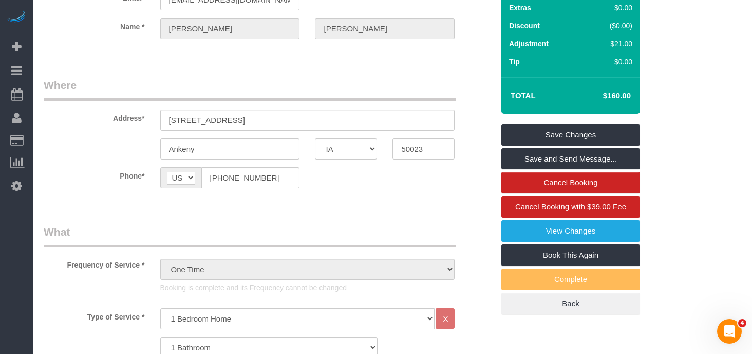
scroll to position [0, 0]
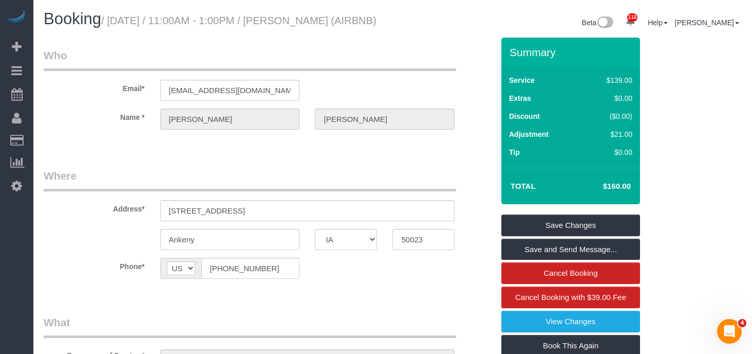
type input "61"
click at [564, 235] on link "Save Changes" at bounding box center [571, 225] width 139 height 22
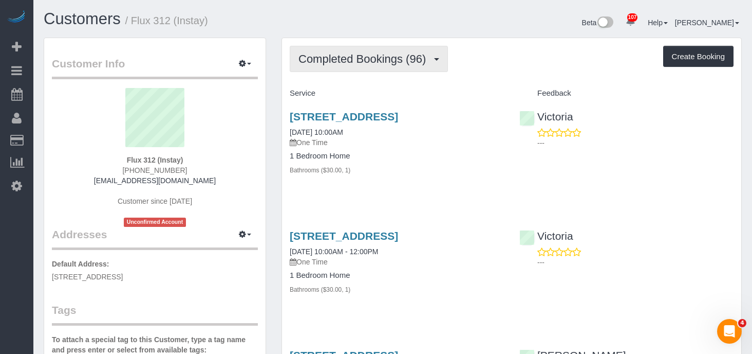
click at [431, 60] on span "Completed Bookings (96)" at bounding box center [365, 58] width 133 height 13
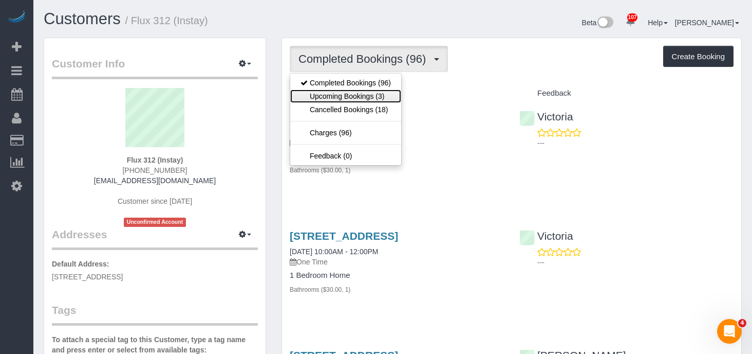
click at [389, 91] on link "Upcoming Bookings (3)" at bounding box center [345, 95] width 111 height 13
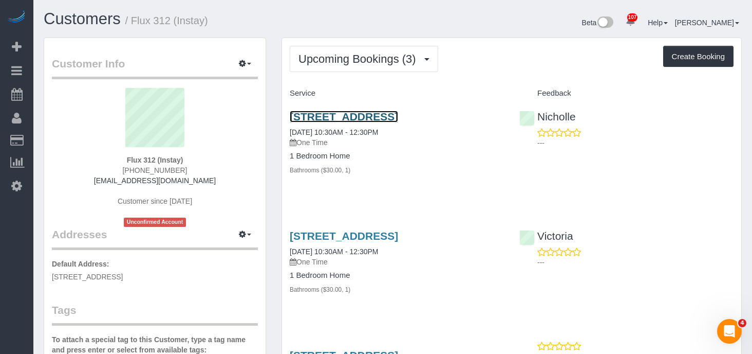
click at [398, 119] on link "1400 Walnut St, Flux 312, Des Moines, IA 50309" at bounding box center [344, 117] width 108 height 12
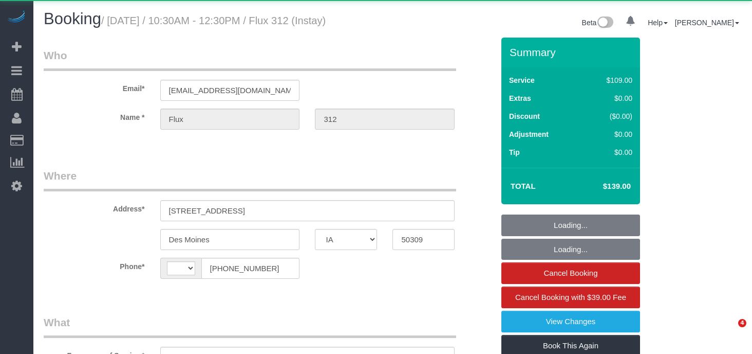
select select "IA"
select select "string:[GEOGRAPHIC_DATA]"
select select "object:901"
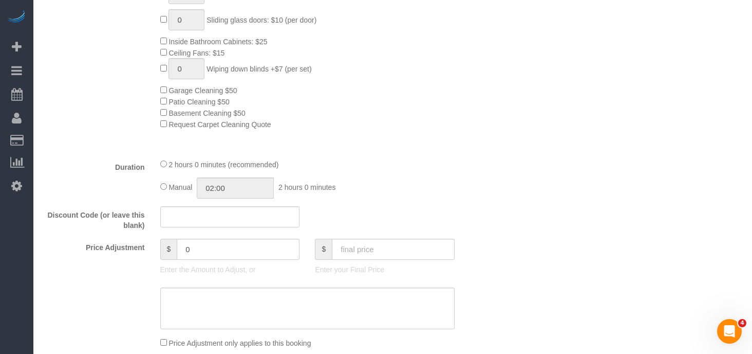
scroll to position [553, 0]
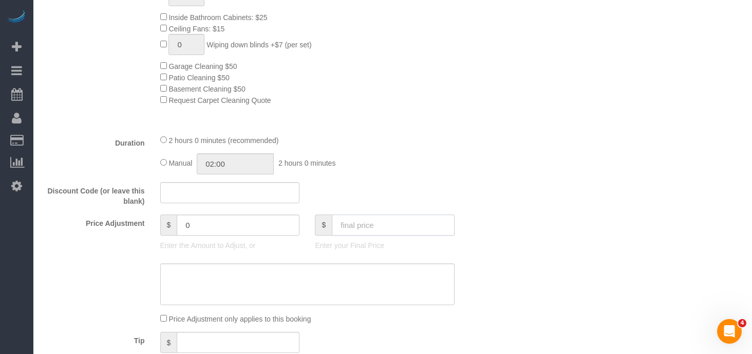
click at [341, 223] on input "text" at bounding box center [393, 224] width 123 height 21
type input "75"
type input "-64"
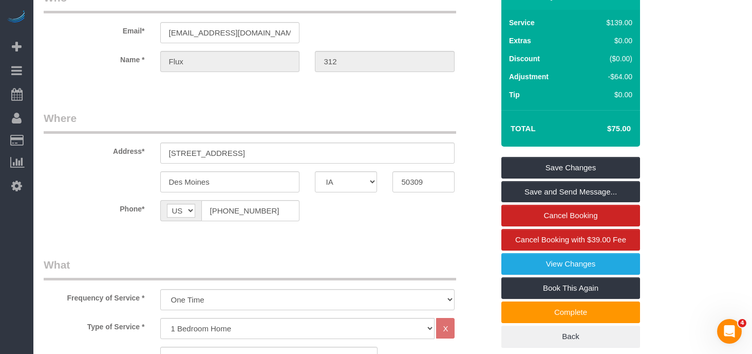
scroll to position [0, 0]
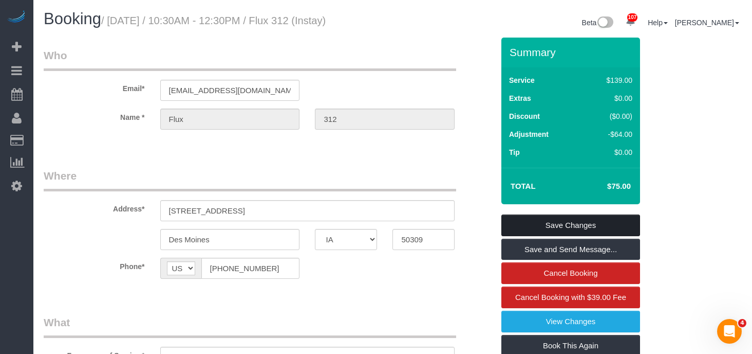
click at [558, 217] on link "Save Changes" at bounding box center [571, 225] width 139 height 22
